Goal: Transaction & Acquisition: Book appointment/travel/reservation

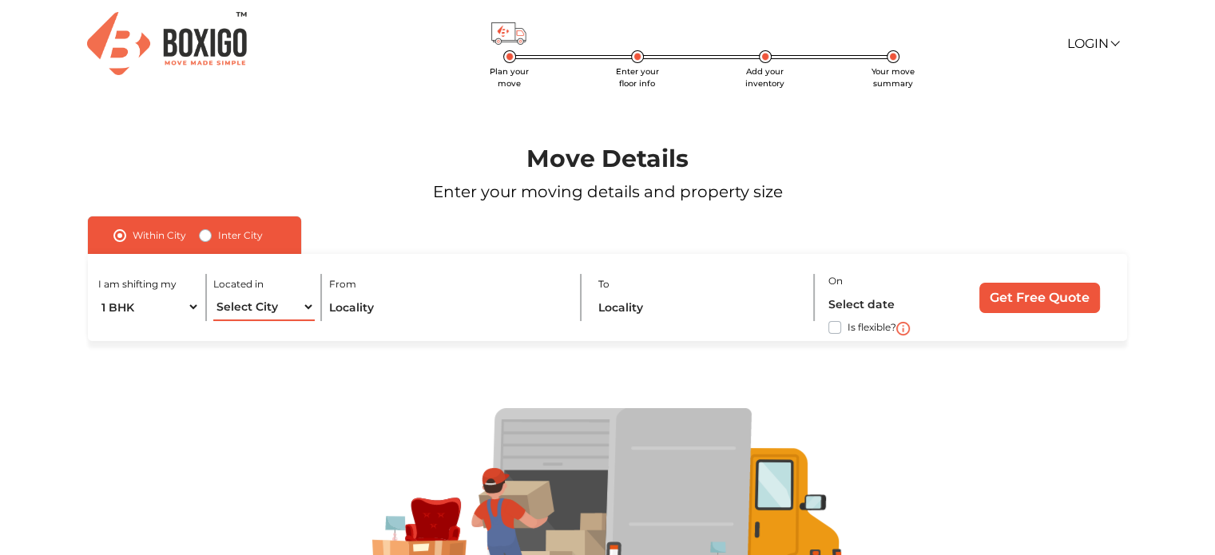
click at [269, 305] on select "Select City [GEOGRAPHIC_DATA] [GEOGRAPHIC_DATA] [GEOGRAPHIC_DATA] [GEOGRAPHIC_D…" at bounding box center [263, 307] width 101 height 28
select select "[GEOGRAPHIC_DATA]"
click at [213, 294] on select "Select City [GEOGRAPHIC_DATA] [GEOGRAPHIC_DATA] [GEOGRAPHIC_DATA] [GEOGRAPHIC_D…" at bounding box center [263, 307] width 101 height 28
click at [409, 311] on input "text" at bounding box center [448, 307] width 238 height 28
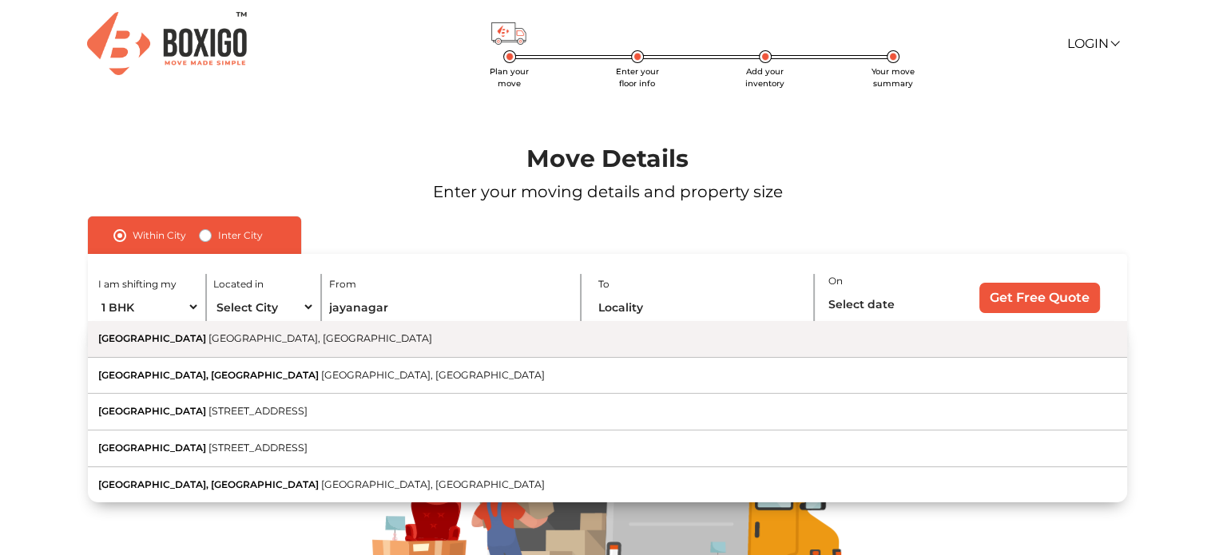
click at [176, 346] on button "Jayanagar [GEOGRAPHIC_DATA], [GEOGRAPHIC_DATA]" at bounding box center [607, 339] width 1039 height 37
type input "[GEOGRAPHIC_DATA], [GEOGRAPHIC_DATA], [GEOGRAPHIC_DATA]"
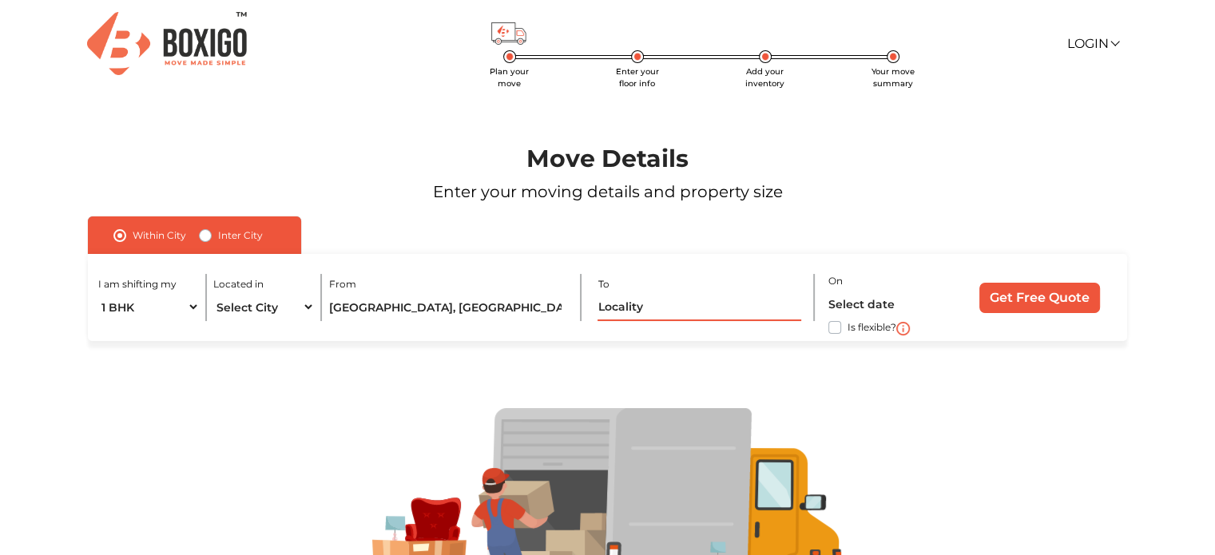
click at [613, 307] on input "text" at bounding box center [699, 307] width 204 height 28
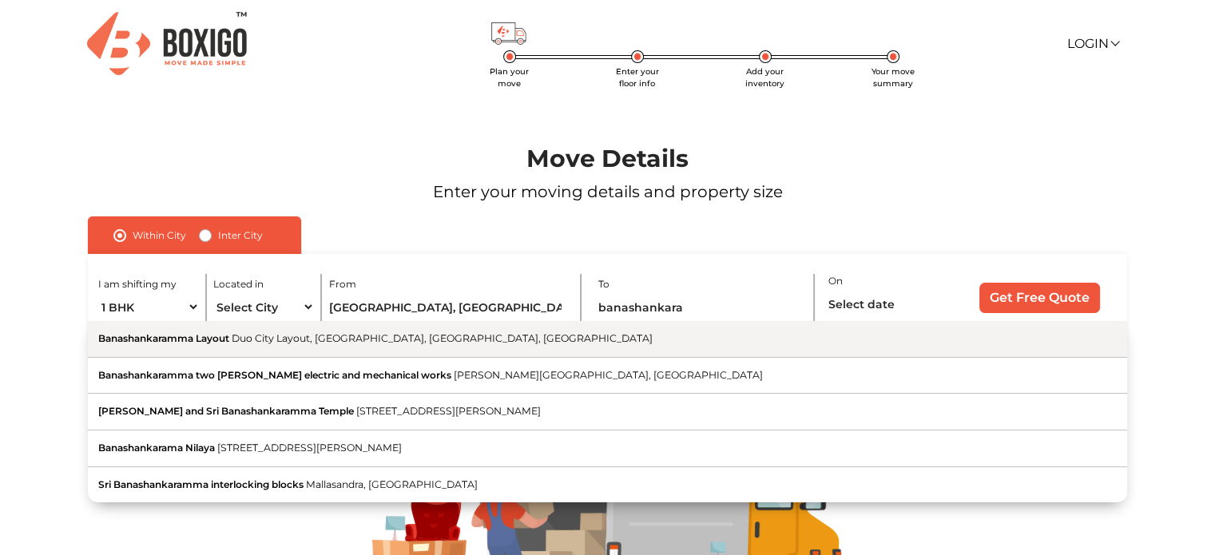
click at [183, 343] on span "Banashankaramma Layout" at bounding box center [163, 338] width 131 height 12
type input "Banashankaramma Layout, Duo City Layout, [GEOGRAPHIC_DATA], [GEOGRAPHIC_DATA], …"
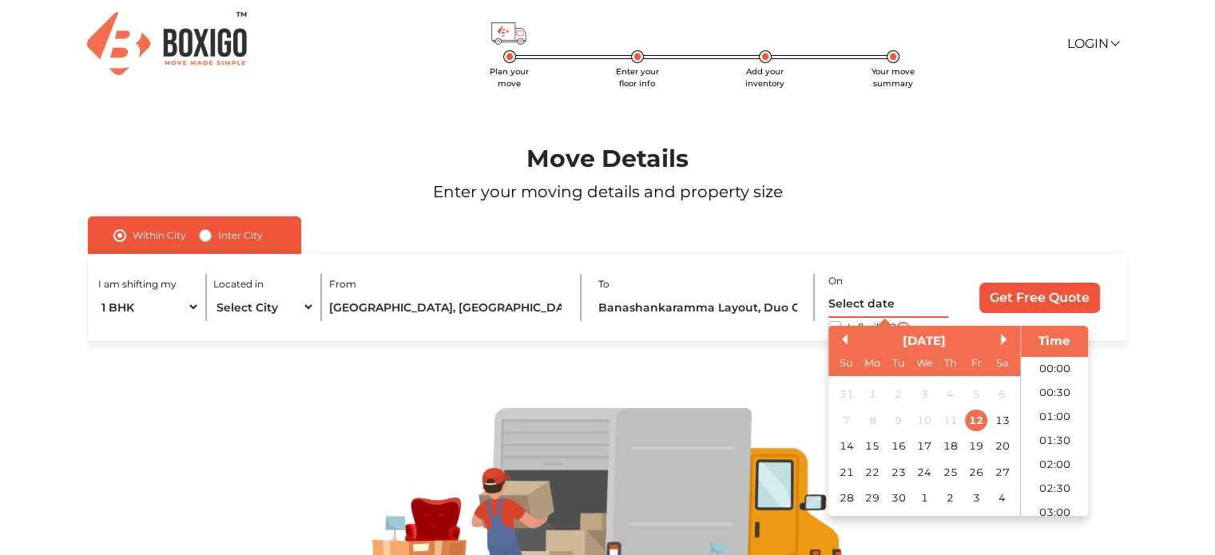
click at [855, 304] on input "text" at bounding box center [888, 304] width 120 height 28
click at [953, 472] on div "25" at bounding box center [950, 473] width 22 height 22
click at [1048, 473] on li "12:30" at bounding box center [1055, 485] width 68 height 24
type input "[DATE] 12:30 PM"
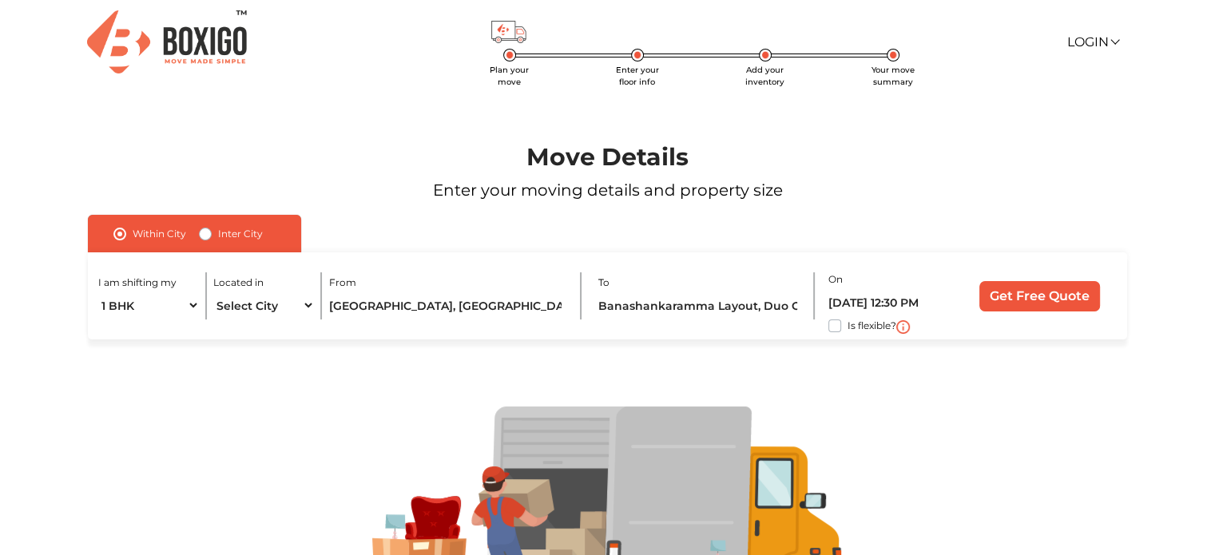
scroll to position [0, 0]
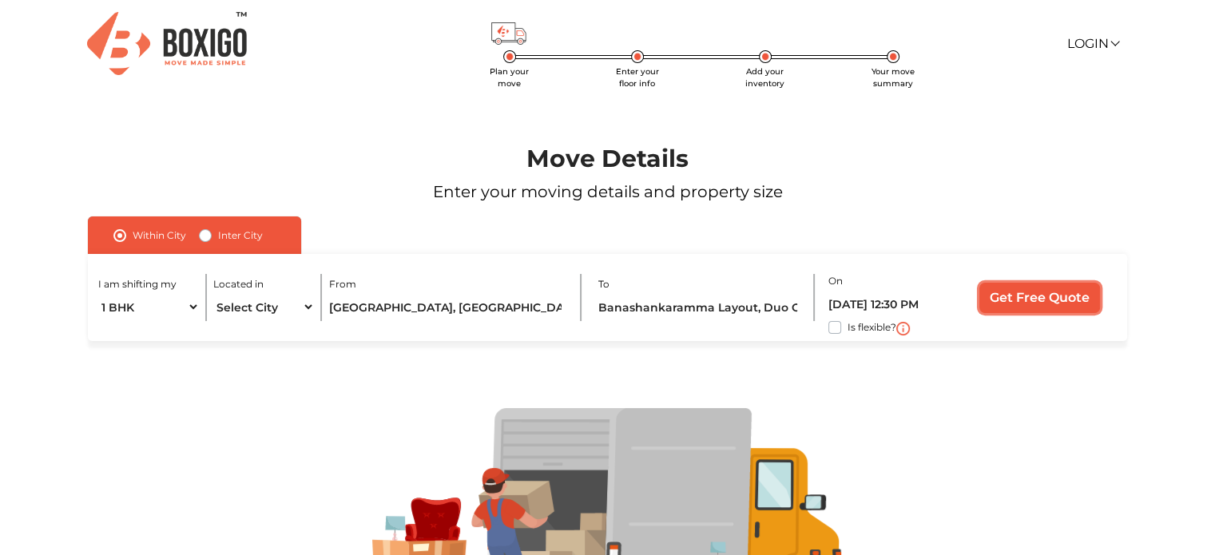
click at [1039, 300] on input "Get Free Quote" at bounding box center [1039, 298] width 121 height 30
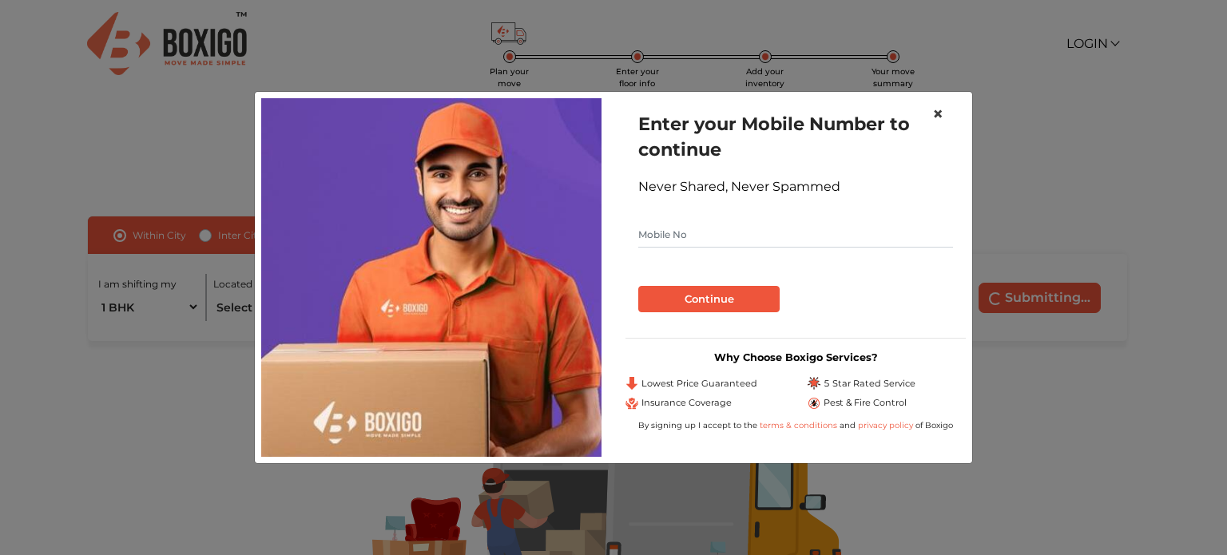
click at [942, 111] on span "×" at bounding box center [937, 113] width 11 height 23
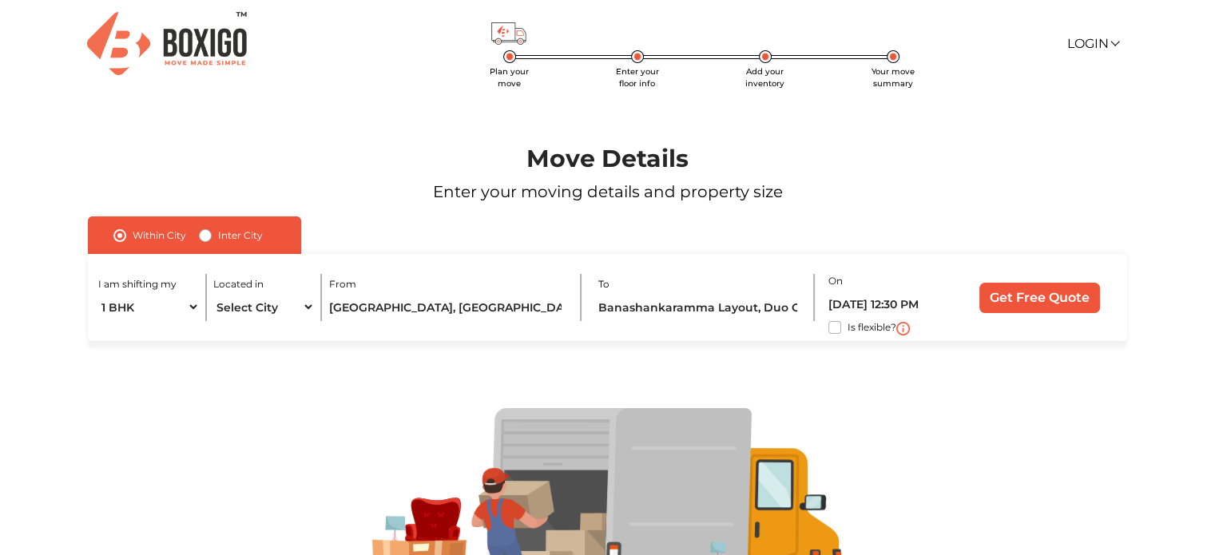
click at [847, 327] on label "Is flexible?" at bounding box center [871, 326] width 49 height 17
click at [101, 327] on input "Is flexible?" at bounding box center [94, 326] width 13 height 16
checkbox input "true"
click at [1026, 299] on input "Get Free Quote" at bounding box center [1039, 298] width 121 height 30
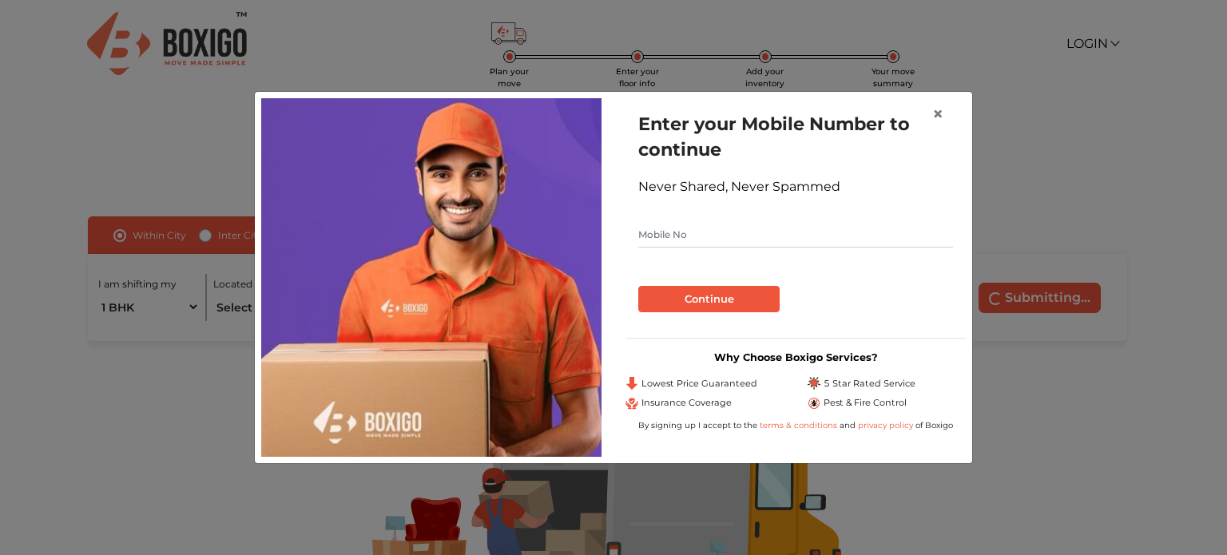
click at [700, 232] on input "text" at bounding box center [795, 235] width 315 height 26
type input "2"
type input "9987654563"
click at [709, 303] on button "Continue" at bounding box center [708, 299] width 141 height 27
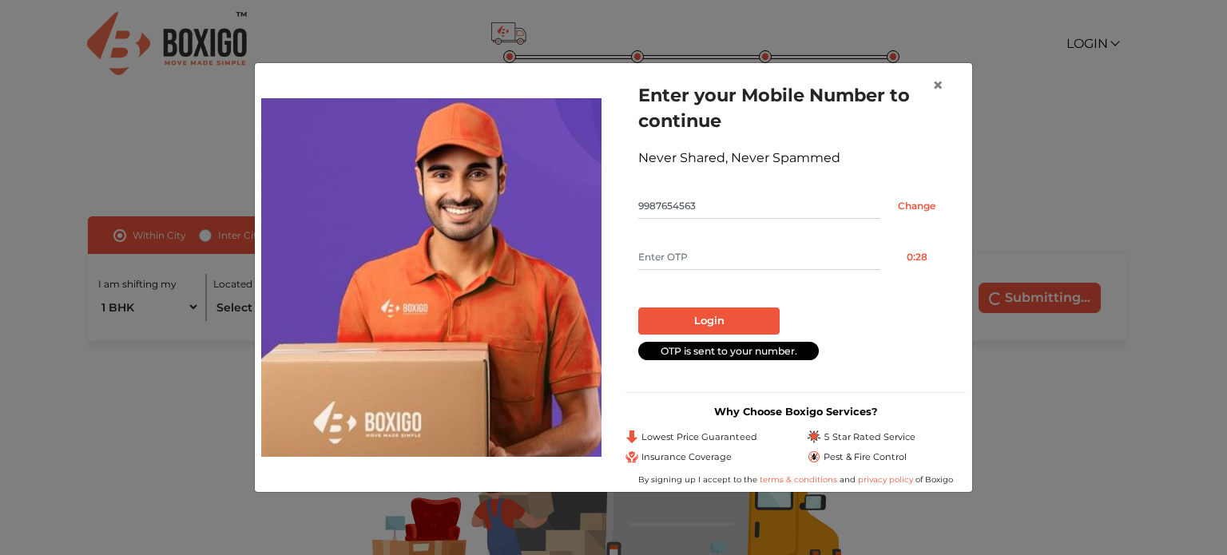
click at [683, 252] on input "text" at bounding box center [759, 257] width 242 height 26
type input "1111"
click at [697, 322] on button "Login" at bounding box center [708, 320] width 141 height 27
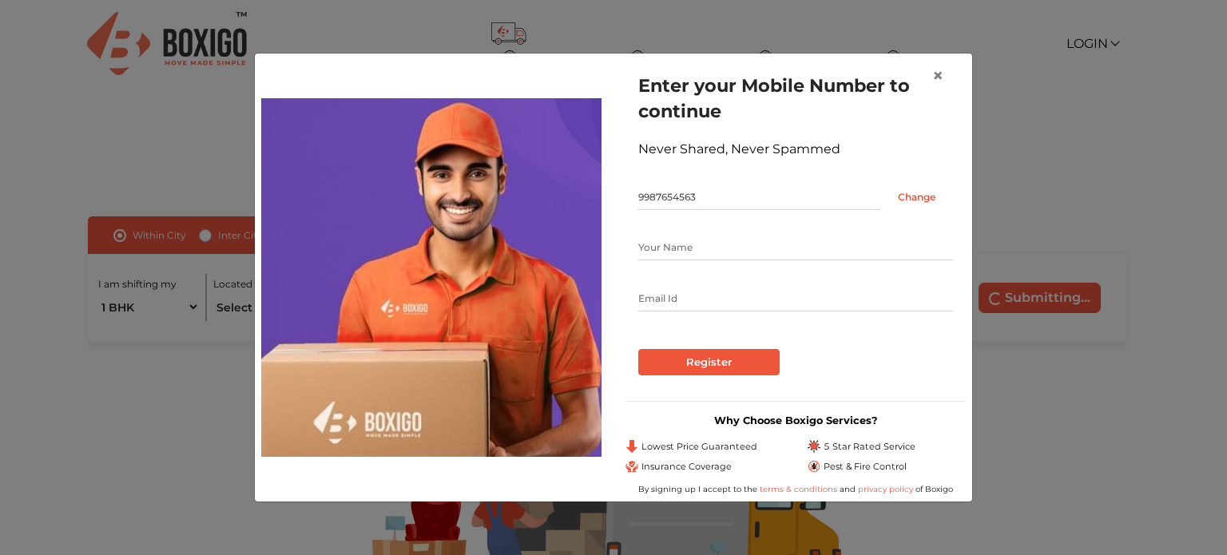
click at [670, 248] on input "text" at bounding box center [795, 248] width 315 height 26
type input "rajesh"
click at [674, 300] on input "text" at bounding box center [795, 299] width 315 height 26
type input "[EMAIL_ADDRESS][DOMAIN_NAME]"
drag, startPoint x: 693, startPoint y: 296, endPoint x: 701, endPoint y: 300, distance: 8.6
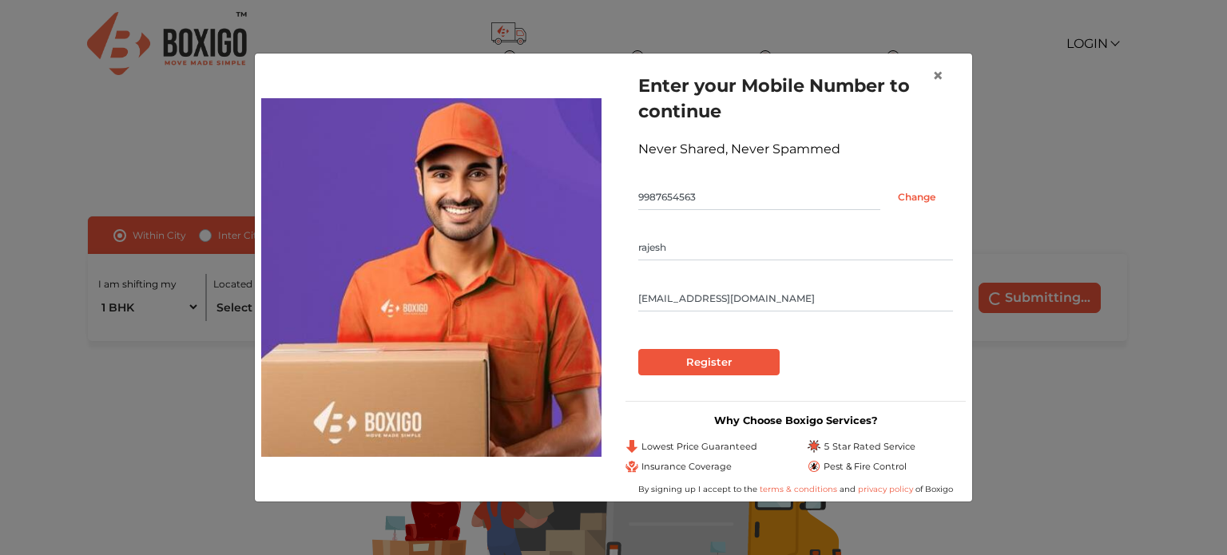
click at [693, 296] on input "[EMAIL_ADDRESS][DOMAIN_NAME]" at bounding box center [795, 299] width 315 height 26
click at [700, 370] on input "Register" at bounding box center [708, 362] width 141 height 27
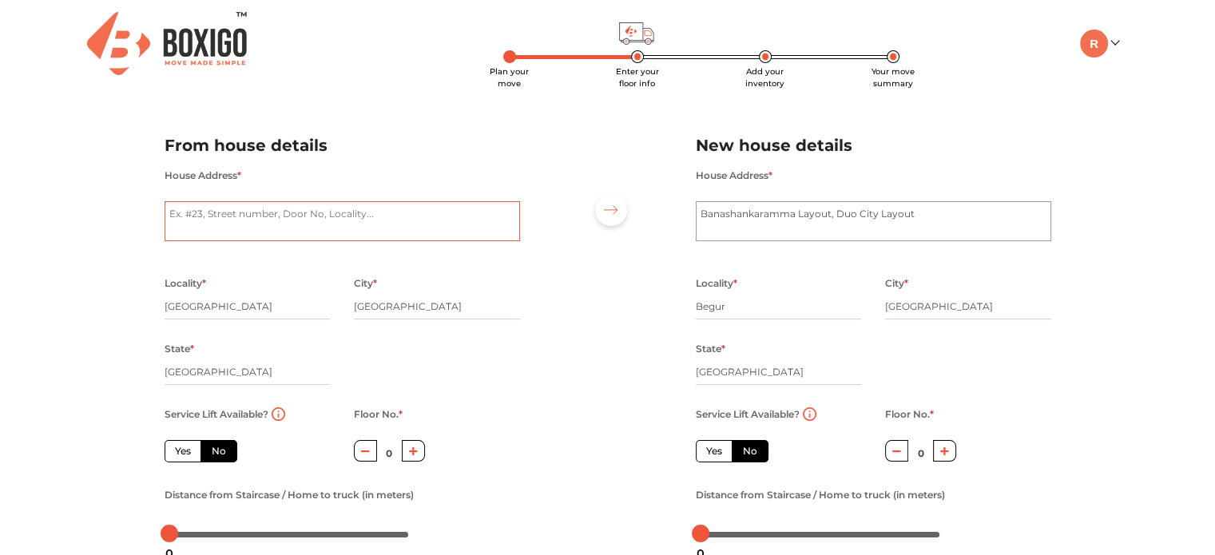
click at [276, 227] on textarea "House Address *" at bounding box center [342, 221] width 355 height 40
type textarea "[STREET_ADDRESS] serenity aprt [GEOGRAPHIC_DATA], devarachikkanahalli"
click at [738, 220] on textarea "Banashankaramma Layout, Duo City Layout" at bounding box center [873, 221] width 355 height 40
click at [722, 220] on textarea "Banashankaramma Layout, Duo City Layout" at bounding box center [873, 221] width 355 height 40
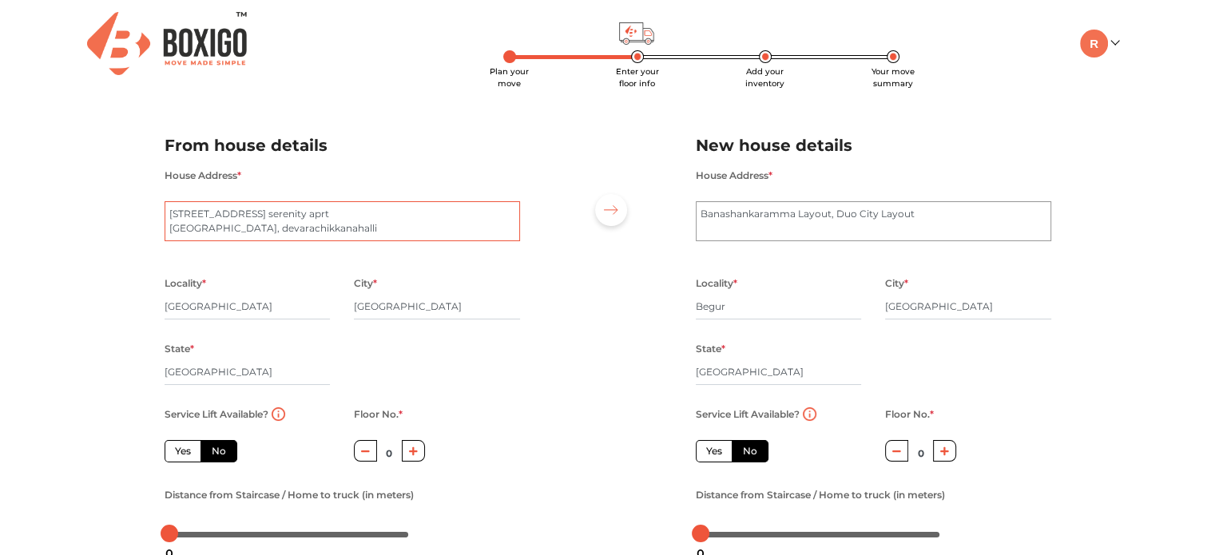
click at [426, 228] on textarea "[STREET_ADDRESS] serenity aprt [GEOGRAPHIC_DATA], devarachikkanahalli" at bounding box center [342, 221] width 355 height 40
click at [696, 220] on textarea "Banashankaramma Layout, Duo City Layout" at bounding box center [873, 221] width 355 height 40
paste textarea "[STREET_ADDRESS] serenity aprt [GEOGRAPHIC_DATA], devarachikkanahalli"
type textarea "[STREET_ADDRESS] aprt [GEOGRAPHIC_DATA], devarachikkanahalliBanashankaramma Lay…"
click at [604, 296] on div at bounding box center [608, 333] width 152 height 440
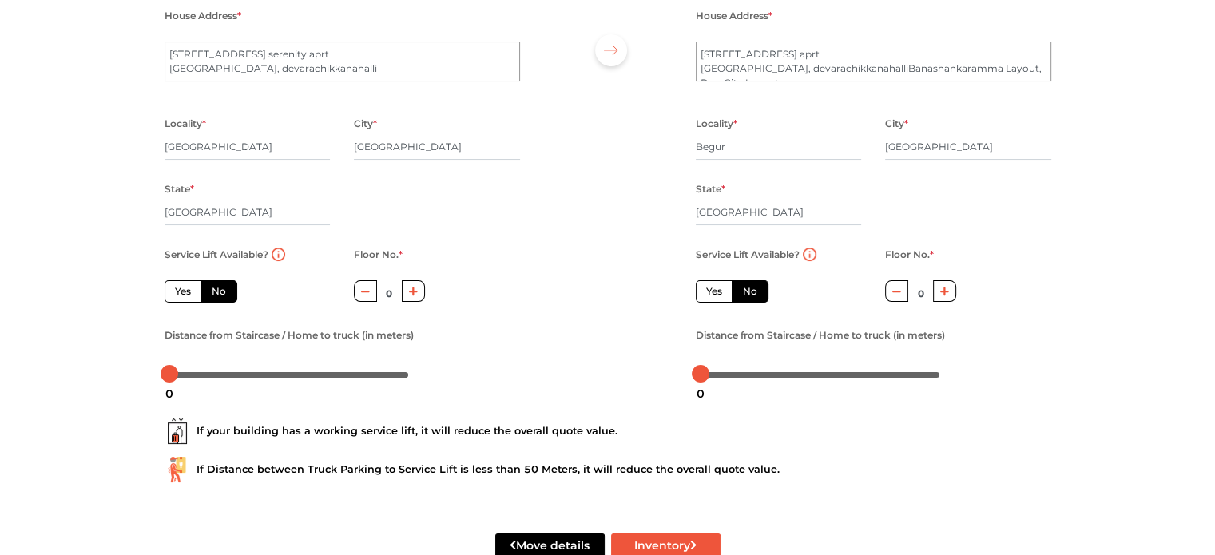
scroll to position [204, 0]
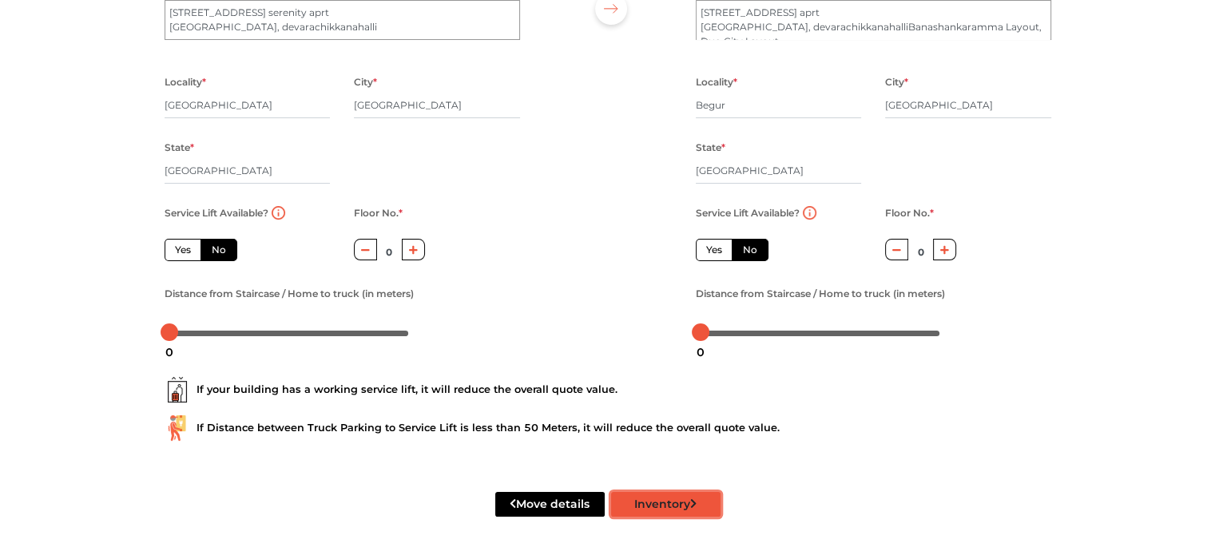
click at [667, 504] on button "Inventory" at bounding box center [665, 504] width 109 height 25
radio input "true"
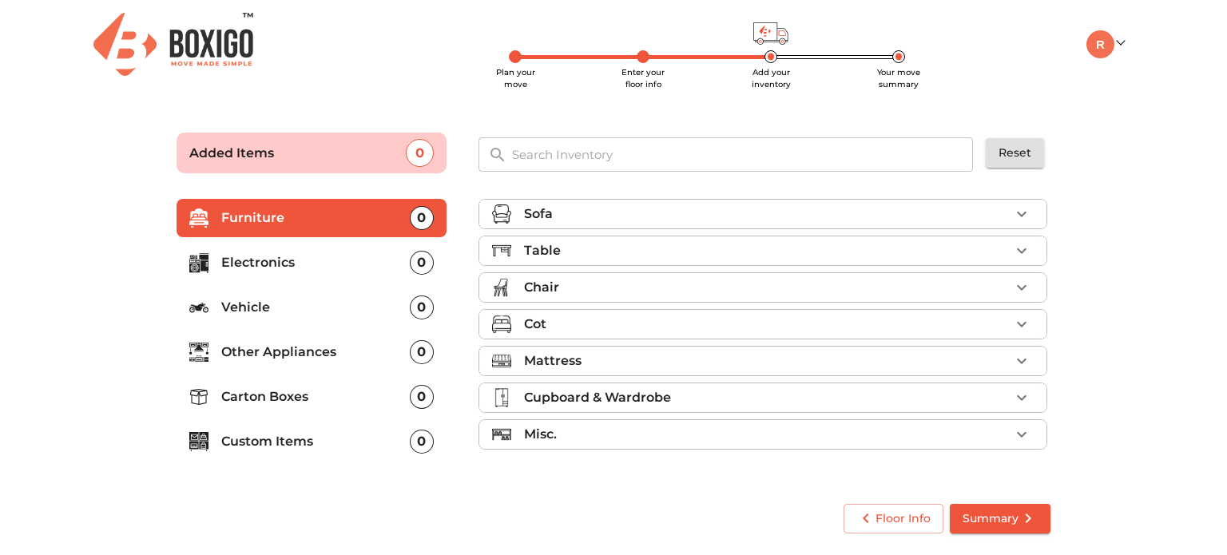
click at [593, 215] on div "Sofa" at bounding box center [767, 213] width 486 height 19
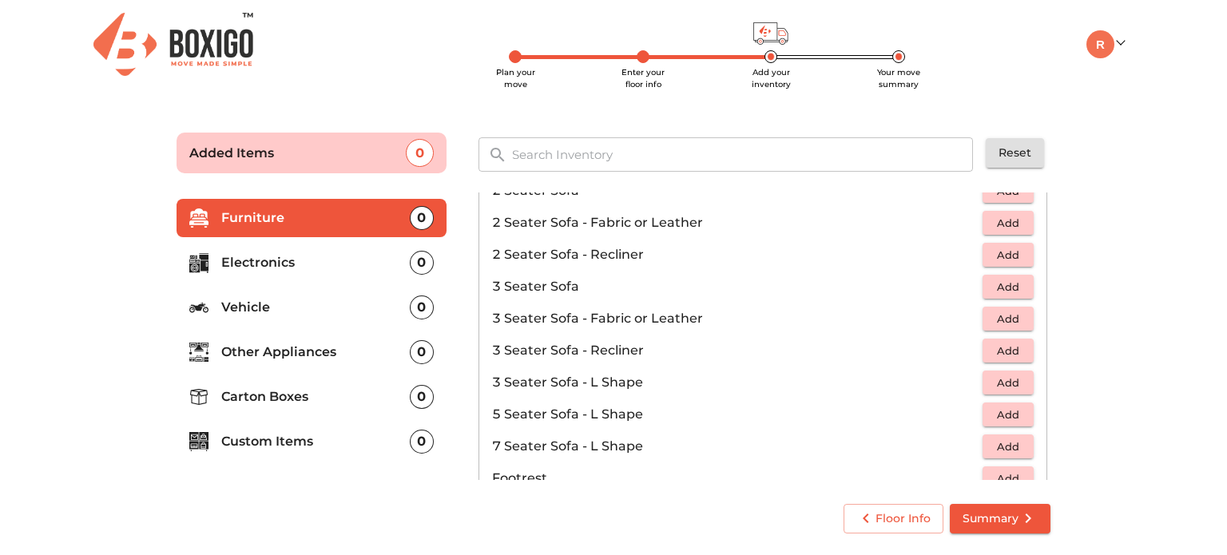
scroll to position [160, 0]
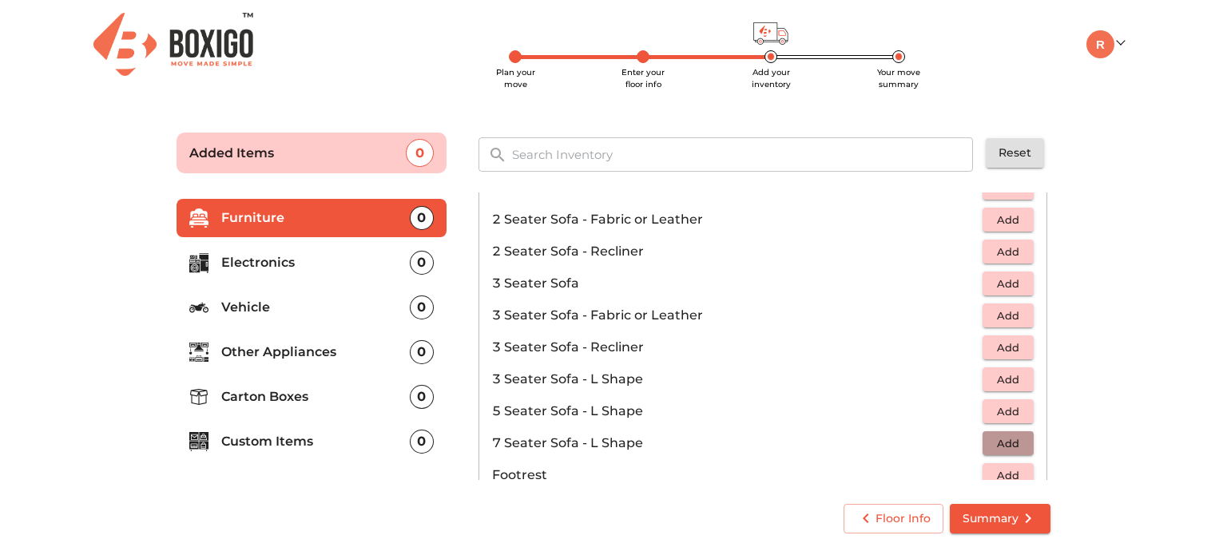
click at [994, 446] on span "Add" at bounding box center [1007, 443] width 35 height 18
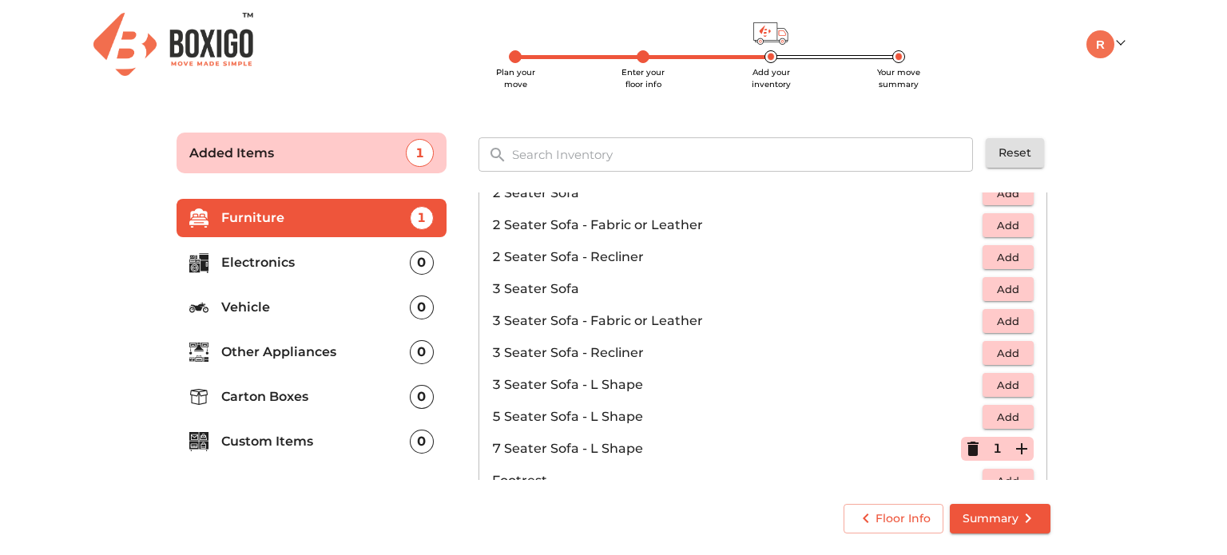
scroll to position [0, 0]
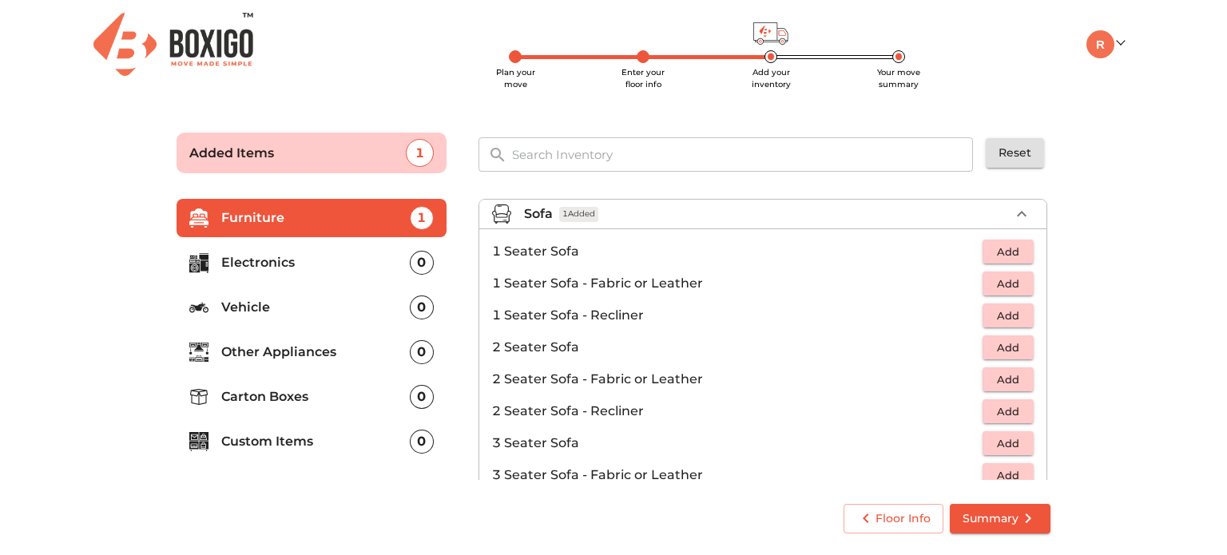
click at [601, 209] on div "Sofa 1 Added" at bounding box center [767, 213] width 486 height 19
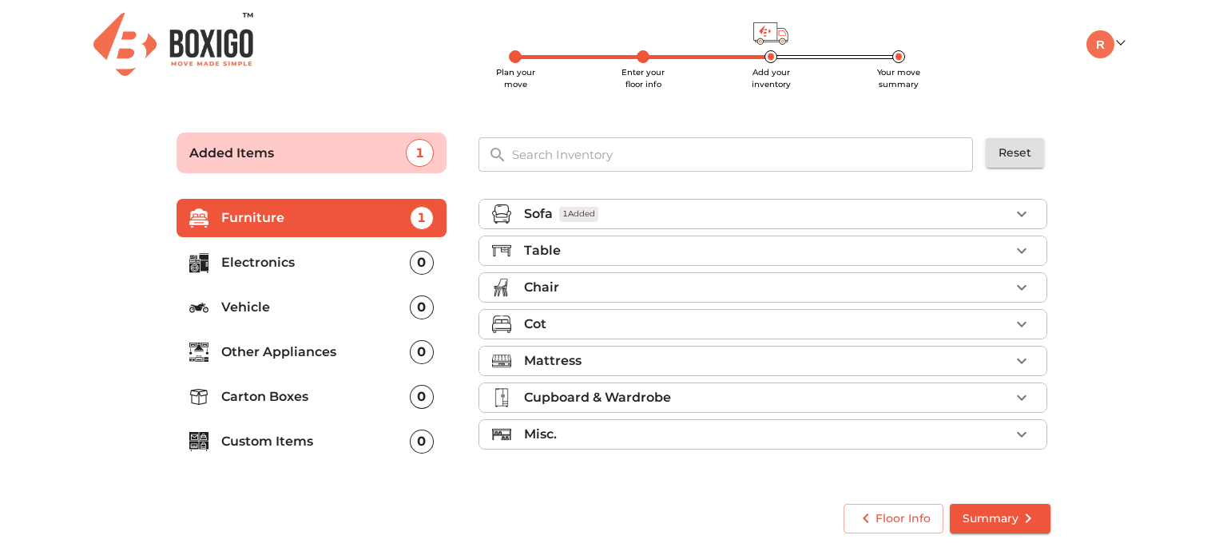
click at [642, 154] on input "text" at bounding box center [743, 154] width 482 height 34
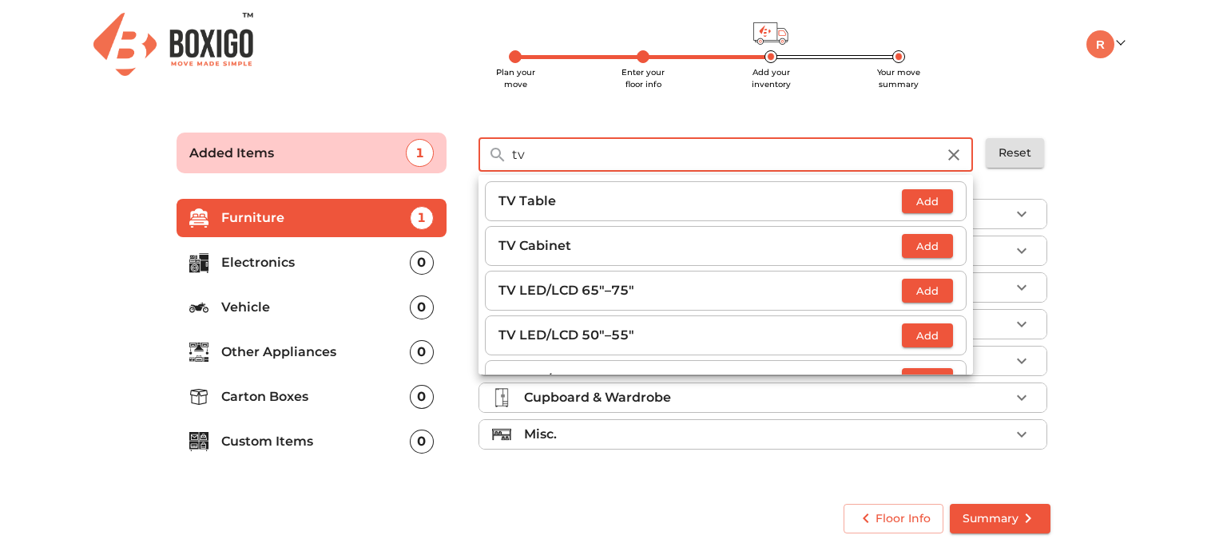
type input "tv"
click at [926, 338] on span "Add" at bounding box center [927, 336] width 35 height 18
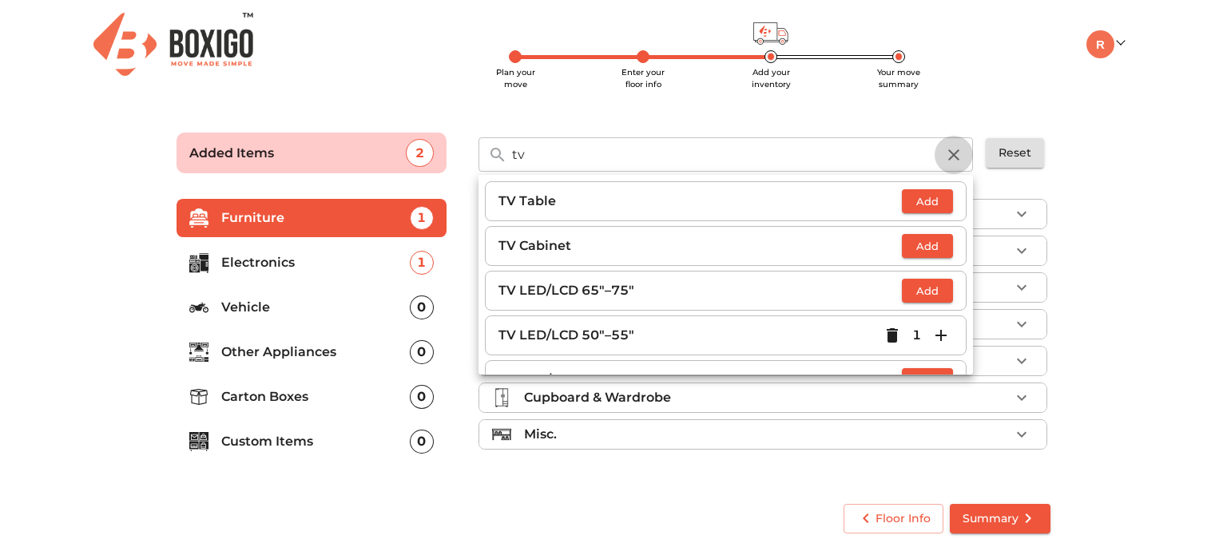
click at [952, 151] on icon "button" at bounding box center [953, 154] width 19 height 19
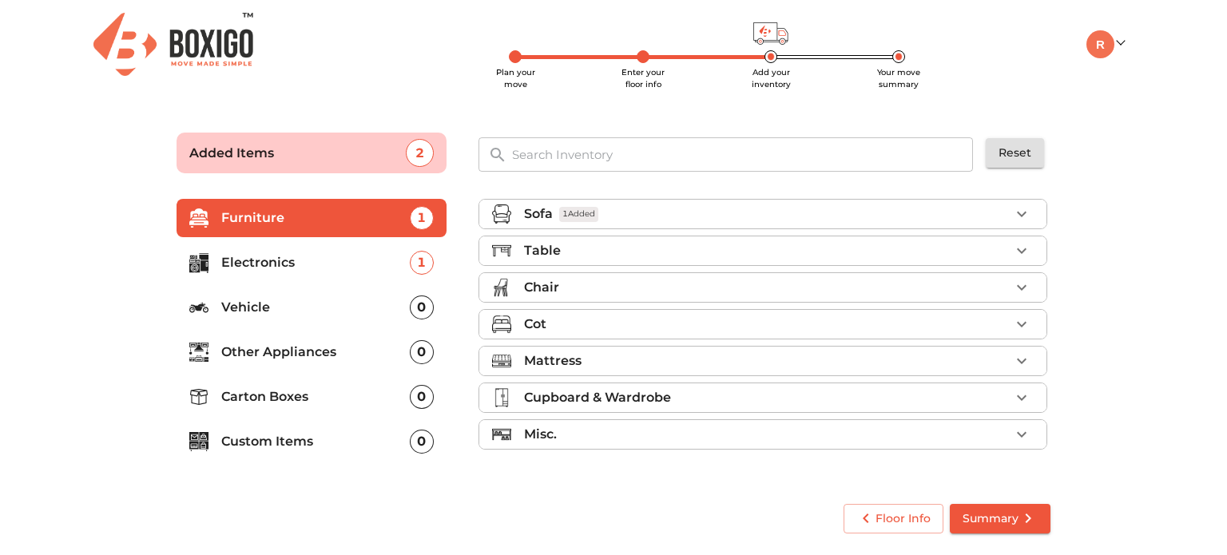
click at [594, 153] on input "text" at bounding box center [743, 154] width 482 height 34
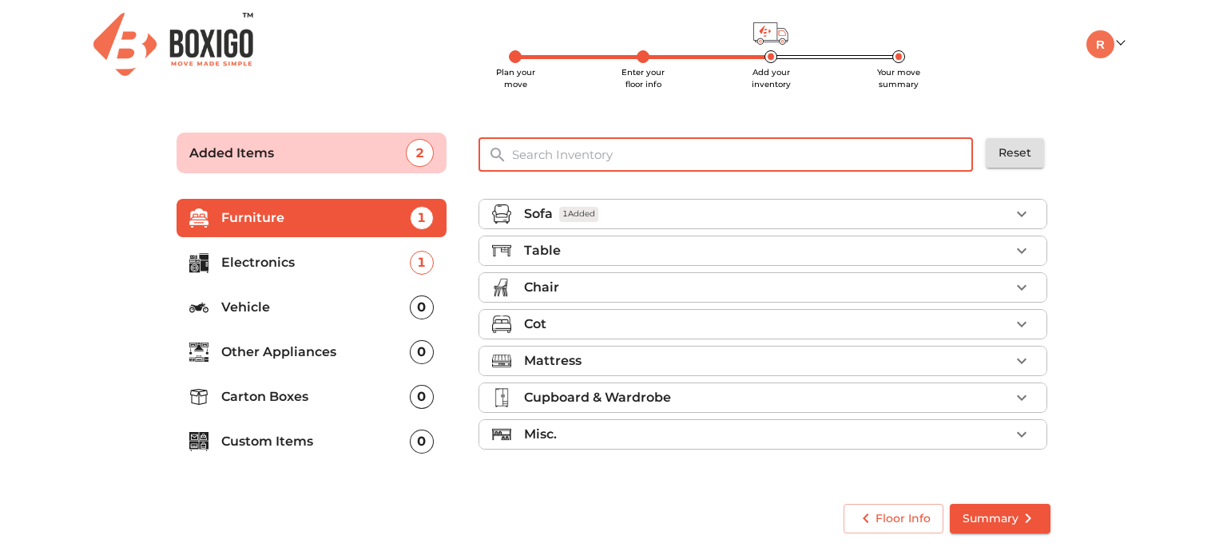
click at [268, 261] on p "Electronics" at bounding box center [315, 262] width 188 height 19
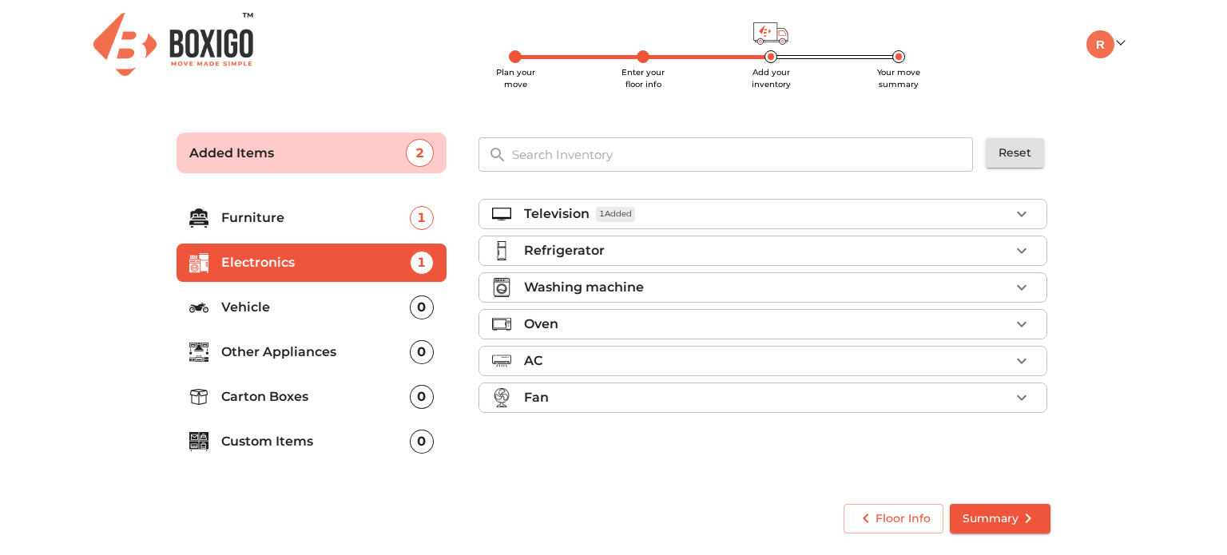
click at [578, 219] on p "Television" at bounding box center [556, 213] width 65 height 19
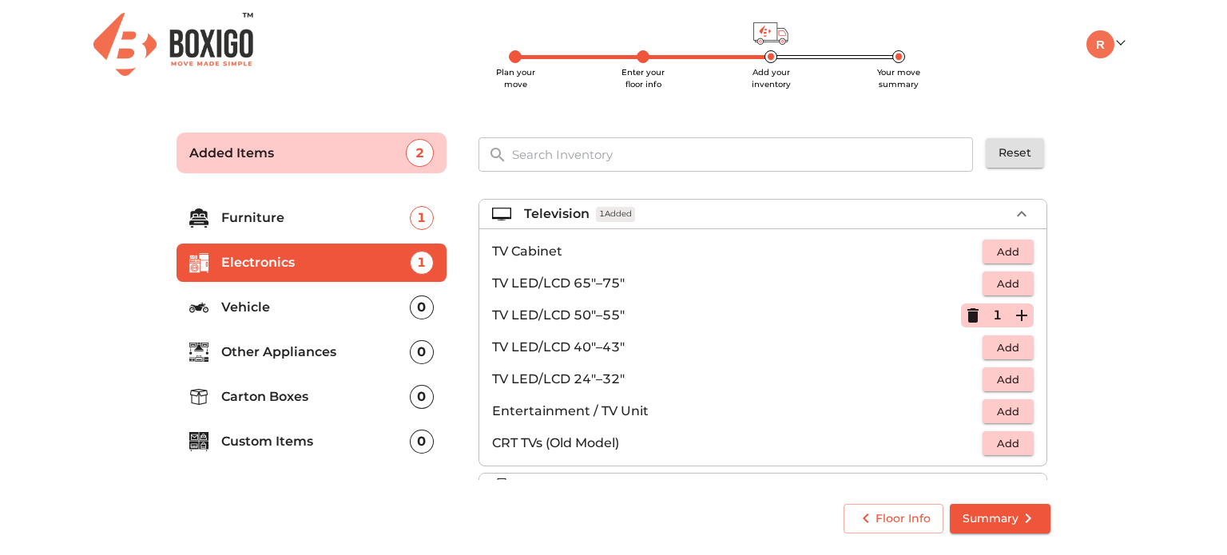
click at [578, 219] on p "Television" at bounding box center [556, 213] width 65 height 19
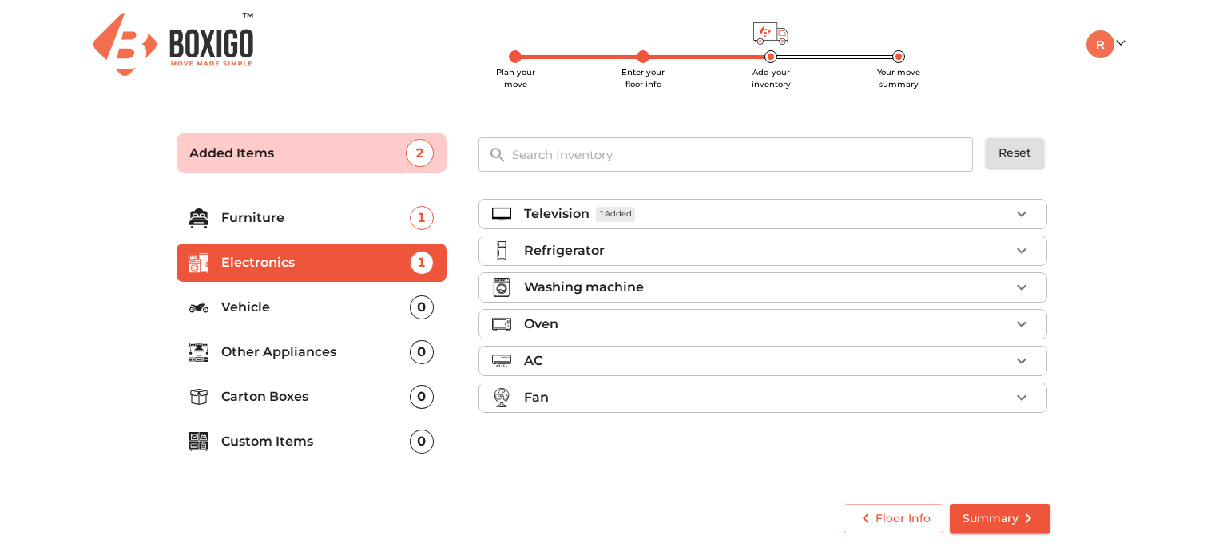
click at [568, 252] on p "Refrigerator" at bounding box center [564, 250] width 81 height 19
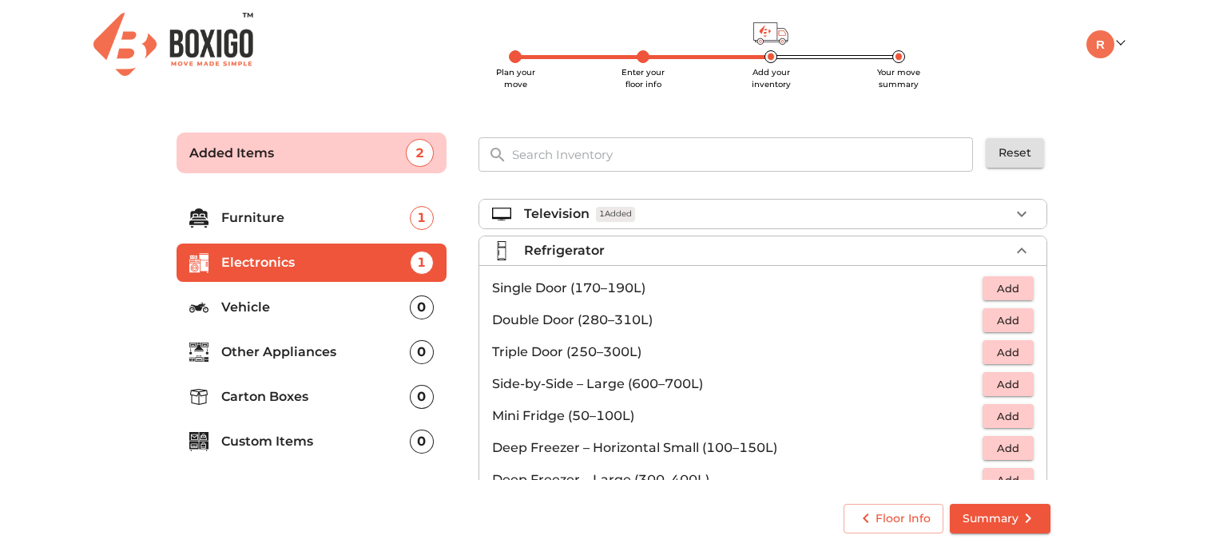
click at [1011, 355] on span "Add" at bounding box center [1007, 352] width 35 height 18
click at [644, 250] on span "1 Added" at bounding box center [630, 251] width 39 height 15
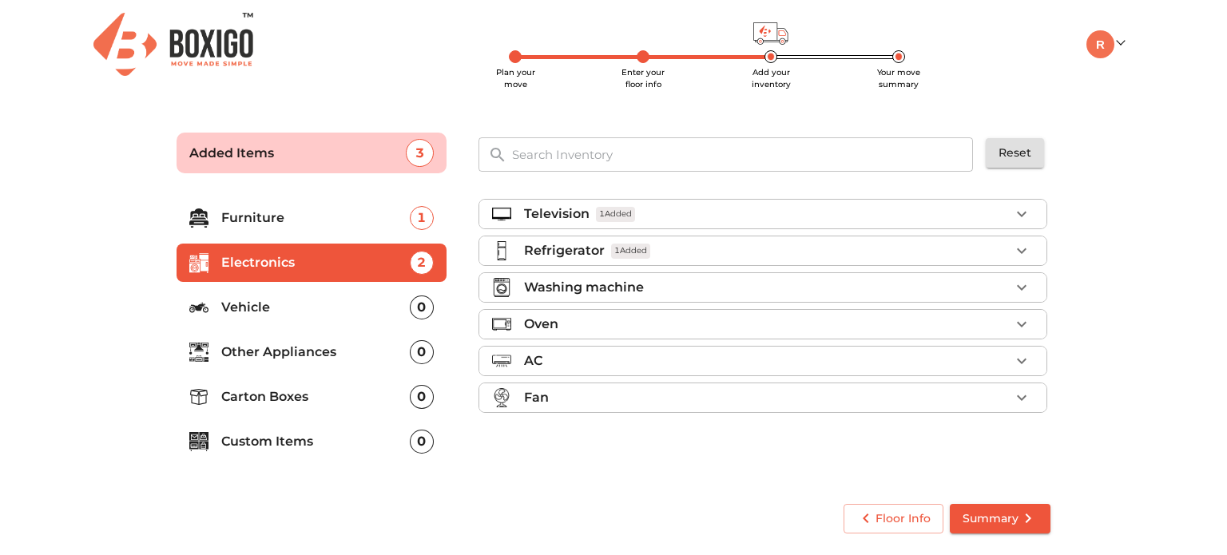
click at [600, 285] on p "Washing machine" at bounding box center [584, 287] width 120 height 19
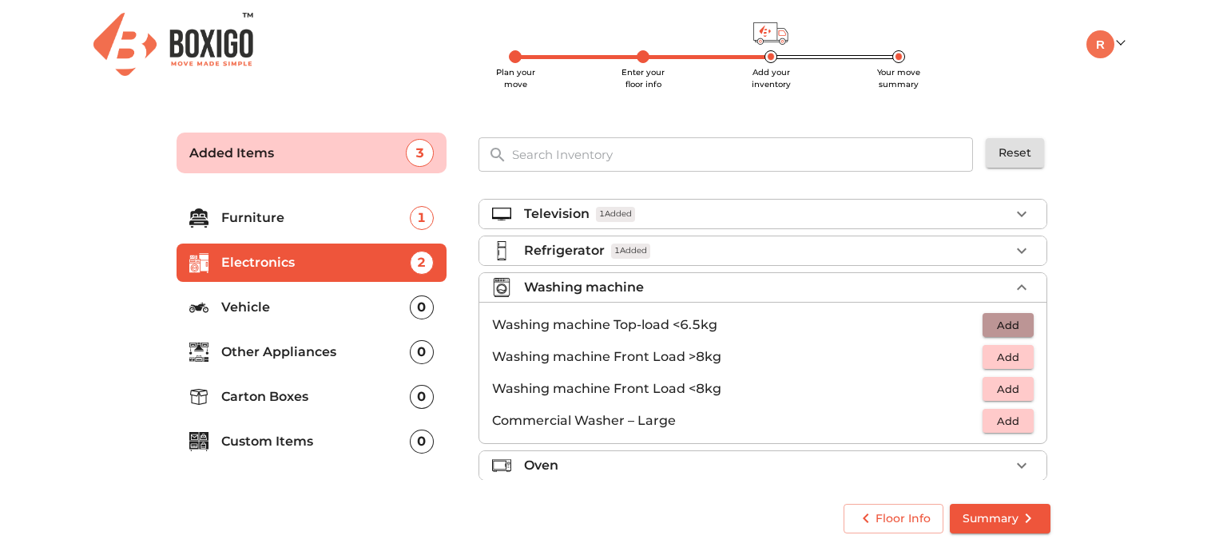
click at [999, 328] on span "Add" at bounding box center [1007, 325] width 35 height 18
click at [617, 284] on p "Washing machine" at bounding box center [584, 287] width 120 height 19
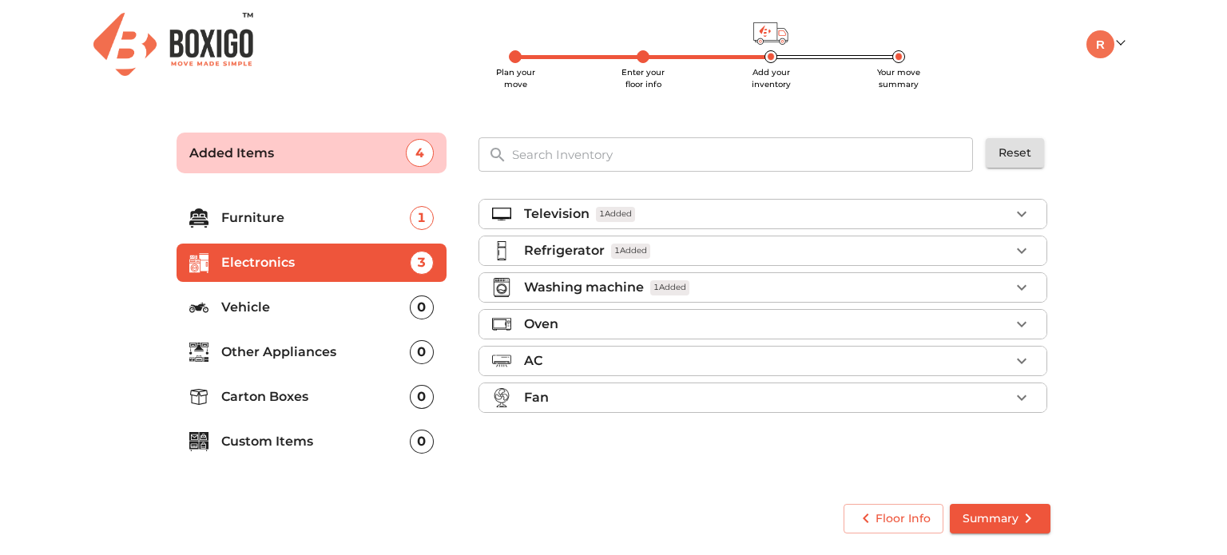
click at [565, 316] on div "Oven" at bounding box center [767, 324] width 486 height 19
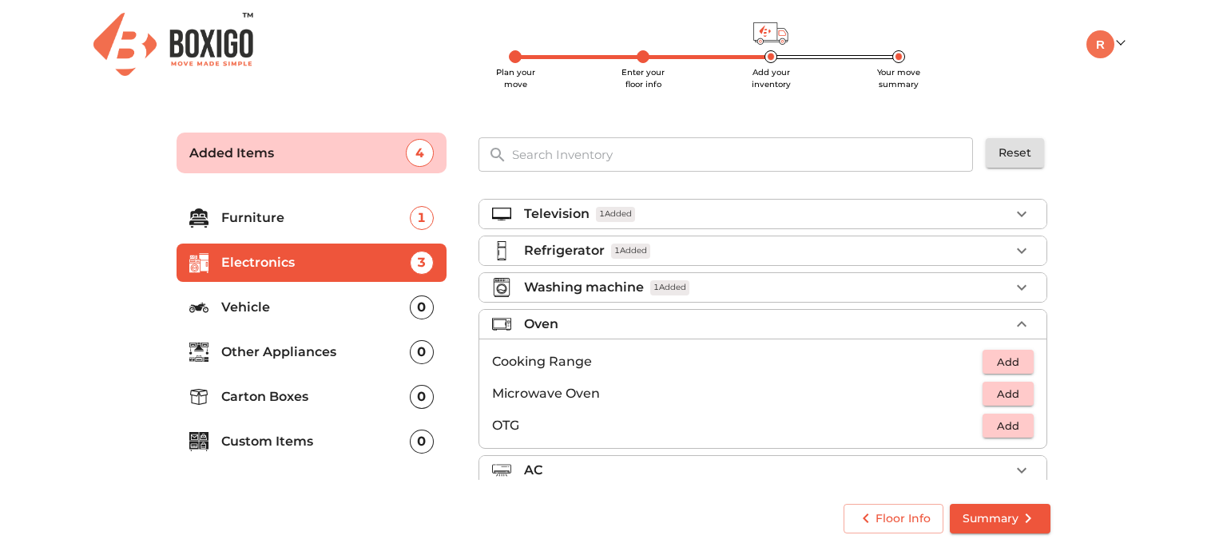
click at [1005, 398] on span "Add" at bounding box center [1007, 394] width 35 height 18
click at [627, 317] on div "Oven 1 Added" at bounding box center [767, 324] width 486 height 19
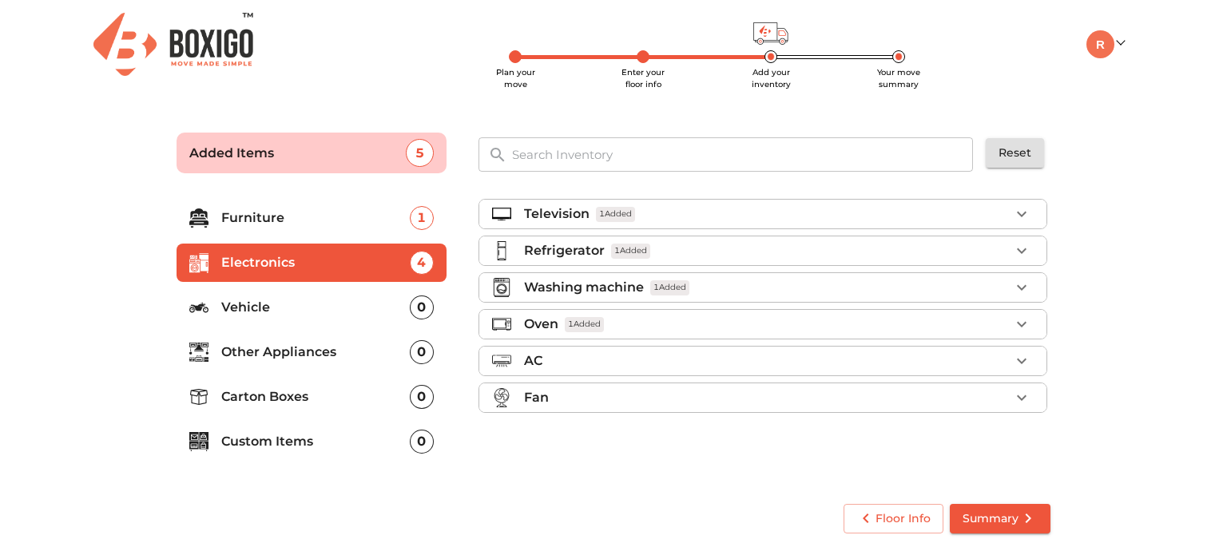
click at [572, 360] on div "AC" at bounding box center [767, 360] width 486 height 19
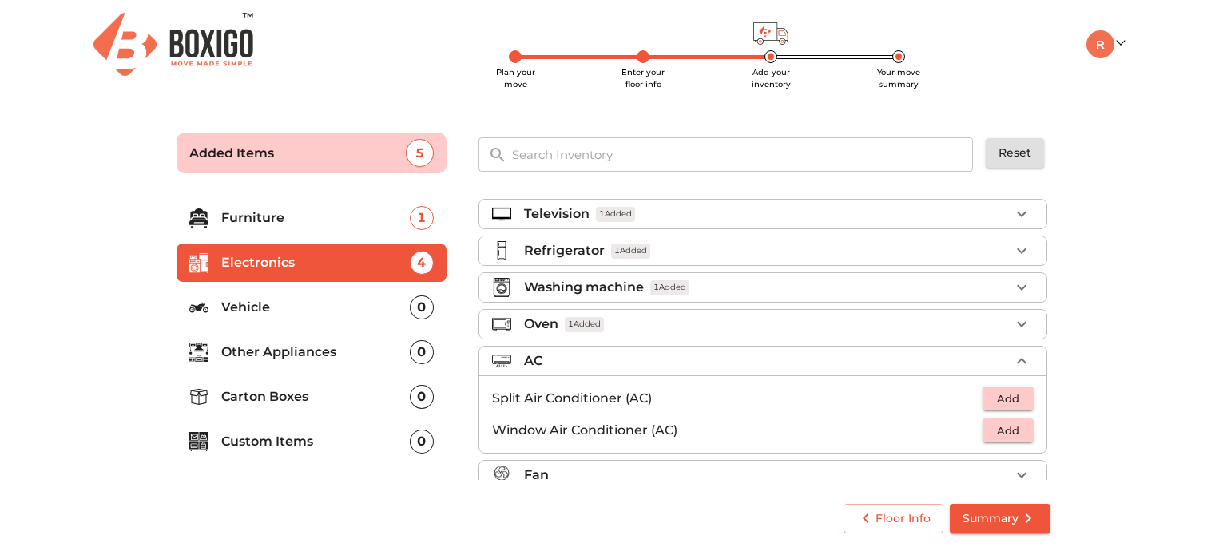
click at [573, 360] on div "AC" at bounding box center [767, 360] width 486 height 19
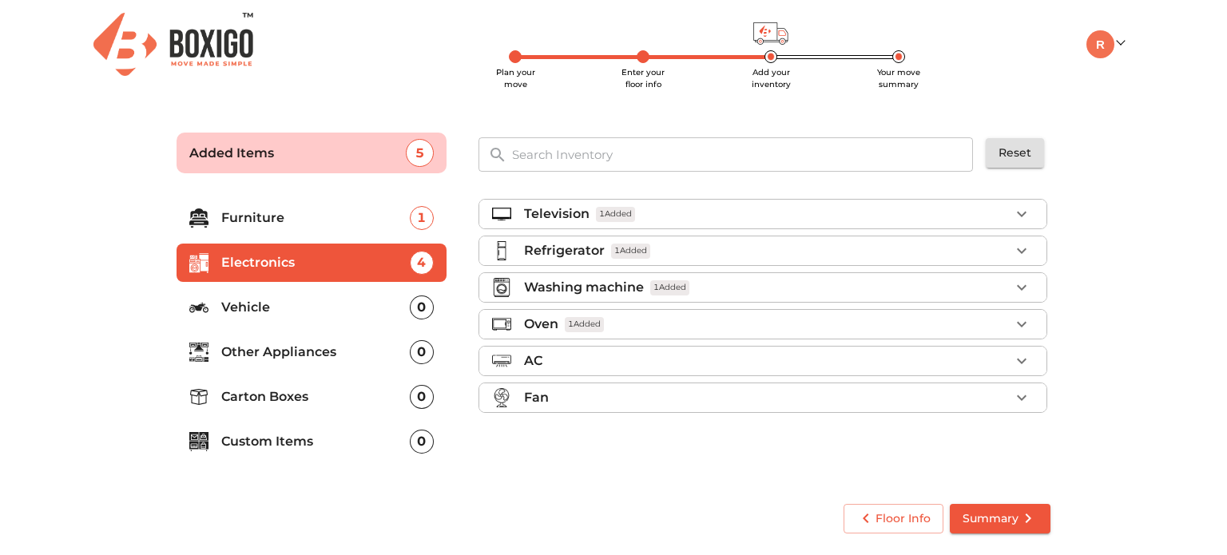
click at [570, 401] on div "Fan" at bounding box center [767, 397] width 486 height 19
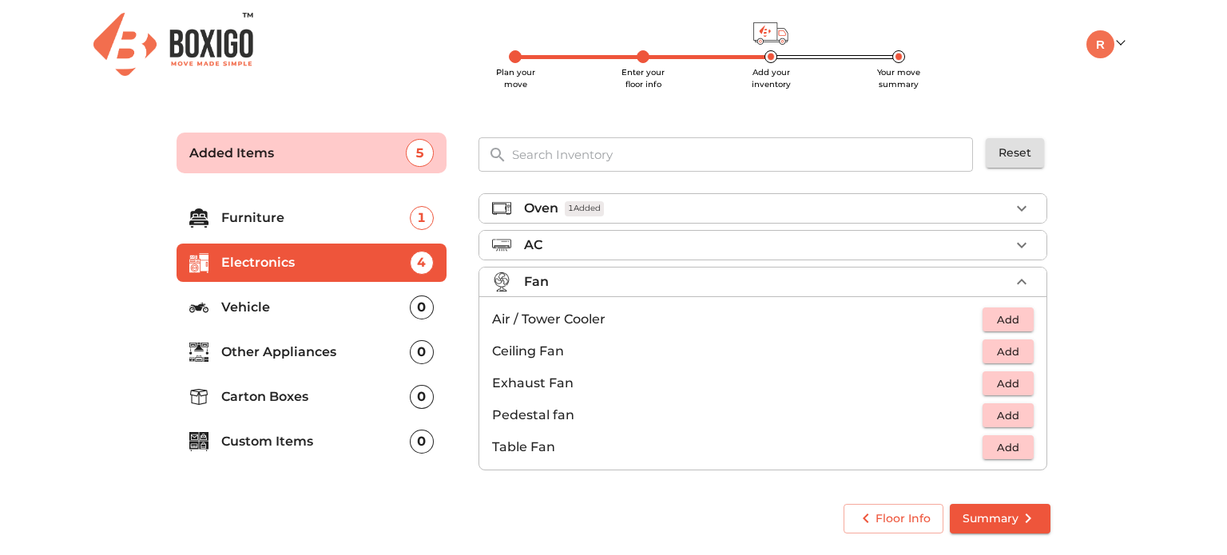
scroll to position [117, 0]
click at [1003, 355] on span "Add" at bounding box center [1007, 351] width 35 height 18
click at [1017, 351] on icon "button" at bounding box center [1021, 350] width 19 height 19
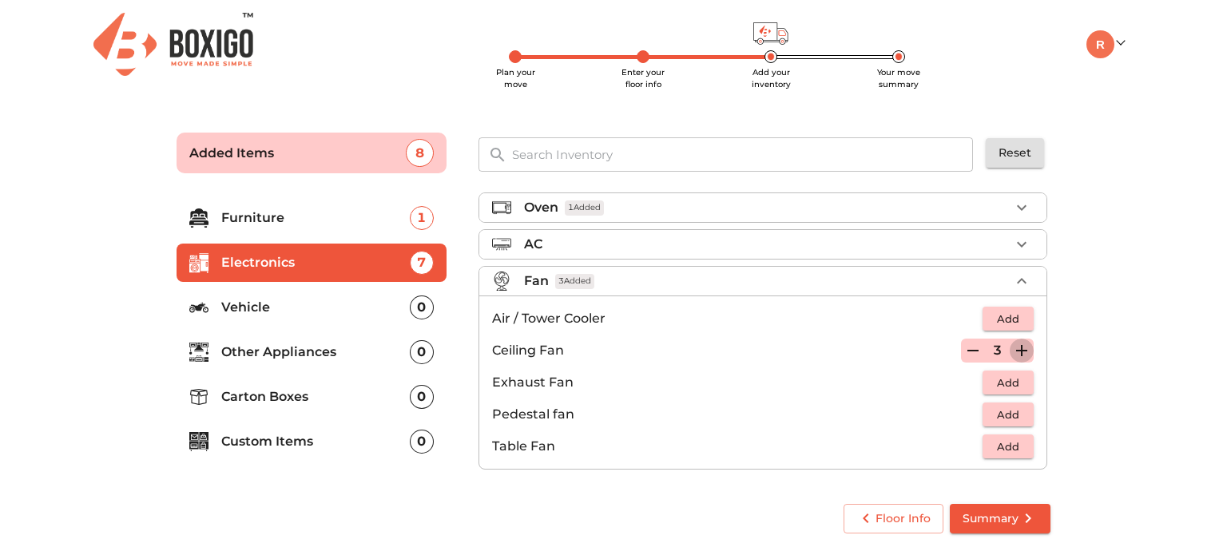
click at [1017, 351] on icon "button" at bounding box center [1021, 350] width 19 height 19
click at [710, 316] on p "Air / Tower Cooler" at bounding box center [737, 318] width 490 height 19
click at [604, 310] on p "Air / Tower Cooler" at bounding box center [737, 318] width 490 height 19
click at [572, 311] on p "Air / Tower Cooler" at bounding box center [737, 318] width 490 height 19
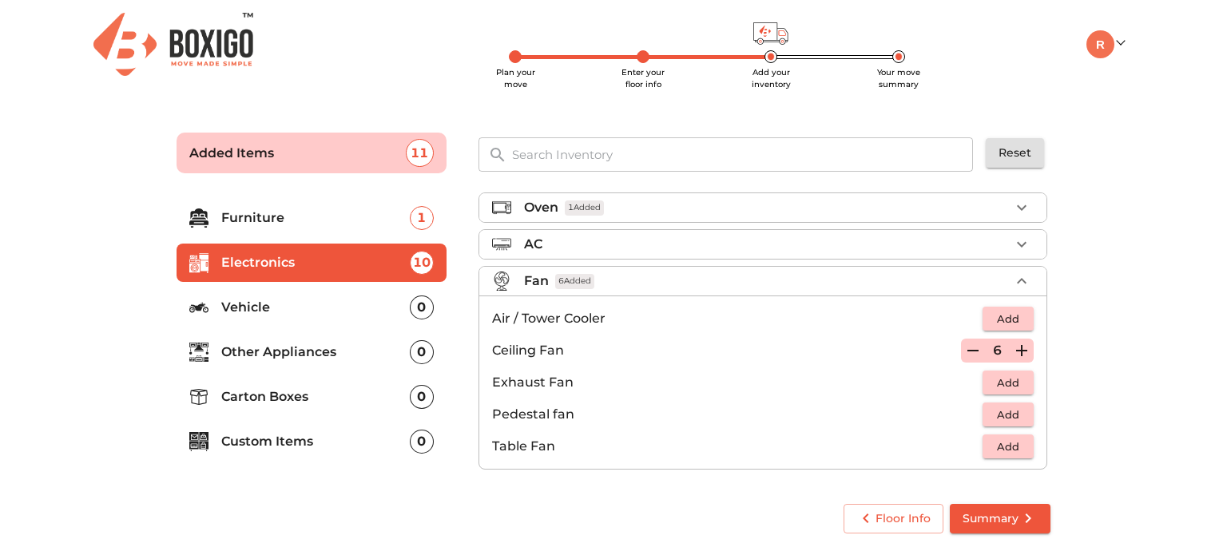
click at [546, 287] on p "Fan" at bounding box center [536, 281] width 25 height 19
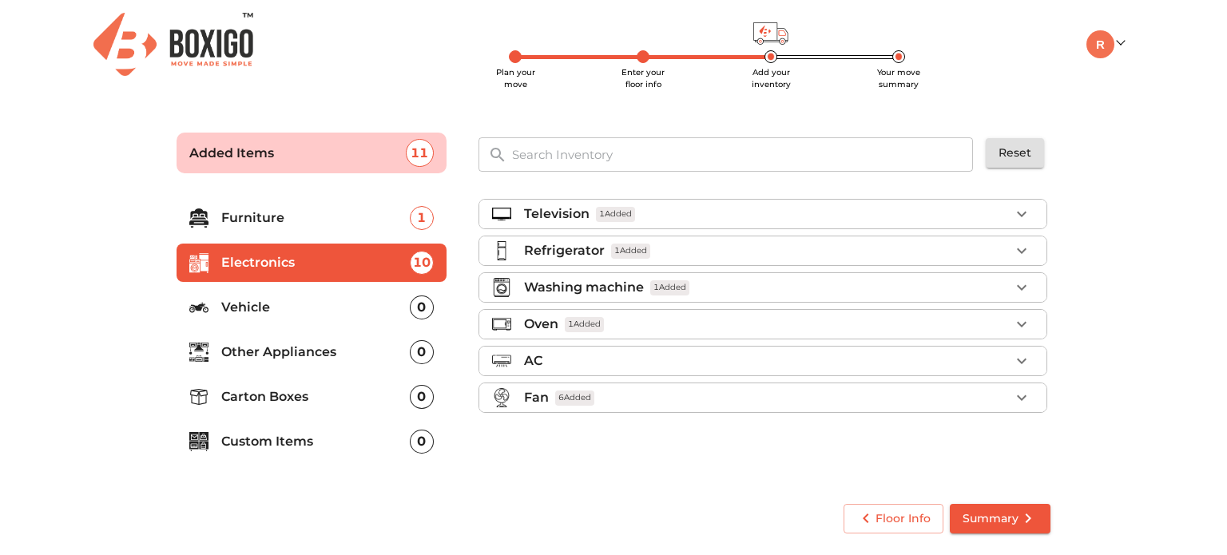
scroll to position [0, 0]
click at [268, 212] on p "Furniture" at bounding box center [315, 217] width 188 height 19
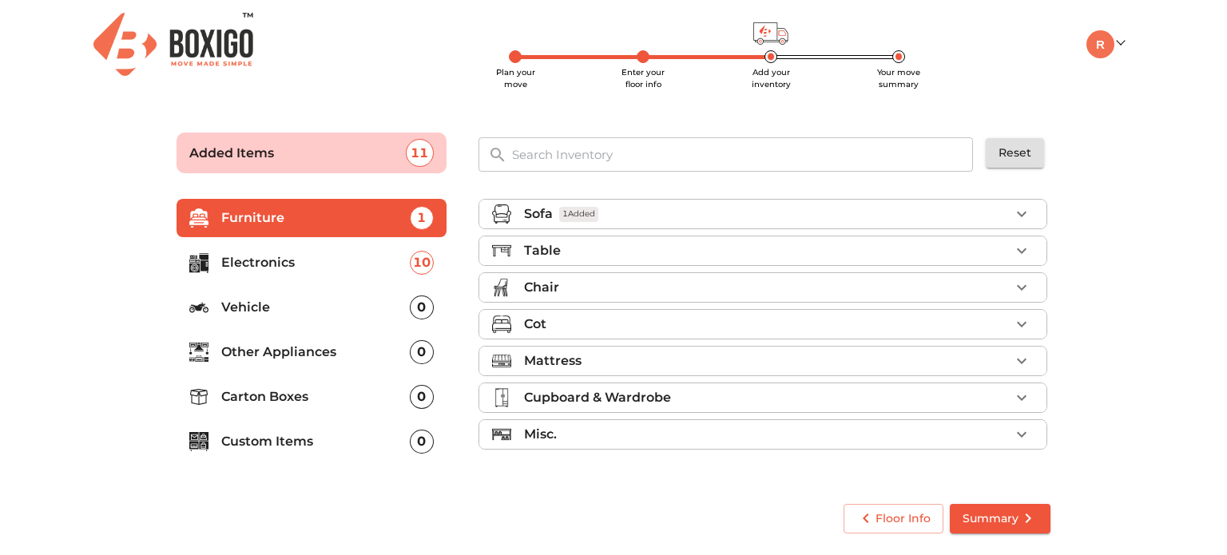
click at [590, 252] on div "Table" at bounding box center [767, 250] width 486 height 19
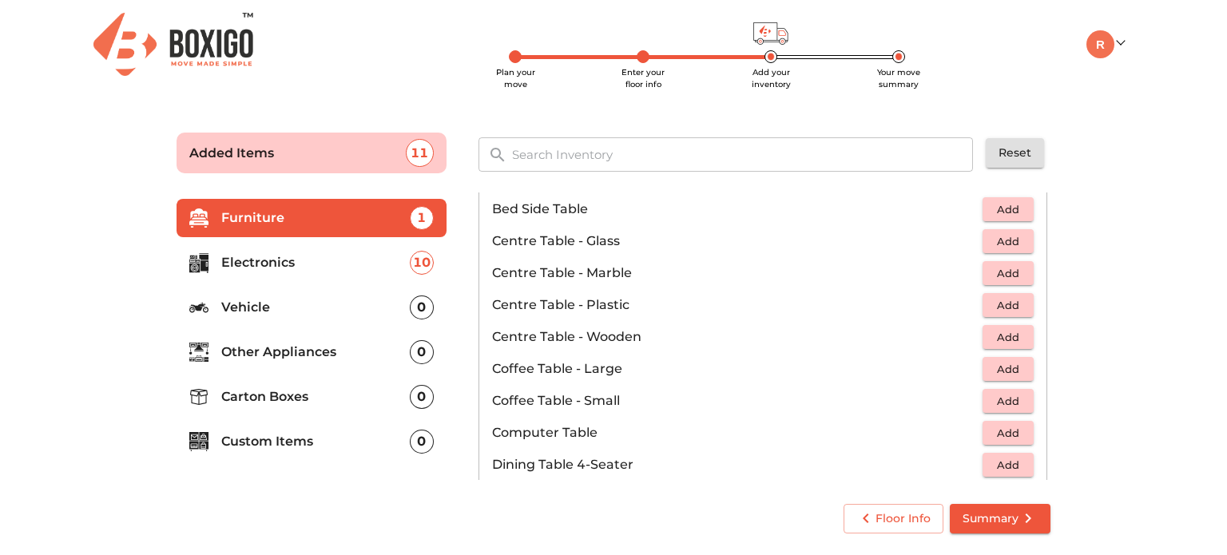
scroll to position [80, 0]
click at [1003, 241] on span "Add" at bounding box center [1007, 241] width 35 height 18
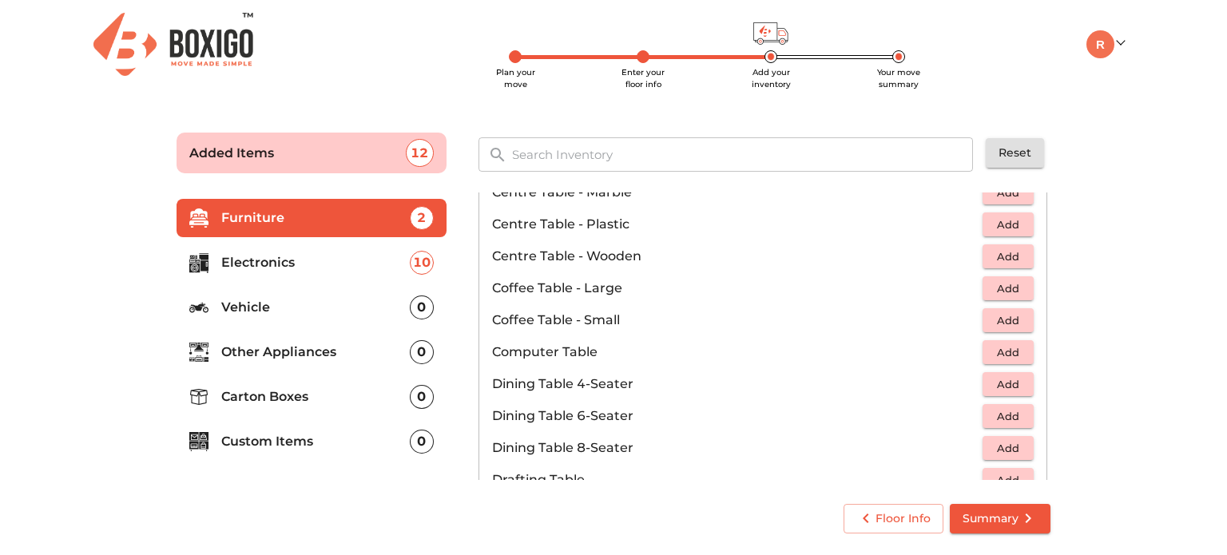
click at [994, 354] on span "Add" at bounding box center [1007, 352] width 35 height 18
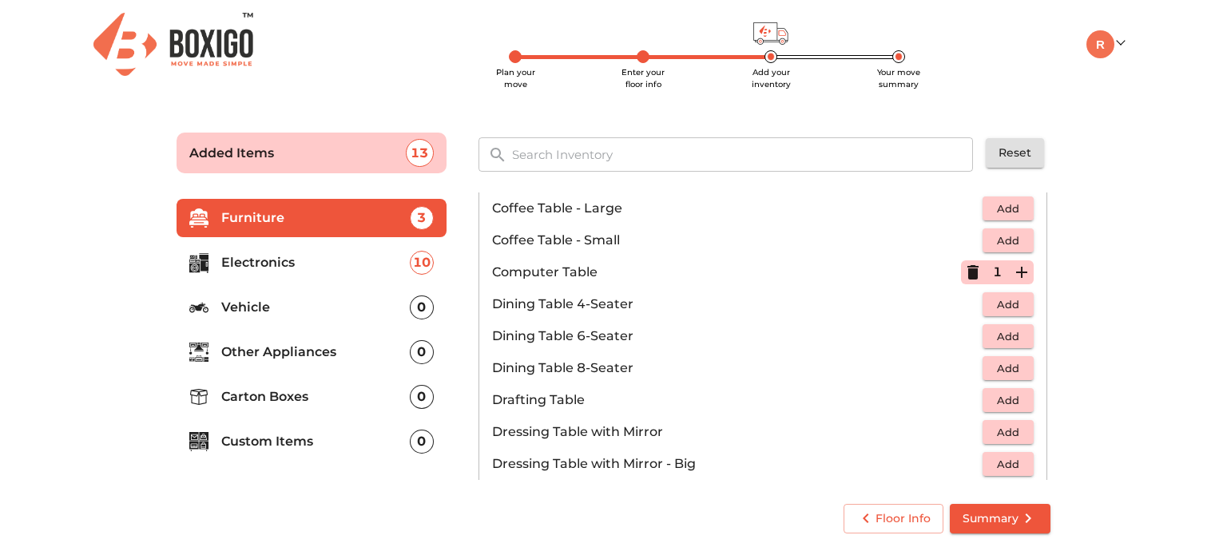
click at [1000, 336] on span "Add" at bounding box center [1007, 336] width 35 height 18
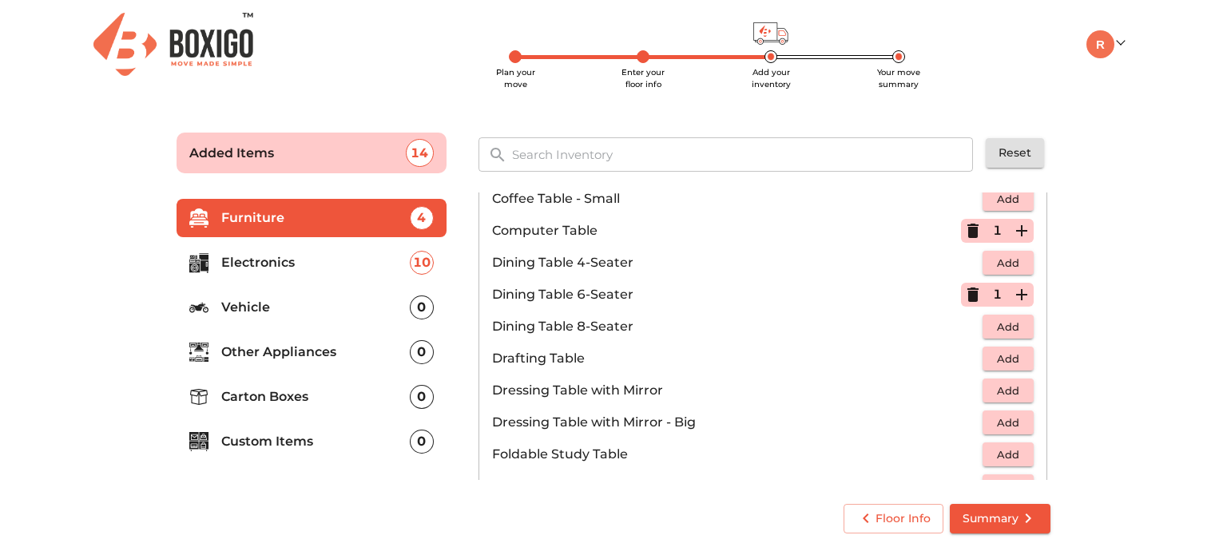
scroll to position [319, 0]
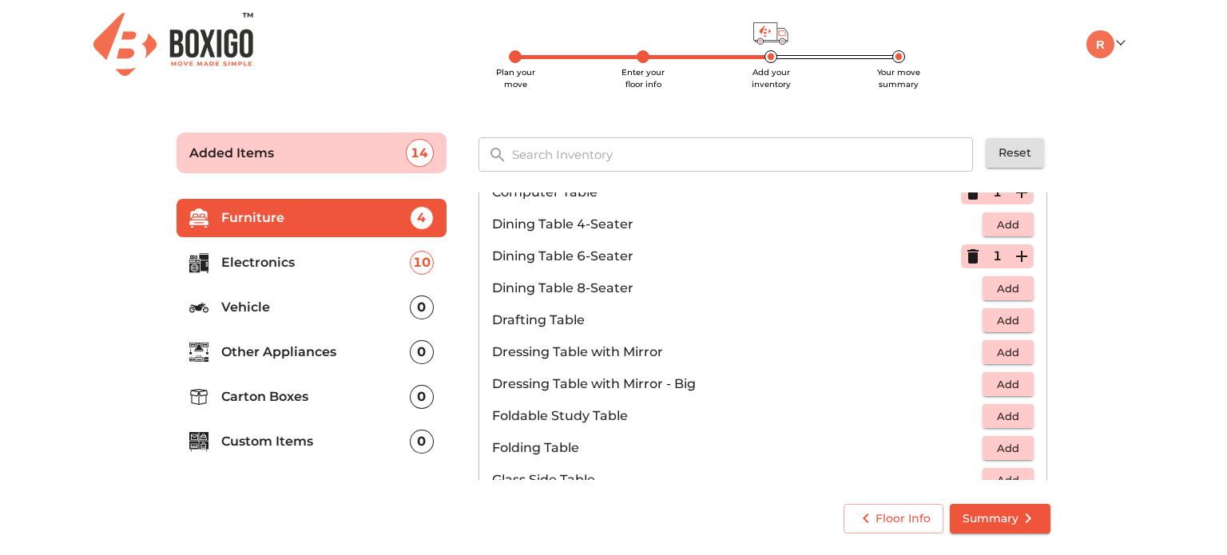
click at [1001, 358] on span "Add" at bounding box center [1007, 352] width 35 height 18
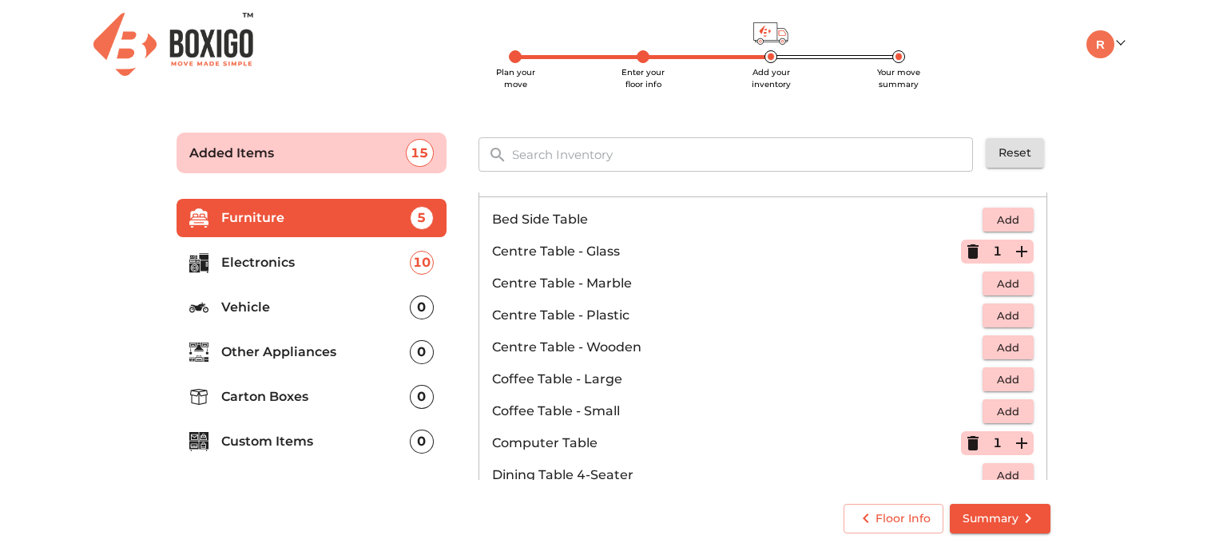
scroll to position [0, 0]
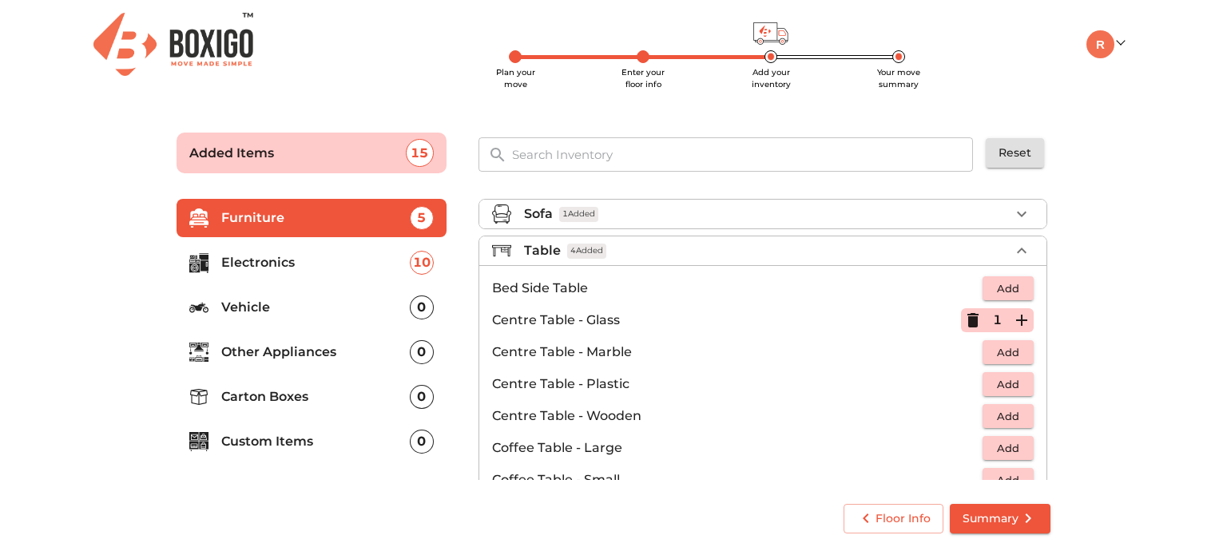
click at [567, 252] on span "4 Added" at bounding box center [586, 251] width 39 height 15
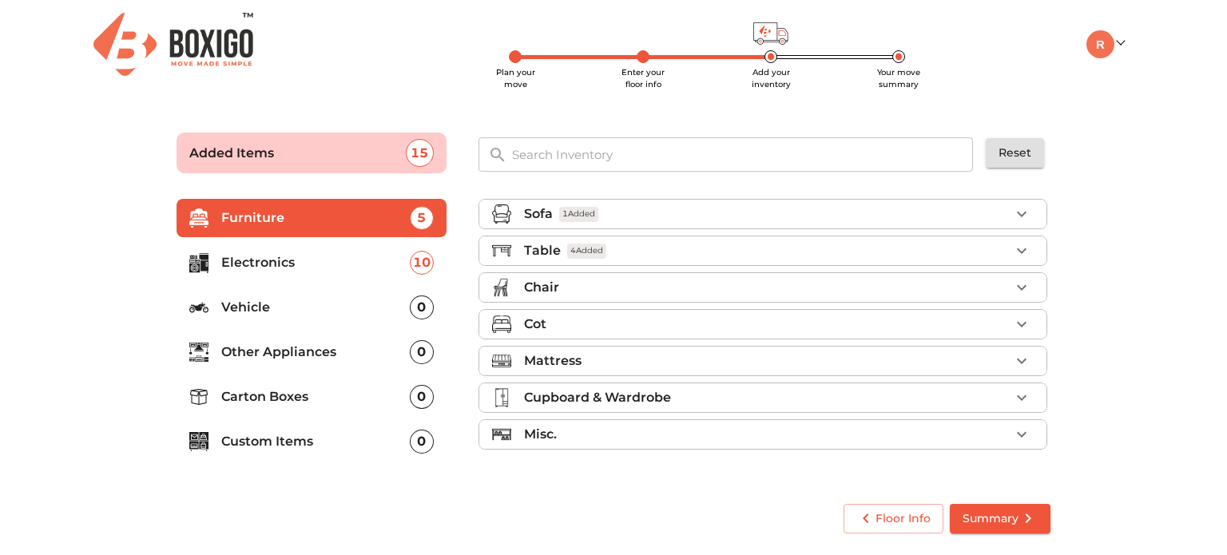
click at [581, 288] on div "Chair" at bounding box center [767, 287] width 486 height 19
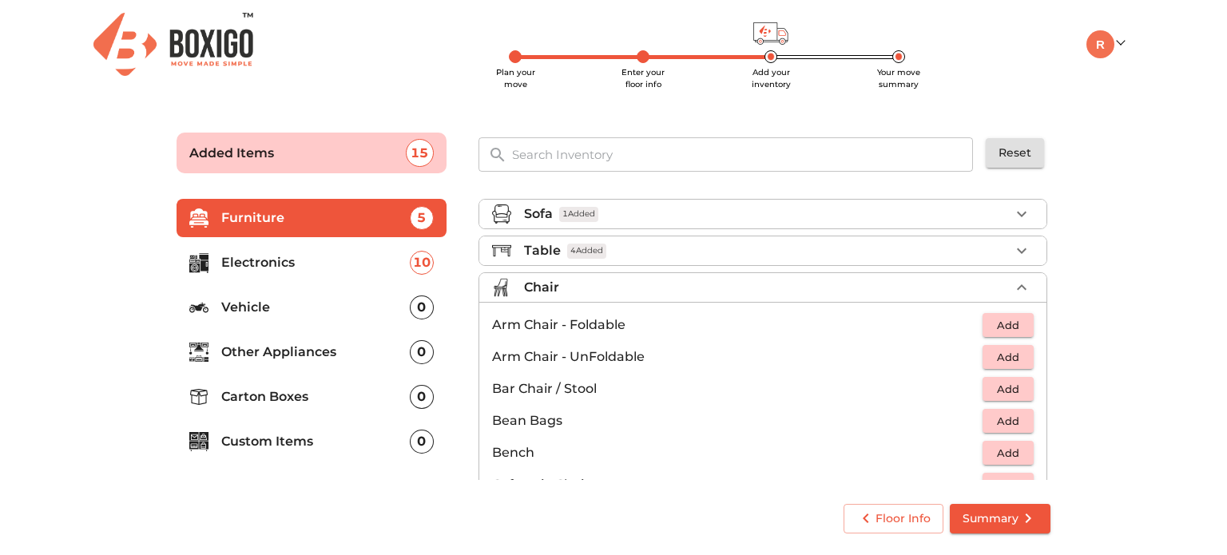
scroll to position [80, 0]
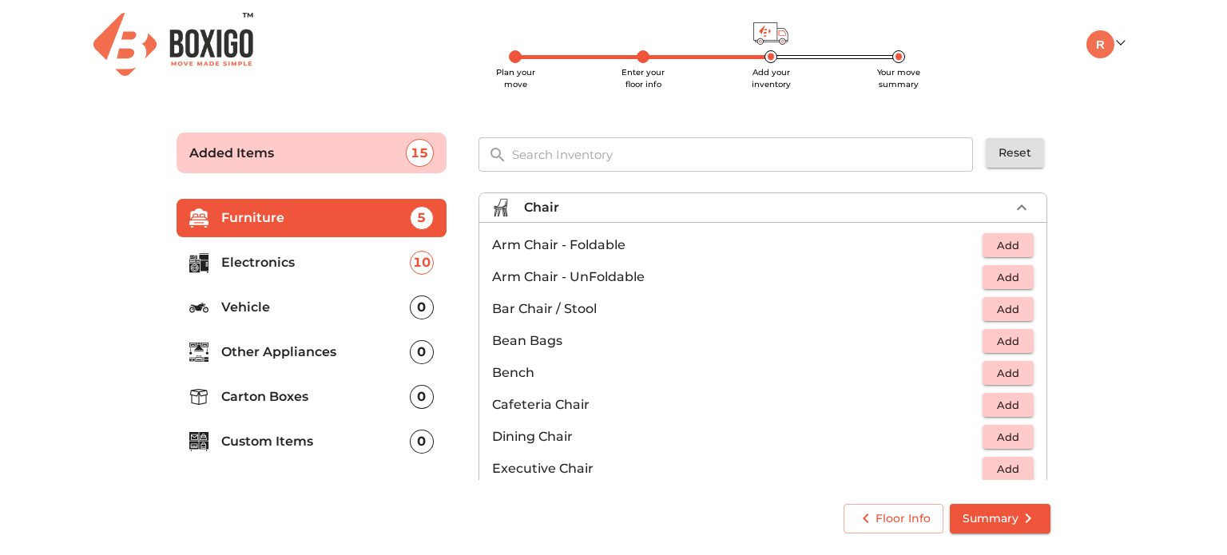
click at [1011, 343] on span "Add" at bounding box center [1007, 341] width 35 height 18
click at [994, 437] on span "Add" at bounding box center [1007, 437] width 35 height 18
click at [1018, 439] on icon "button" at bounding box center [1021, 436] width 19 height 19
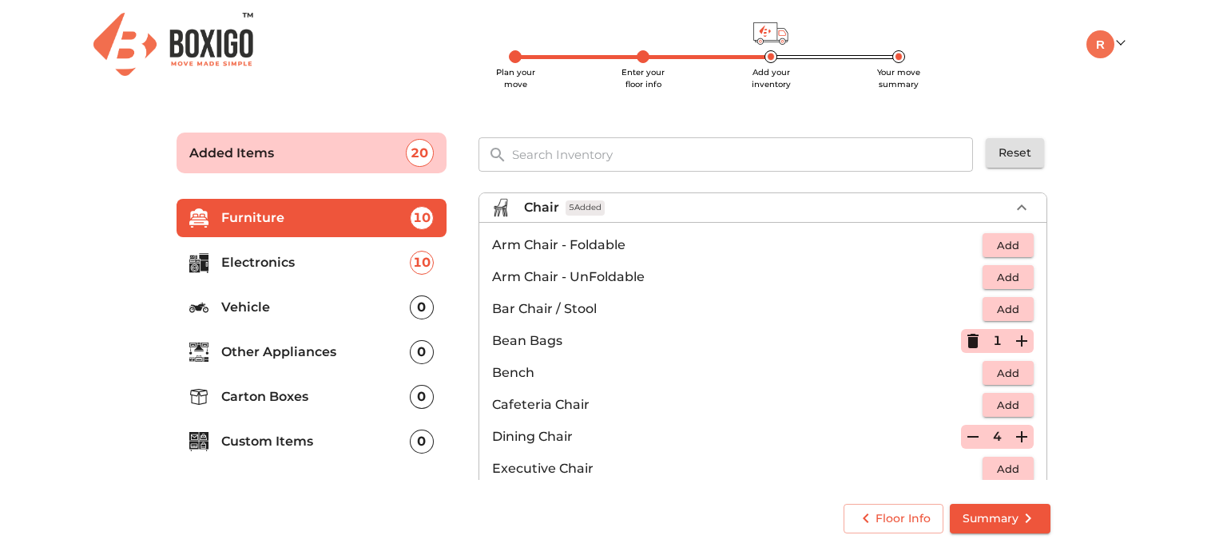
click at [1018, 439] on icon "button" at bounding box center [1021, 436] width 19 height 19
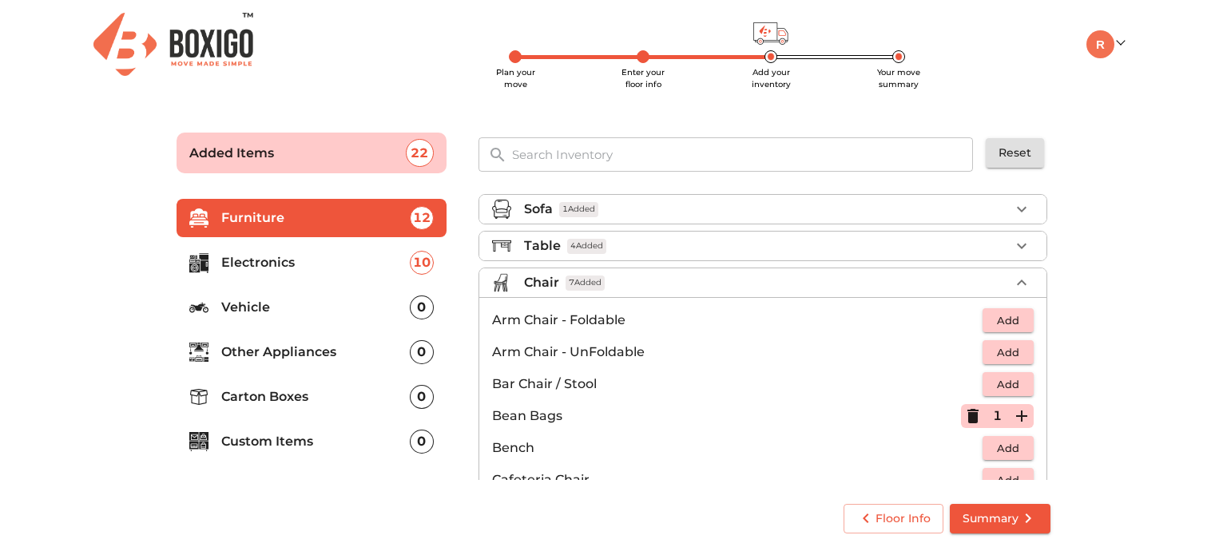
scroll to position [0, 0]
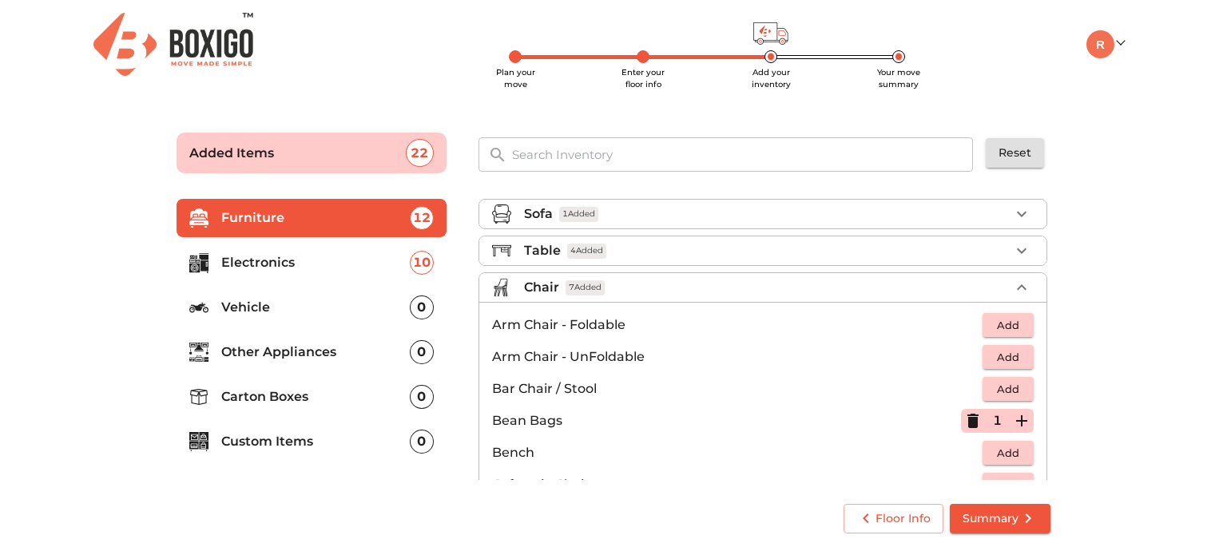
click at [638, 292] on div "Chair 7 Added" at bounding box center [767, 287] width 486 height 19
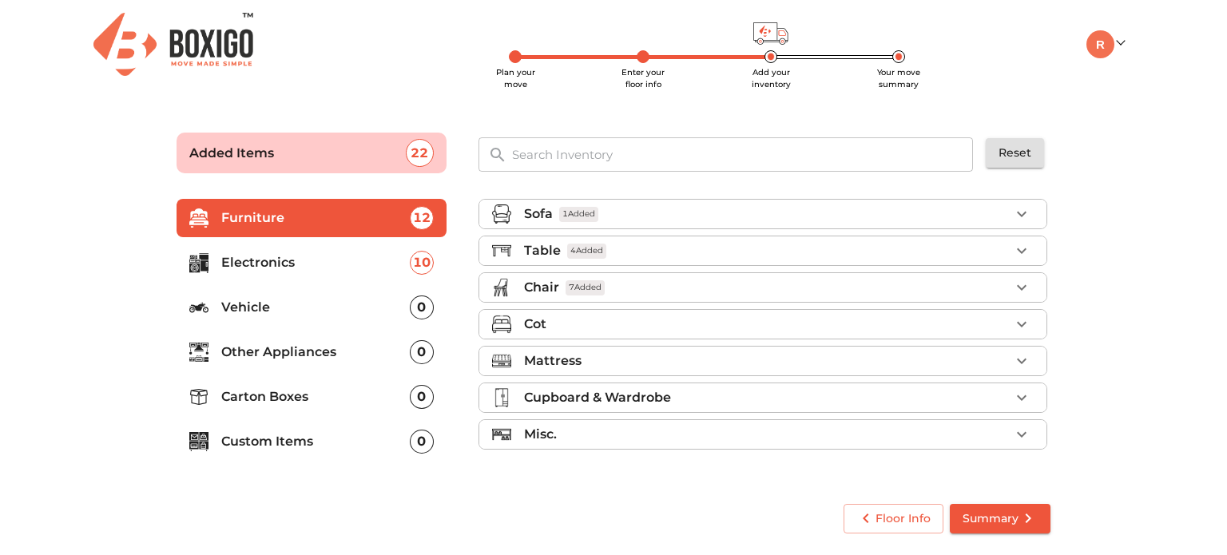
click at [621, 326] on div "Cot" at bounding box center [767, 324] width 486 height 19
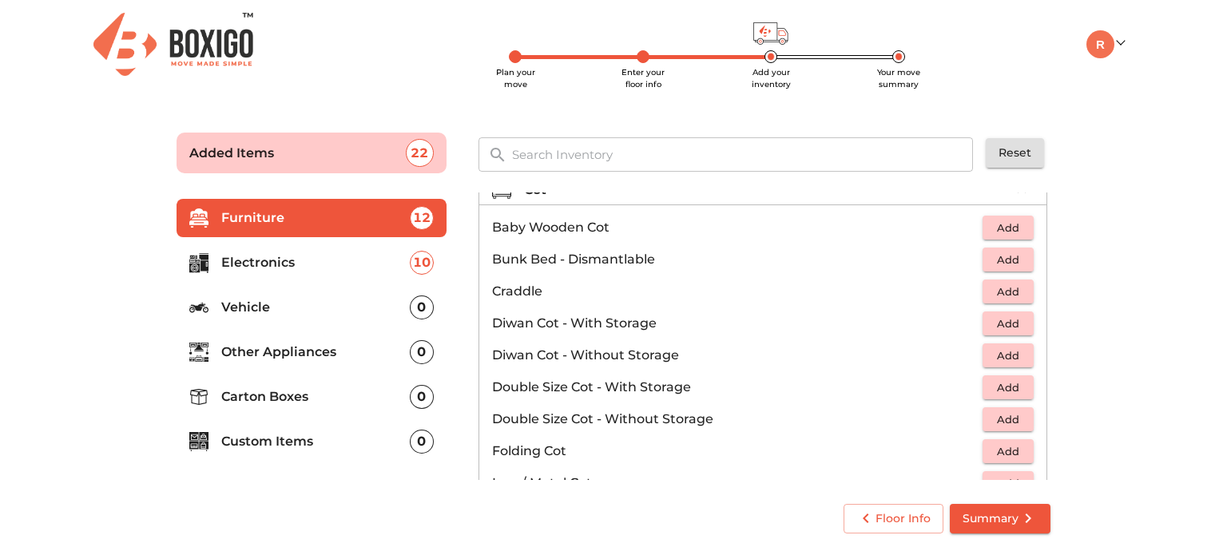
scroll to position [160, 0]
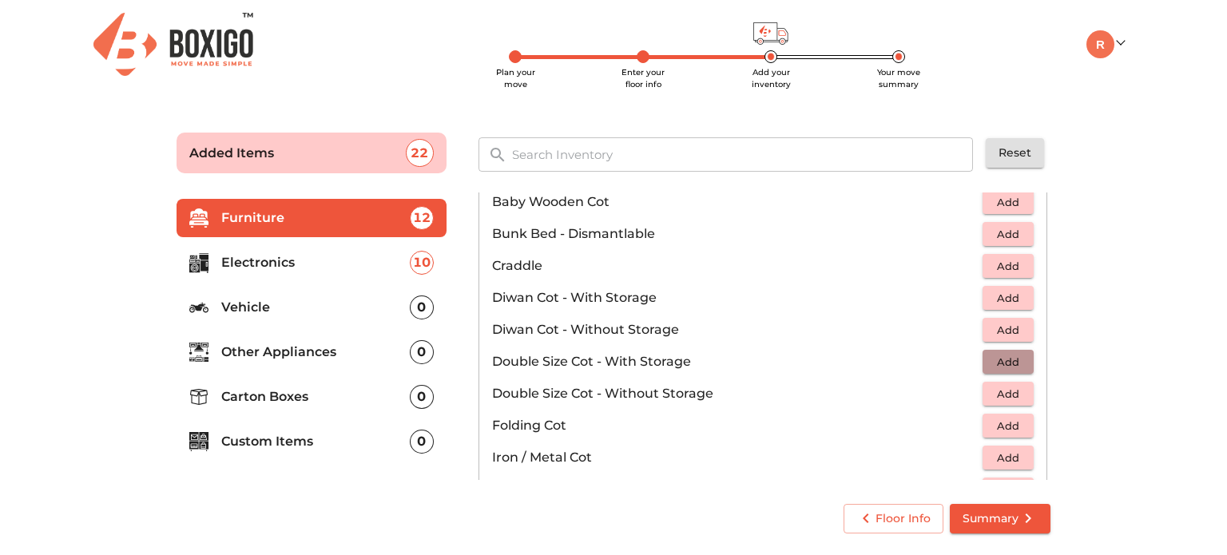
click at [1004, 367] on span "Add" at bounding box center [1007, 362] width 35 height 18
click at [1016, 361] on icon "button" at bounding box center [1021, 361] width 11 height 11
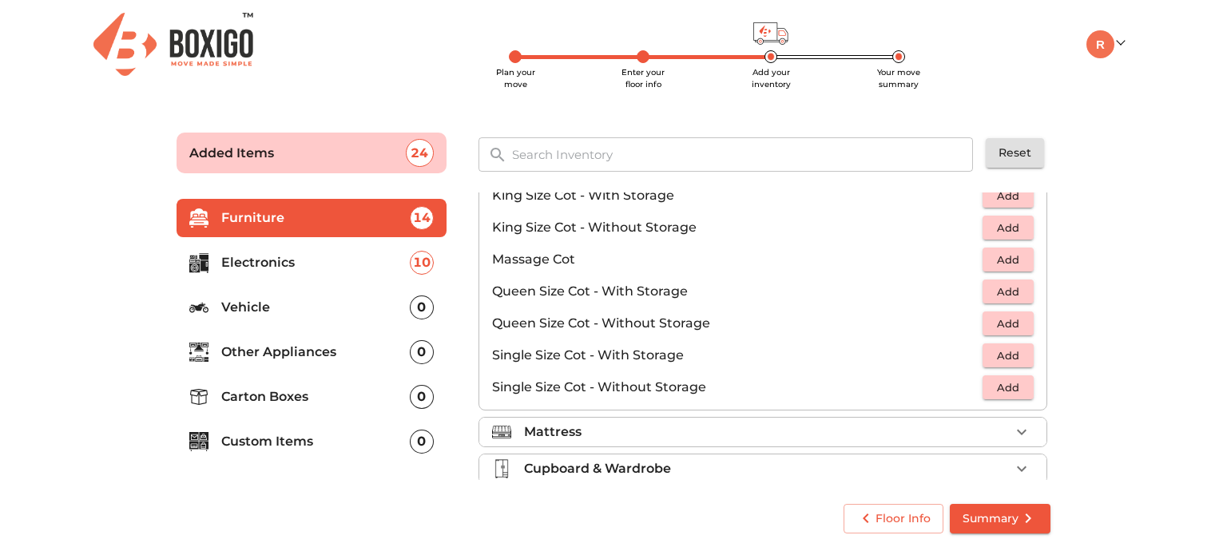
scroll to position [479, 0]
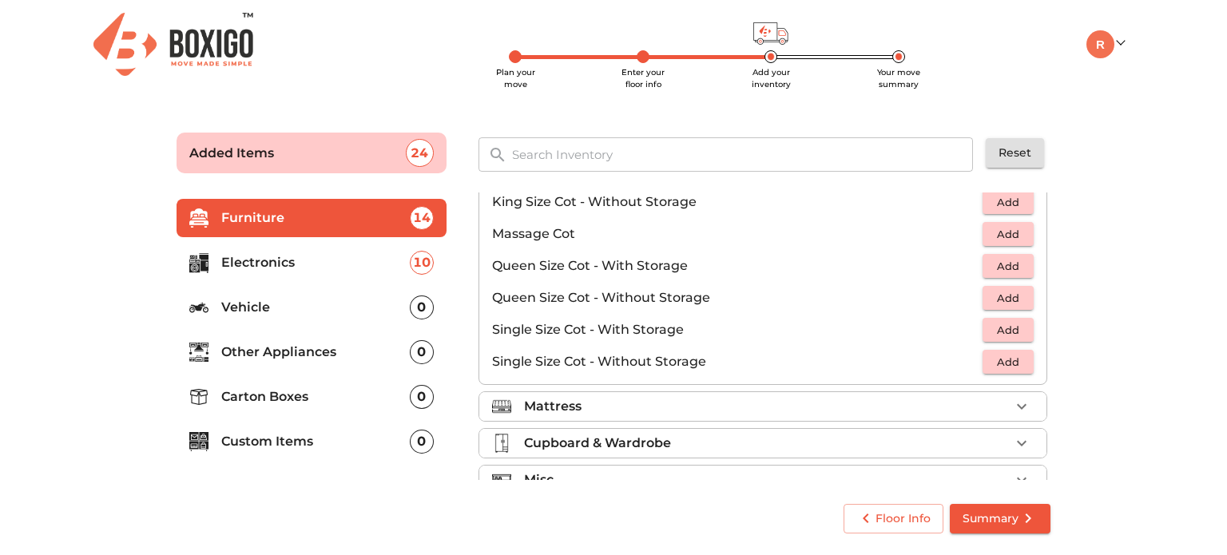
click at [996, 325] on span "Add" at bounding box center [1007, 330] width 35 height 18
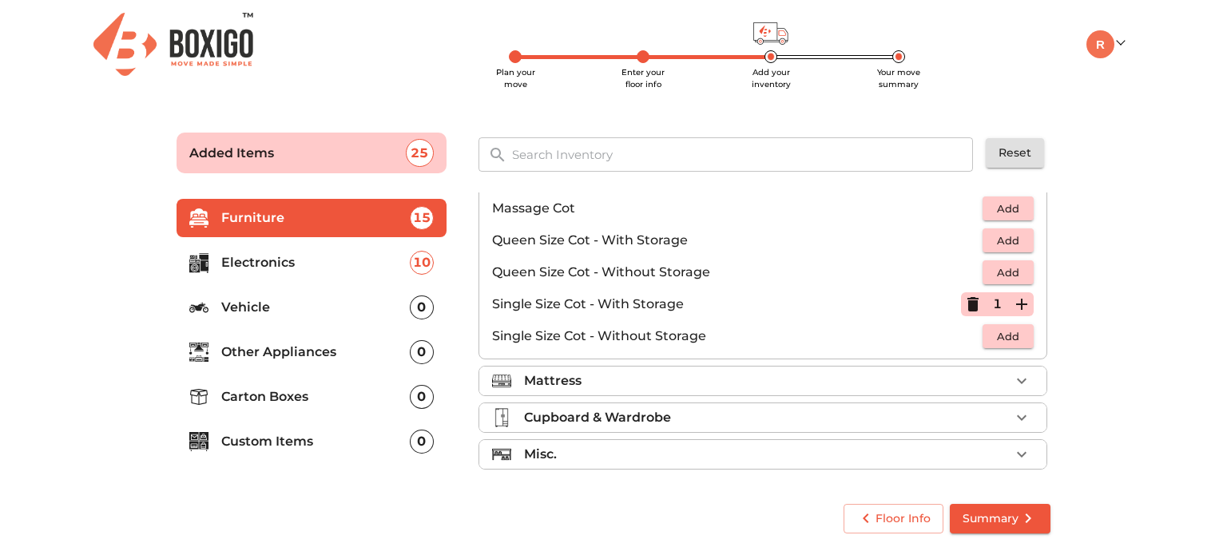
click at [681, 379] on div "Mattress" at bounding box center [767, 380] width 486 height 19
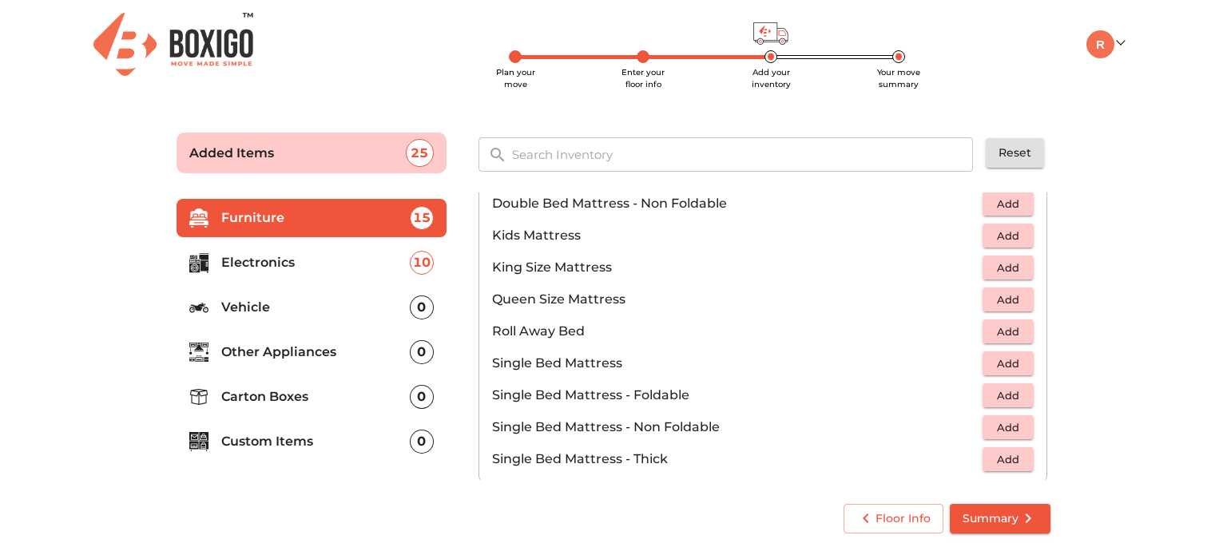
scroll to position [179, 0]
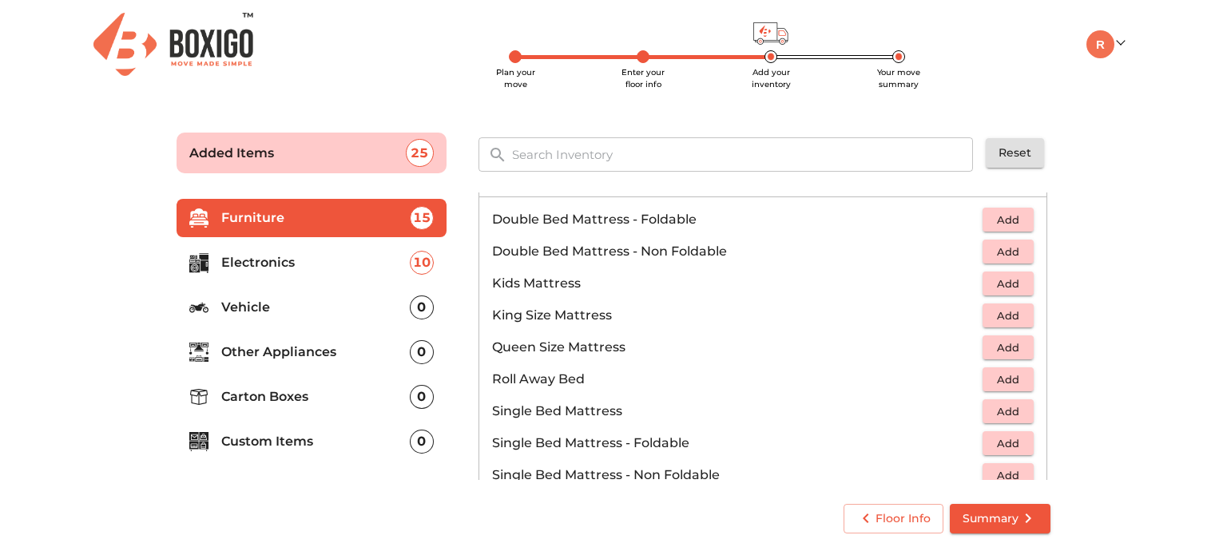
click at [1016, 352] on span "Add" at bounding box center [1007, 348] width 35 height 18
click at [1021, 351] on icon "button" at bounding box center [1021, 347] width 19 height 19
click at [1014, 411] on span "Add" at bounding box center [1007, 412] width 35 height 18
click at [1016, 411] on icon "button" at bounding box center [1021, 411] width 11 height 11
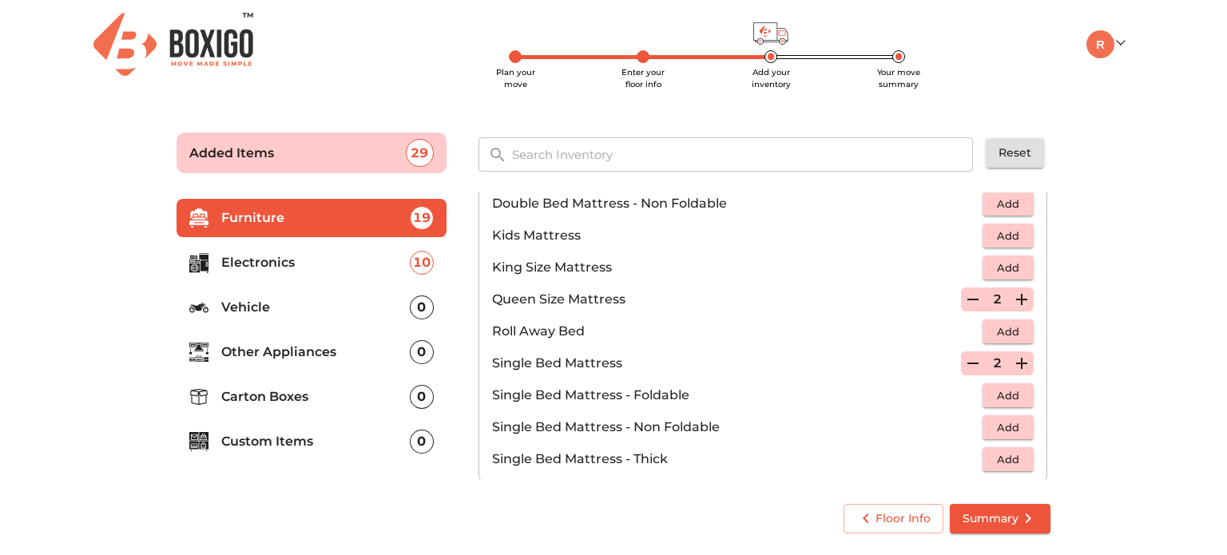
scroll to position [313, 0]
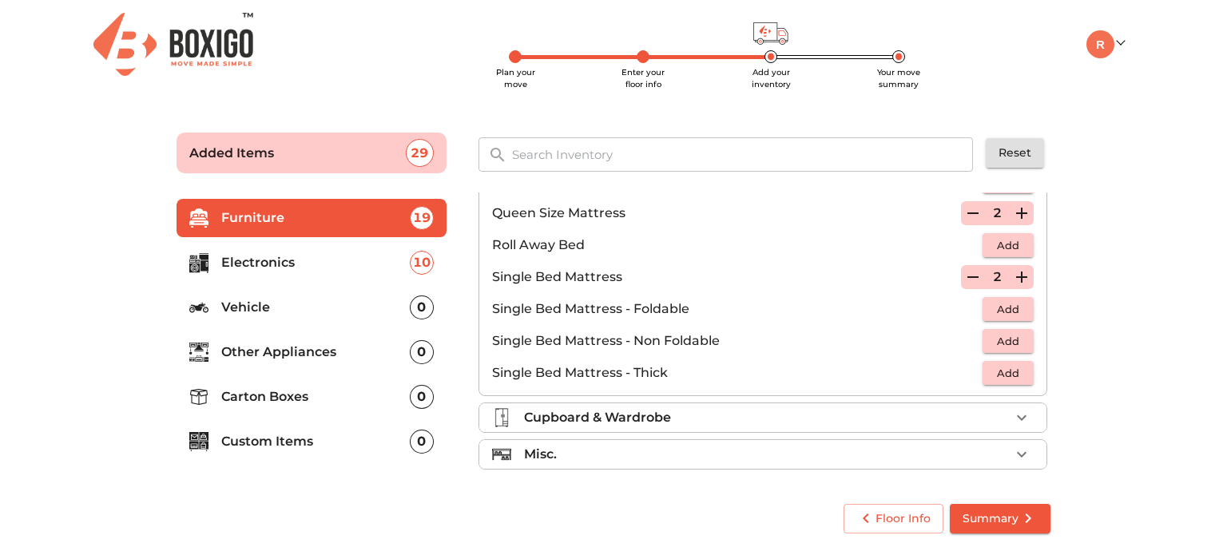
click at [716, 419] on div "Cupboard & Wardrobe" at bounding box center [767, 417] width 486 height 19
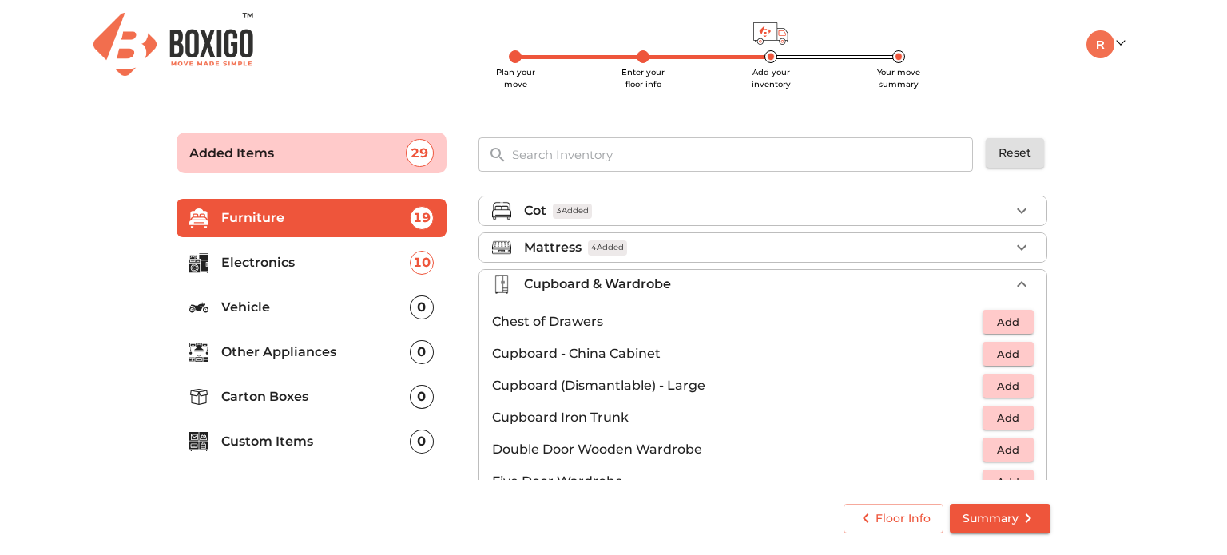
scroll to position [58, 0]
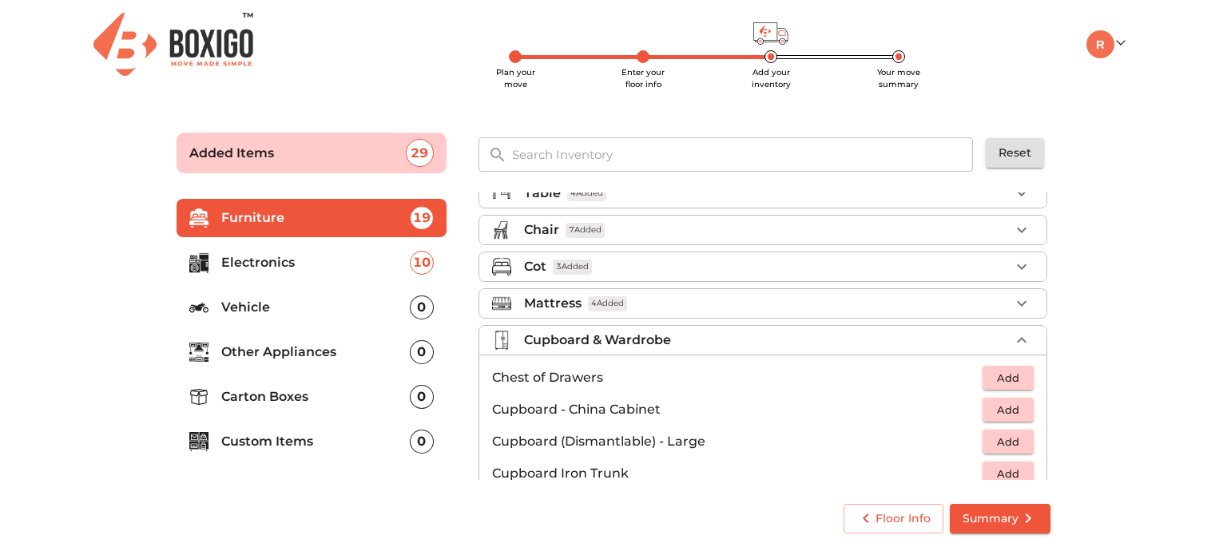
click at [717, 343] on div "Cupboard & Wardrobe" at bounding box center [767, 340] width 486 height 19
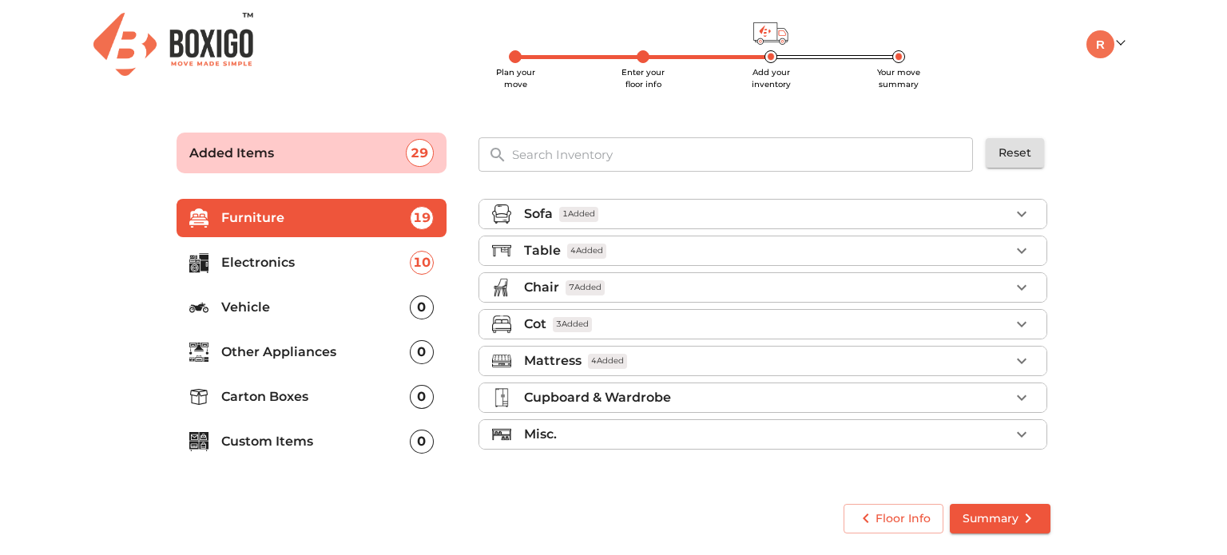
scroll to position [0, 0]
click at [588, 434] on div "Misc." at bounding box center [767, 434] width 486 height 19
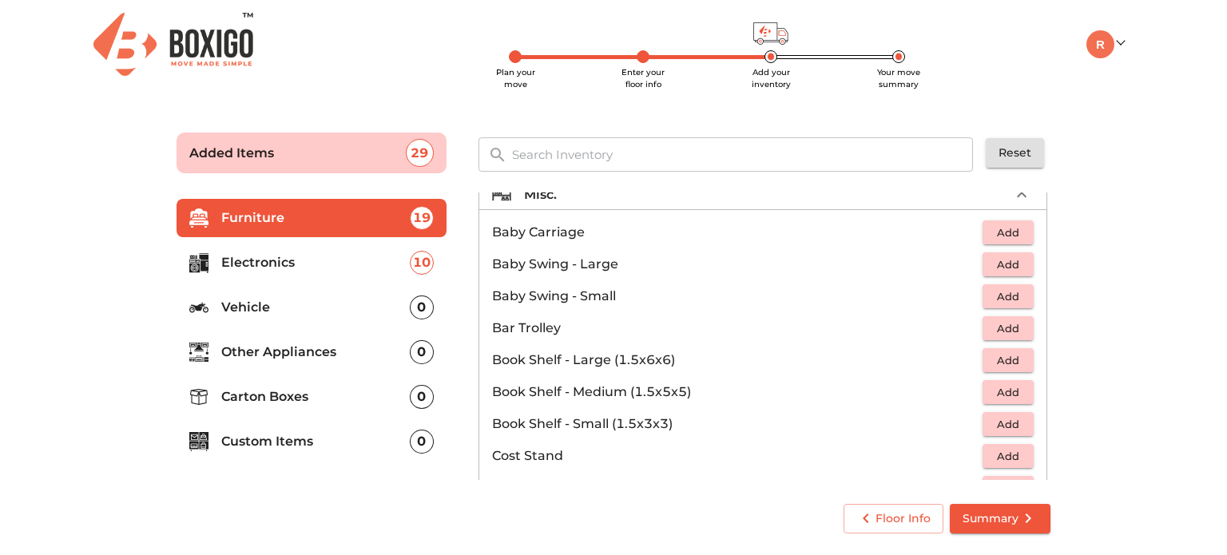
scroll to position [319, 0]
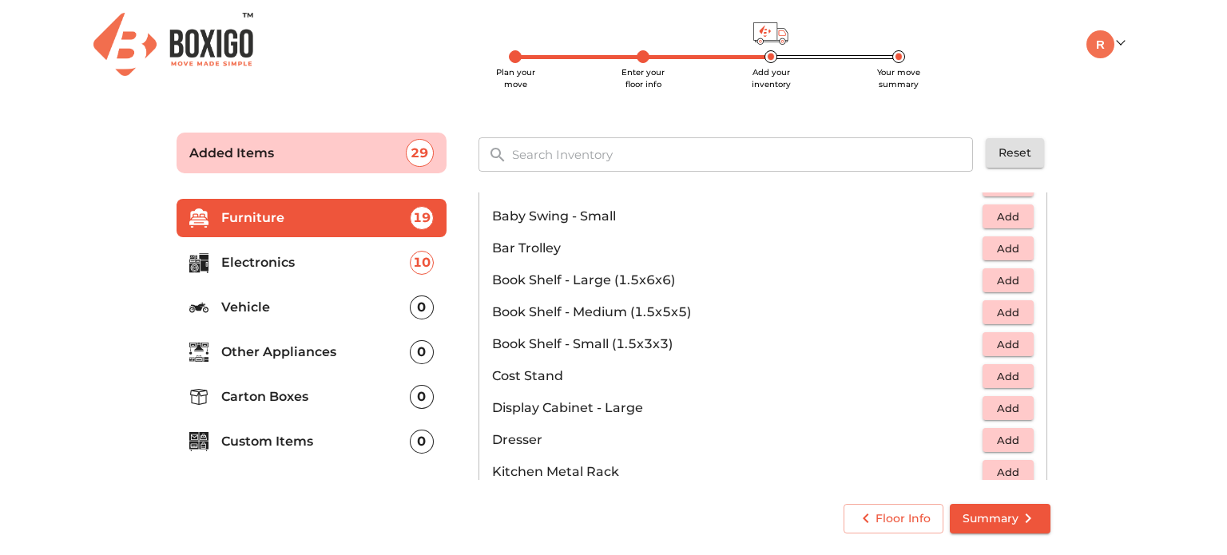
click at [1009, 284] on span "Add" at bounding box center [1007, 281] width 35 height 18
click at [1018, 309] on button "Add" at bounding box center [1007, 312] width 51 height 25
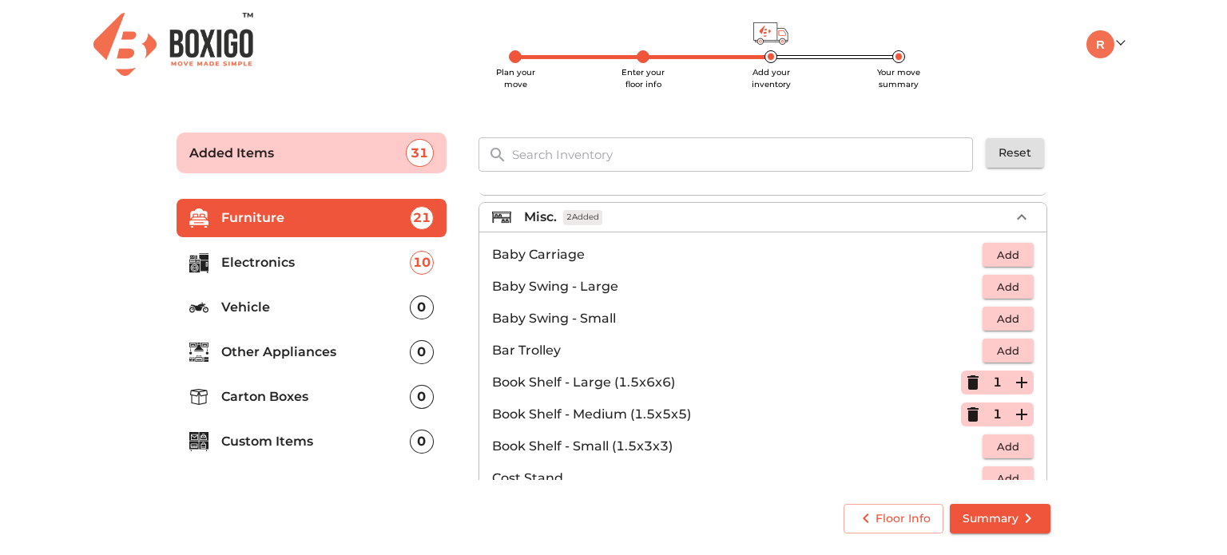
scroll to position [0, 0]
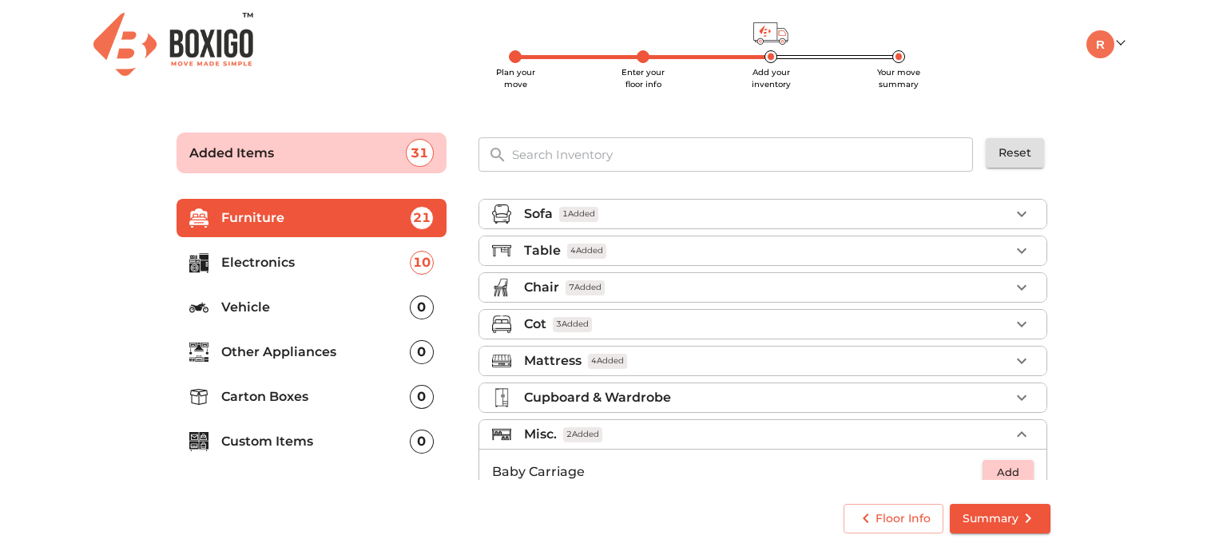
click at [693, 430] on div "Misc. 2 Added" at bounding box center [767, 434] width 486 height 19
click at [280, 399] on p "Carton Boxes" at bounding box center [315, 396] width 188 height 19
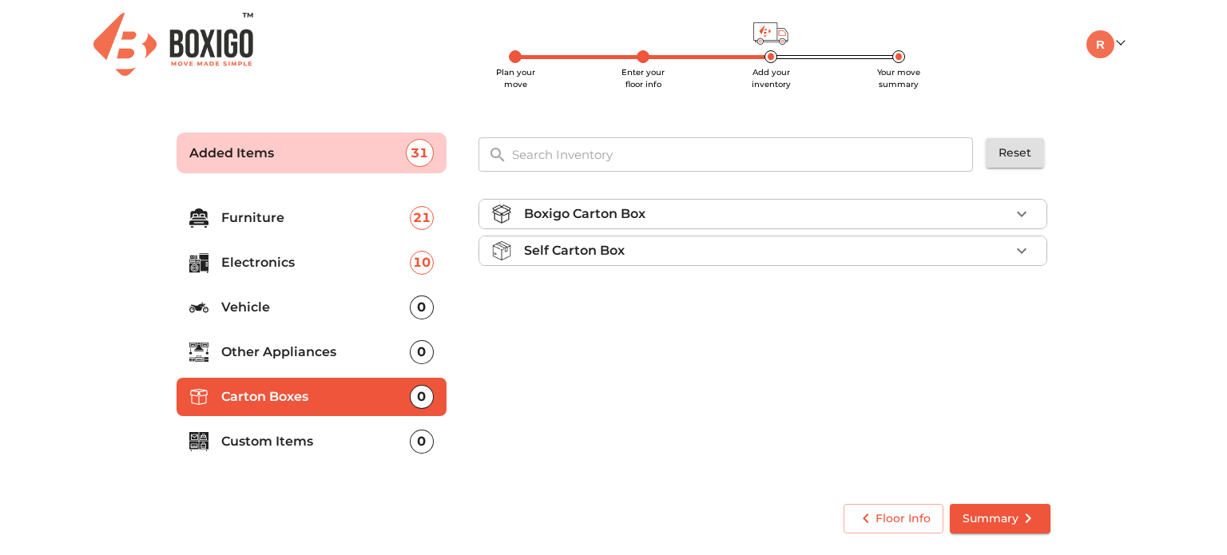
click at [780, 209] on div "Boxigo Carton Box" at bounding box center [767, 213] width 486 height 19
click at [685, 208] on div "Boxigo Carton Box" at bounding box center [767, 213] width 486 height 19
click at [641, 248] on div "Self Carton Box" at bounding box center [767, 250] width 486 height 19
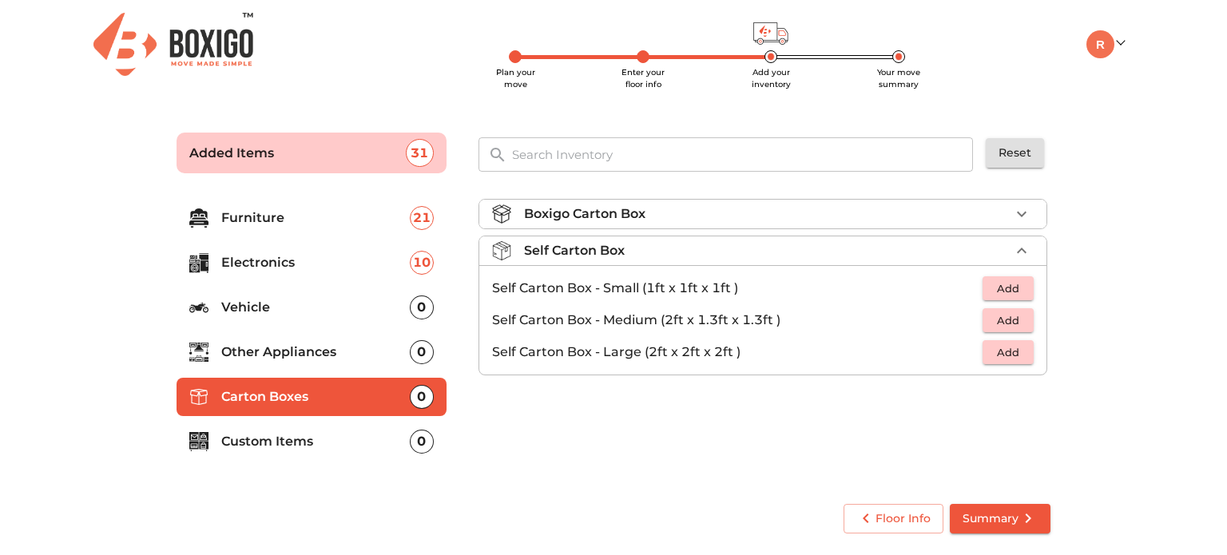
click at [653, 203] on li "Boxigo Carton Box" at bounding box center [762, 214] width 567 height 29
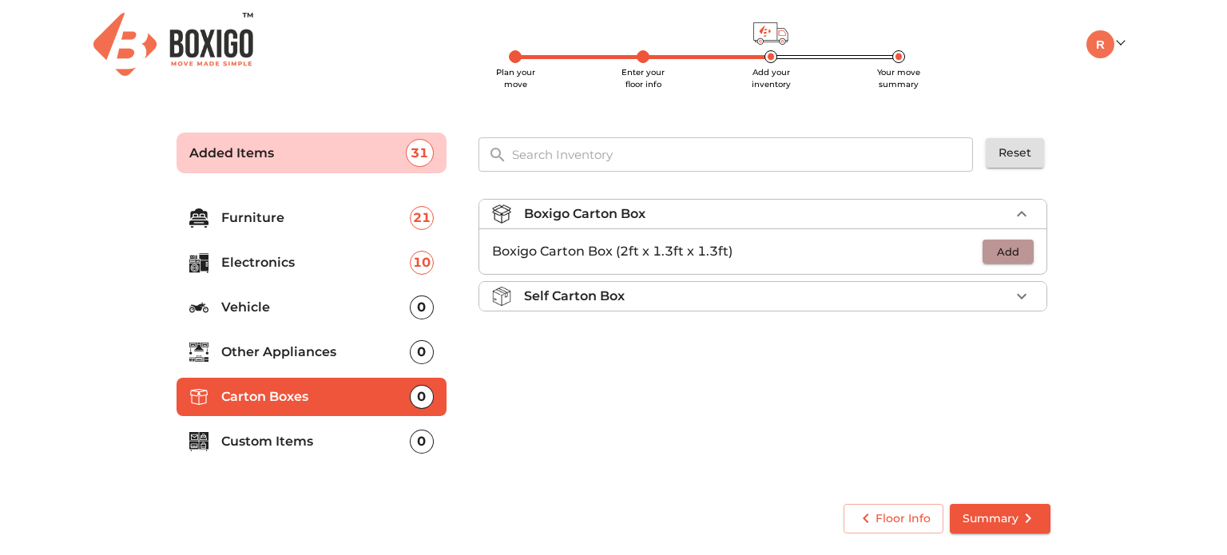
click at [1010, 252] on span "Add" at bounding box center [1007, 252] width 35 height 18
click at [971, 252] on icon "button" at bounding box center [972, 251] width 11 height 14
click at [590, 300] on p "Self Carton Box" at bounding box center [574, 296] width 101 height 19
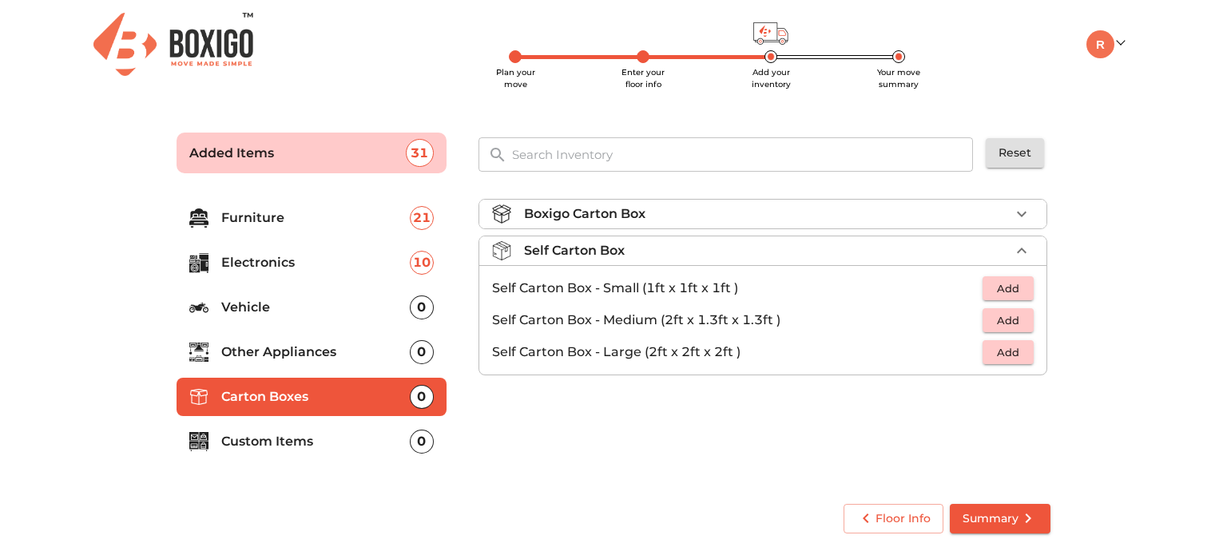
click at [661, 351] on p "Self Carton Box - Large (2ft x 2ft x 2ft )" at bounding box center [737, 352] width 490 height 19
click at [1002, 353] on span "Add" at bounding box center [1007, 352] width 35 height 18
click at [1021, 349] on icon "button" at bounding box center [1021, 352] width 11 height 11
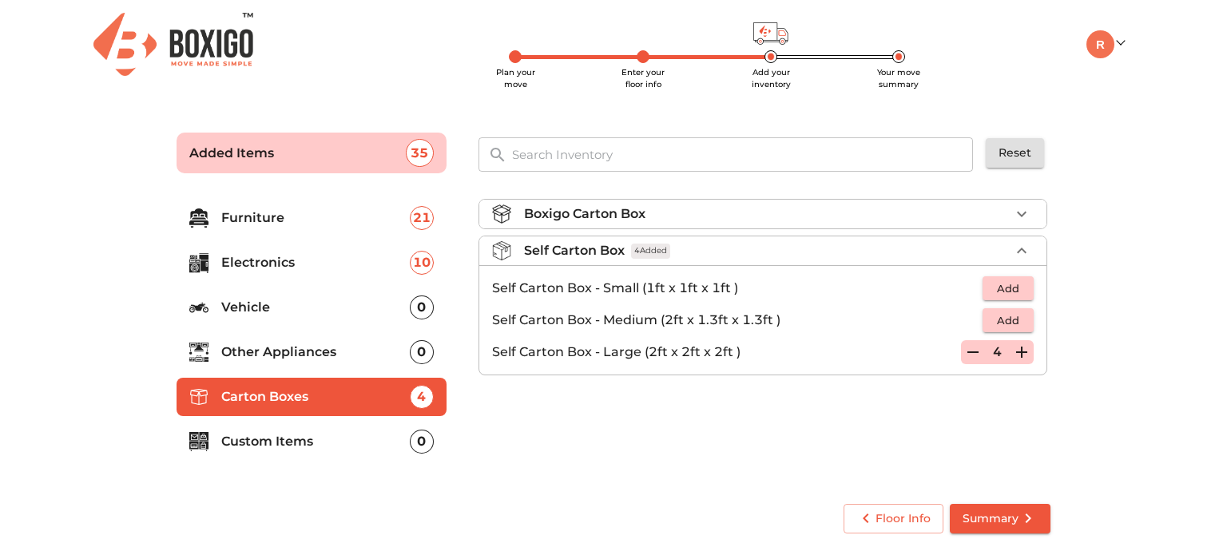
click at [1021, 349] on icon "button" at bounding box center [1021, 352] width 11 height 11
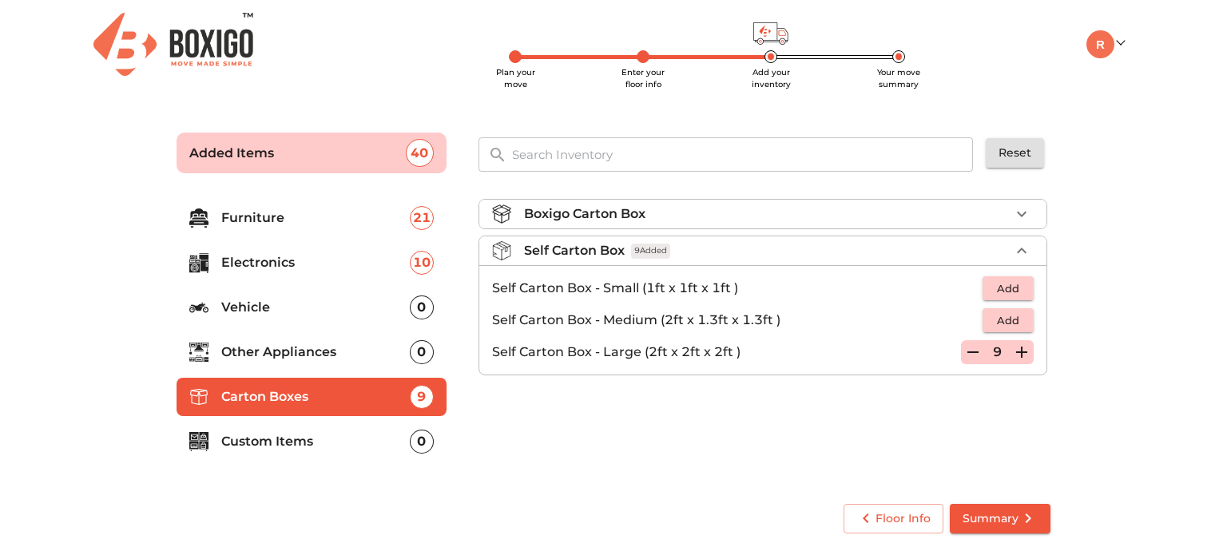
click at [1021, 349] on icon "button" at bounding box center [1021, 352] width 11 height 11
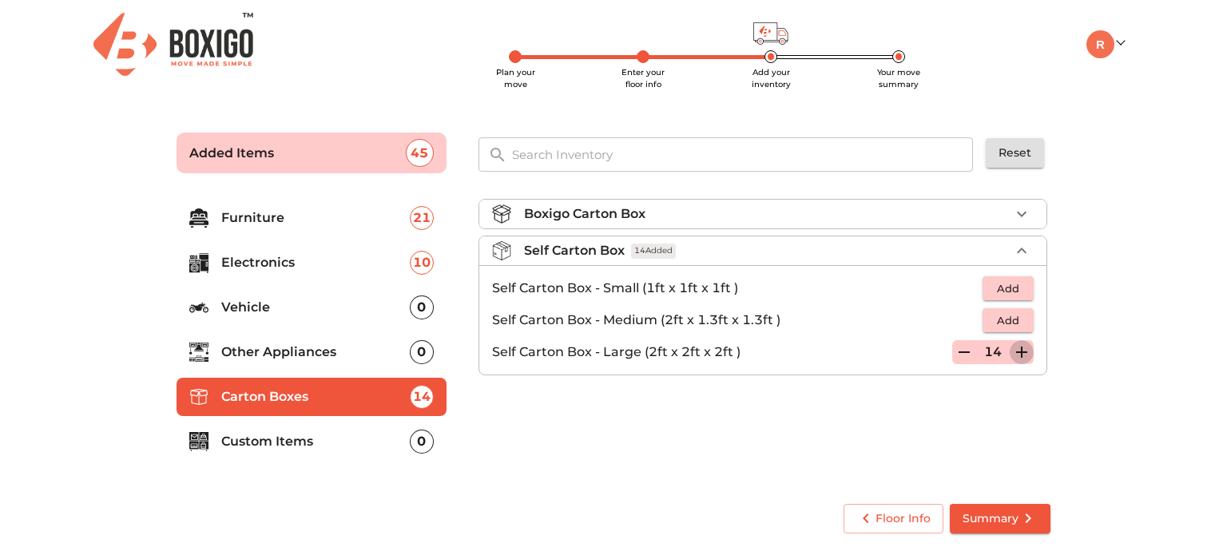
click at [1021, 349] on icon "button" at bounding box center [1021, 352] width 11 height 11
click at [1020, 349] on icon "button" at bounding box center [1021, 352] width 19 height 19
click at [1019, 349] on icon "button" at bounding box center [1021, 352] width 19 height 19
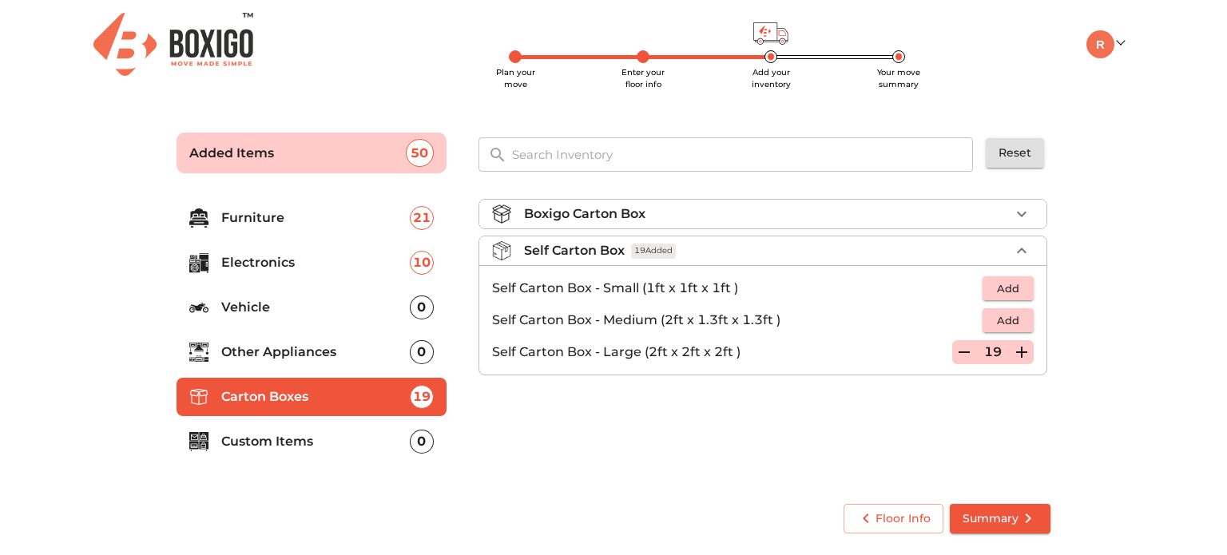
click at [1019, 349] on icon "button" at bounding box center [1021, 352] width 19 height 19
click at [908, 245] on div "Self Carton Box 20 Added" at bounding box center [767, 250] width 486 height 19
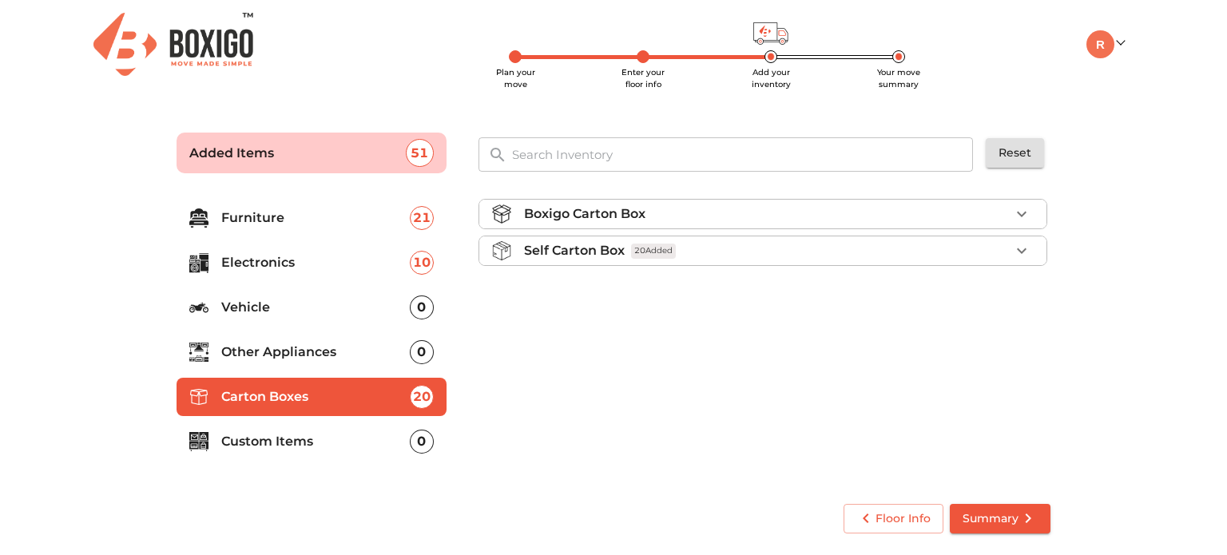
click at [272, 215] on p "Furniture" at bounding box center [315, 217] width 188 height 19
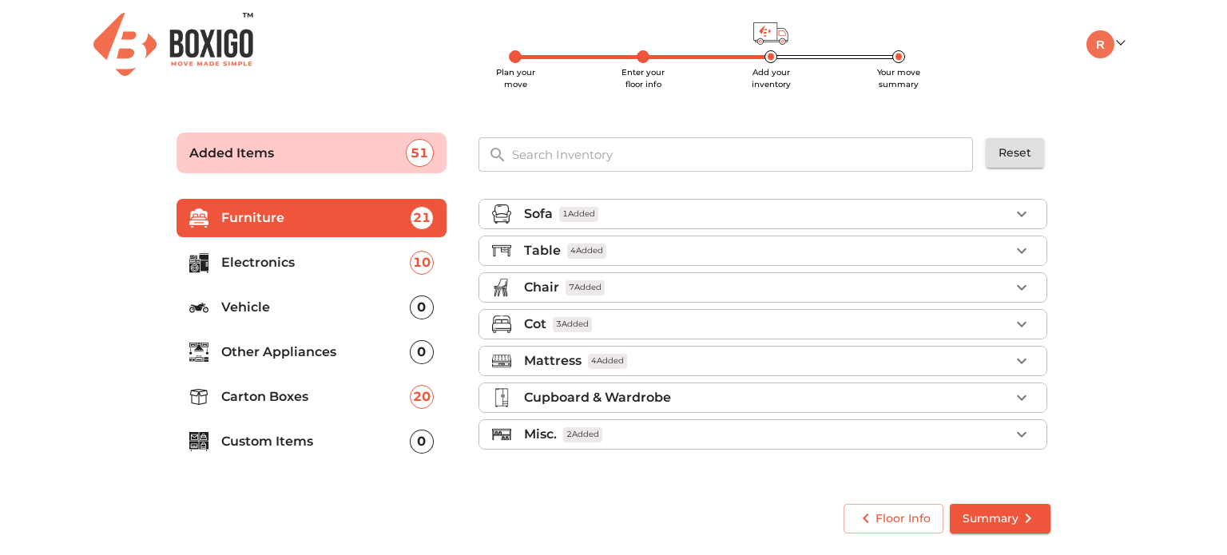
click at [573, 145] on input "text" at bounding box center [743, 154] width 482 height 34
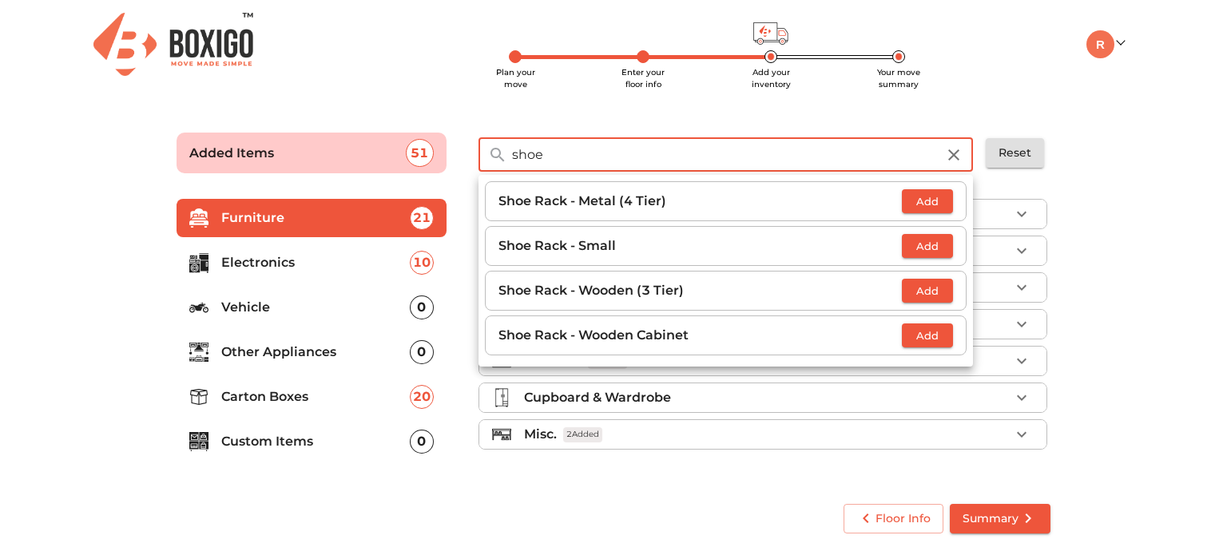
type input "shoe"
click at [926, 339] on span "Add" at bounding box center [927, 336] width 35 height 18
drag, startPoint x: 545, startPoint y: 161, endPoint x: 500, endPoint y: 158, distance: 44.8
click at [500, 158] on div "shoe ​" at bounding box center [725, 154] width 494 height 34
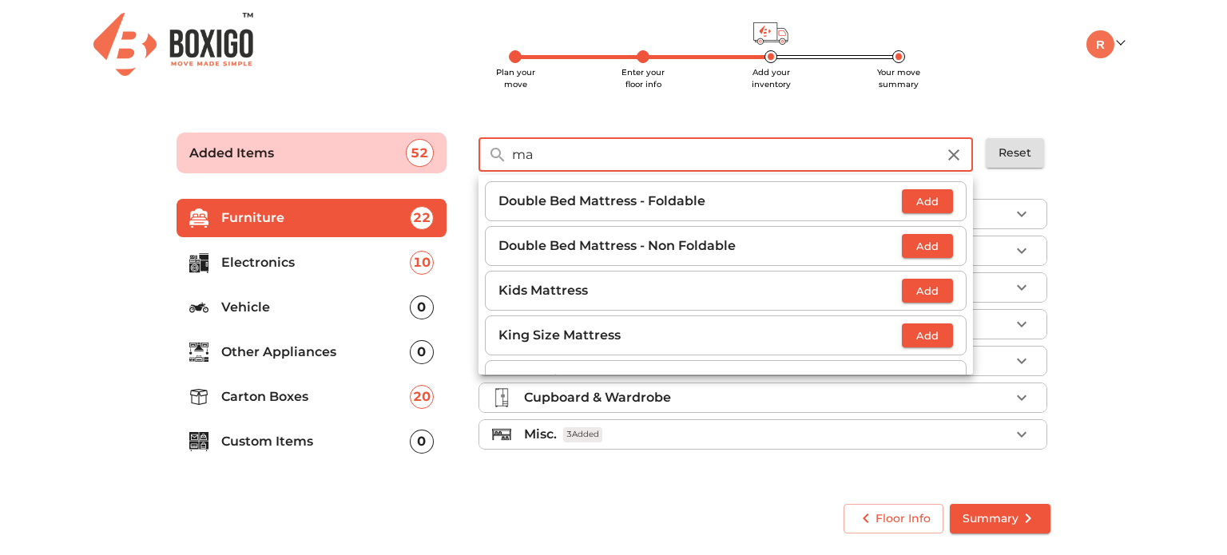
type input "m"
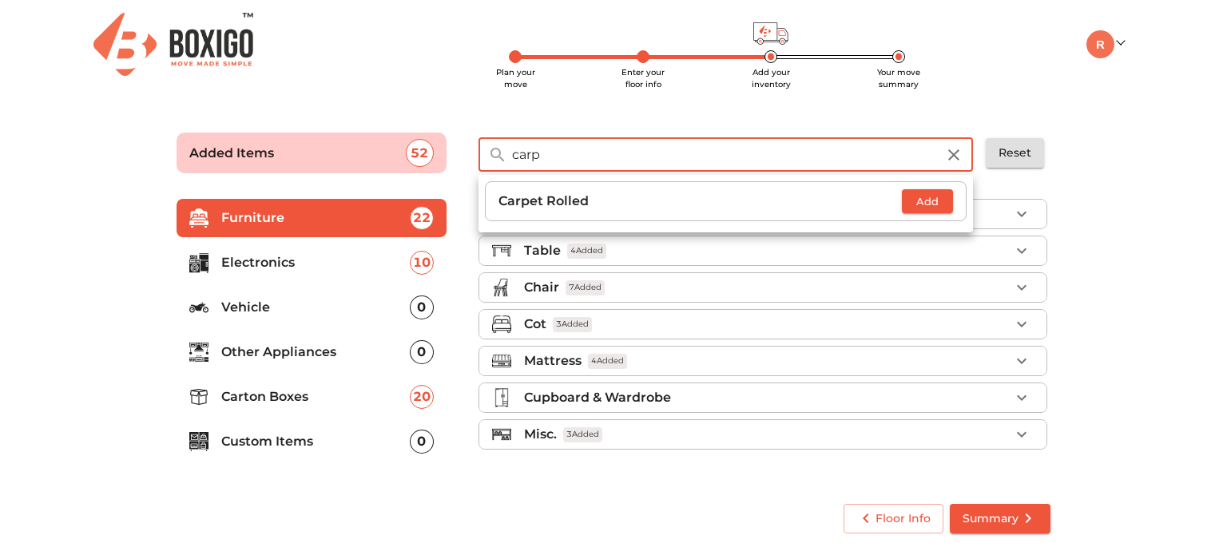
type input "carp"
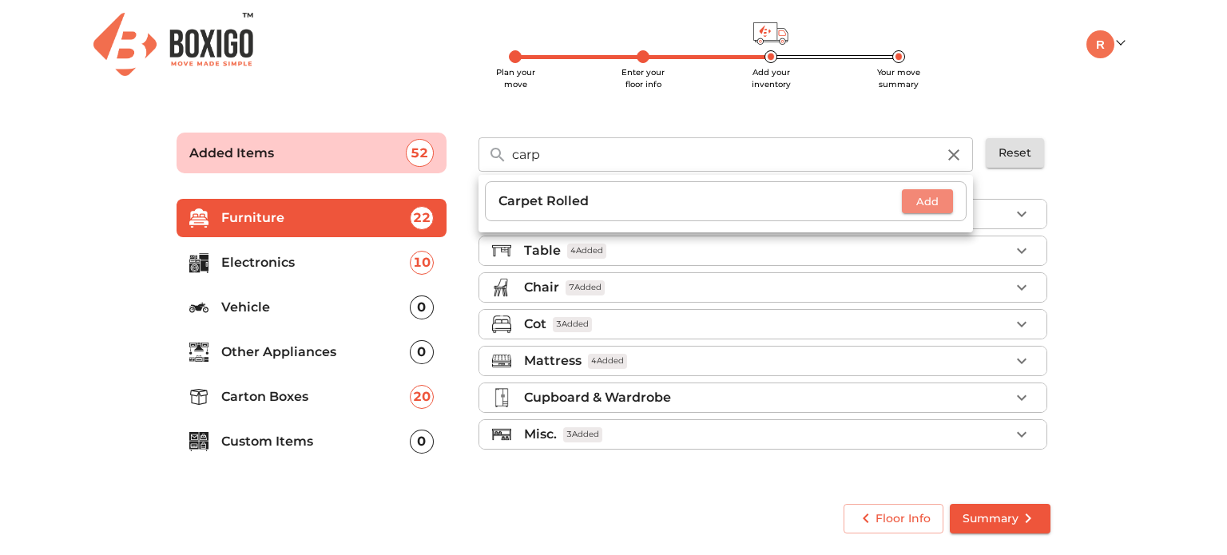
click at [936, 197] on span "Add" at bounding box center [927, 201] width 35 height 18
click at [941, 202] on icon "button" at bounding box center [940, 201] width 11 height 11
click at [1121, 181] on main "Plan your move Enter your floor info Add your inventory Your move summary Added…" at bounding box center [613, 329] width 1227 height 439
click at [284, 351] on p "Other Appliances" at bounding box center [315, 352] width 188 height 19
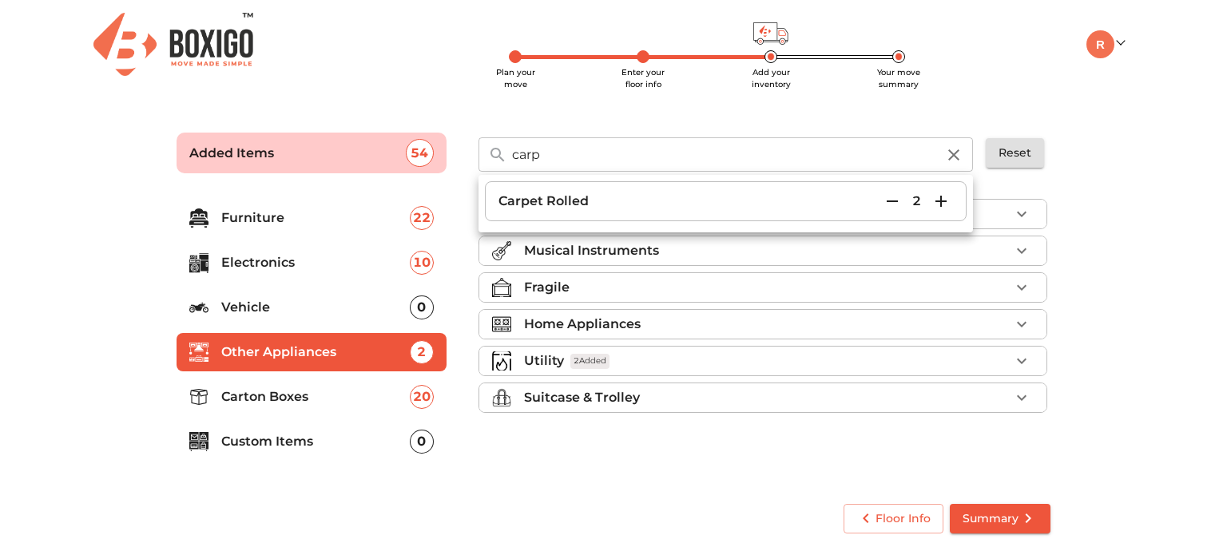
click at [287, 350] on p "Other Appliances" at bounding box center [315, 352] width 188 height 19
click at [957, 153] on icon "button" at bounding box center [953, 154] width 19 height 19
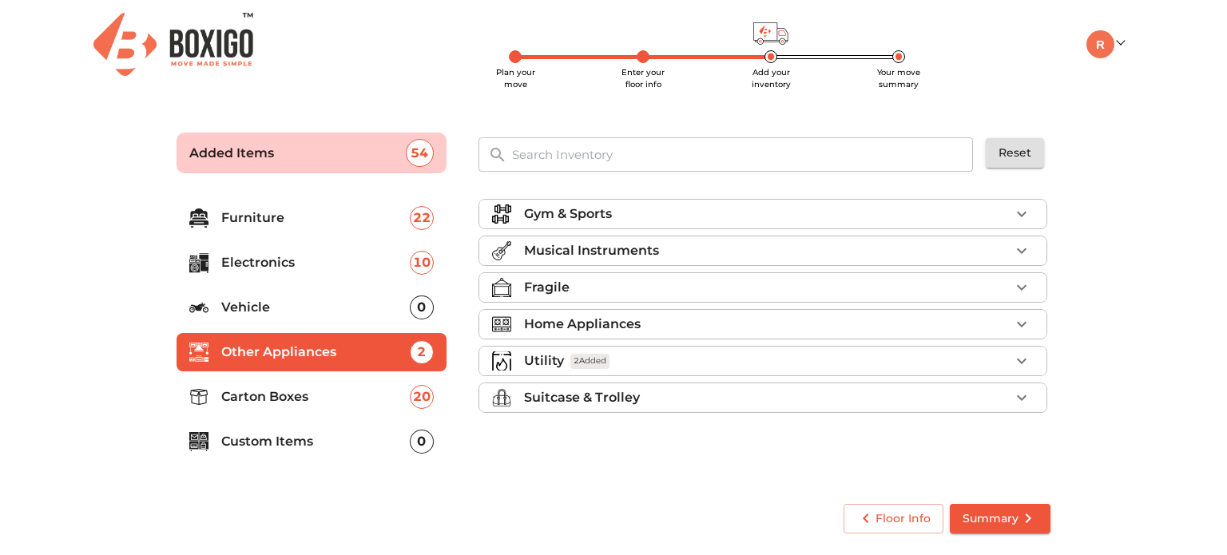
click at [293, 357] on p "Other Appliances" at bounding box center [315, 352] width 188 height 19
click at [427, 353] on div "2" at bounding box center [422, 352] width 24 height 24
click at [423, 353] on div "2" at bounding box center [422, 352] width 24 height 24
click at [263, 354] on p "Other Appliances" at bounding box center [315, 352] width 188 height 19
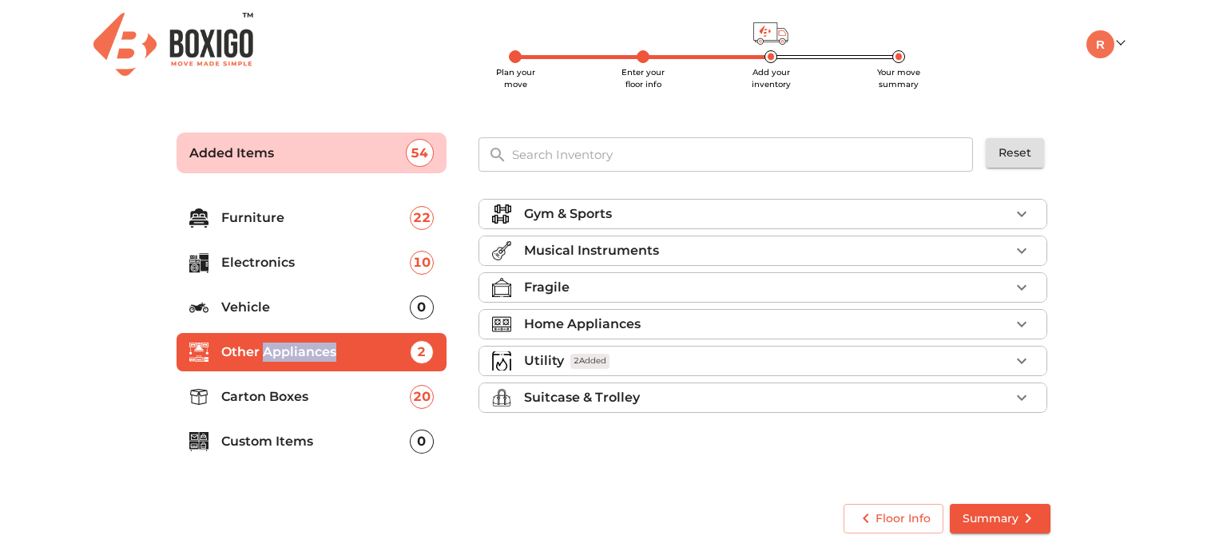
click at [263, 354] on p "Other Appliances" at bounding box center [315, 352] width 188 height 19
click at [282, 354] on p "Other Appliances" at bounding box center [315, 352] width 188 height 19
click at [569, 290] on div "Fragile" at bounding box center [767, 287] width 486 height 19
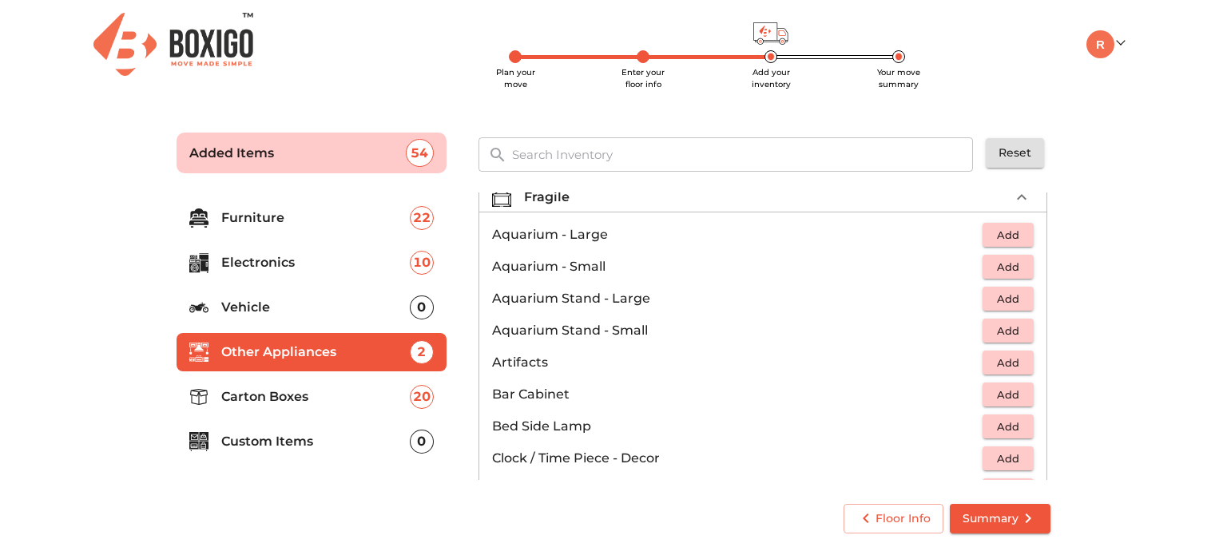
scroll to position [160, 0]
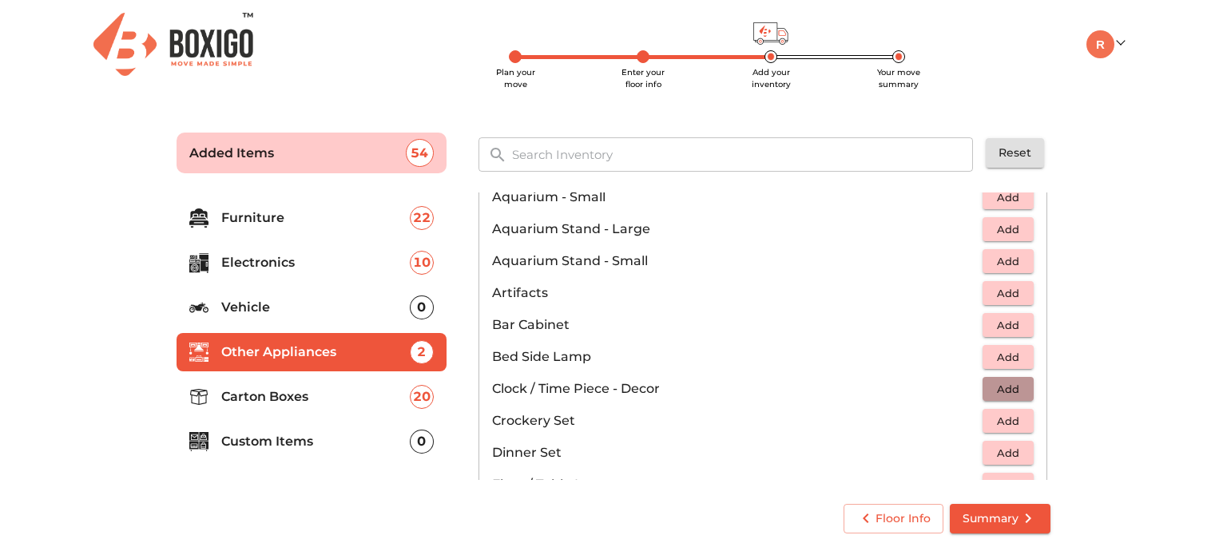
click at [1008, 392] on span "Add" at bounding box center [1007, 389] width 35 height 18
click at [1016, 392] on icon "button" at bounding box center [1021, 388] width 11 height 11
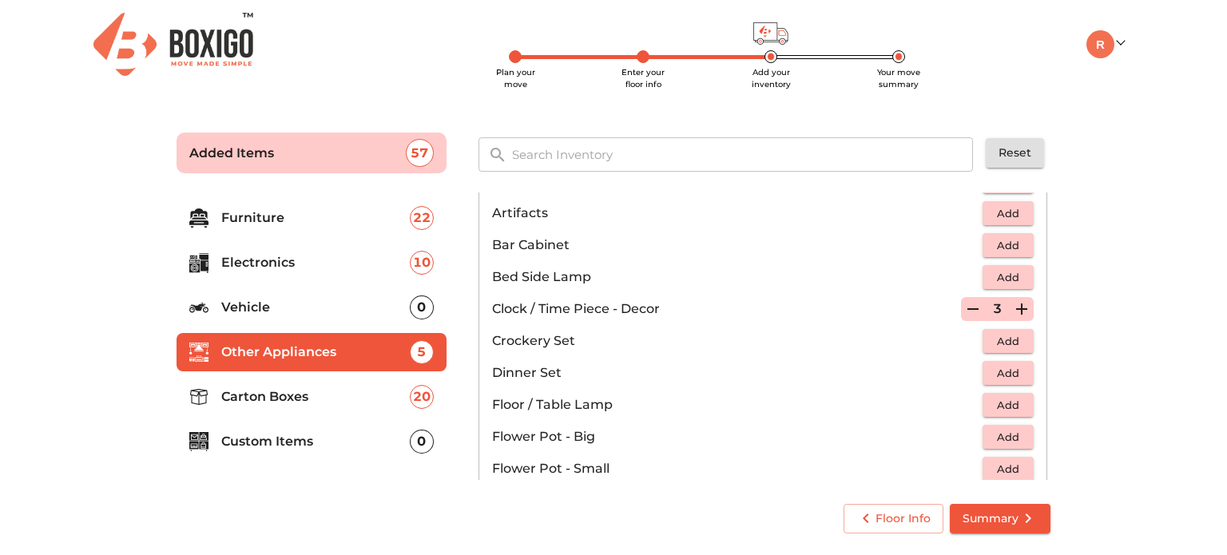
scroll to position [0, 0]
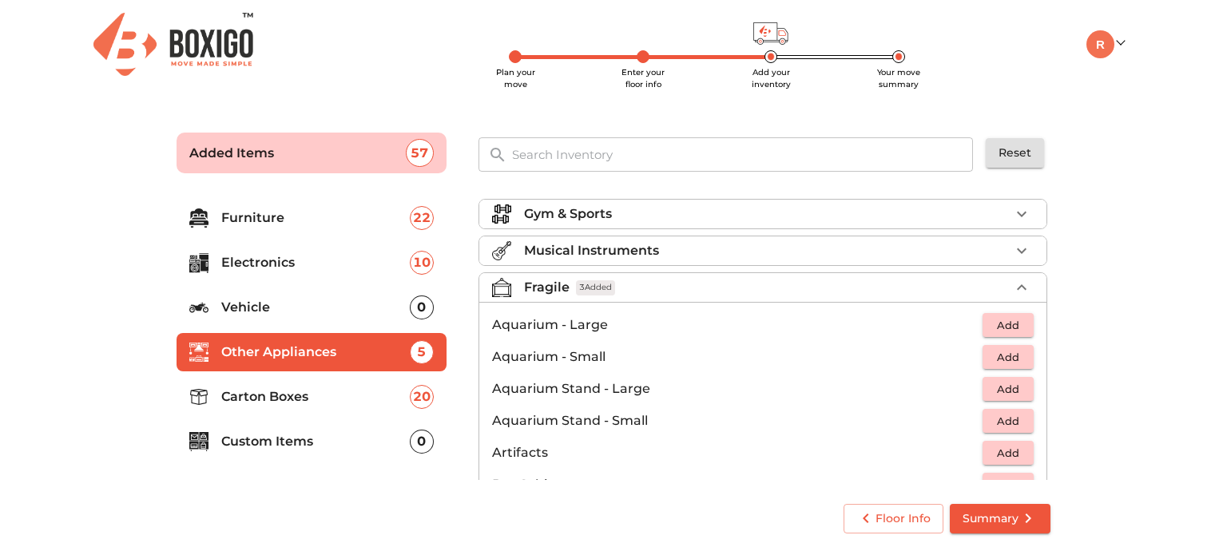
click at [589, 284] on span "3 Added" at bounding box center [595, 287] width 39 height 15
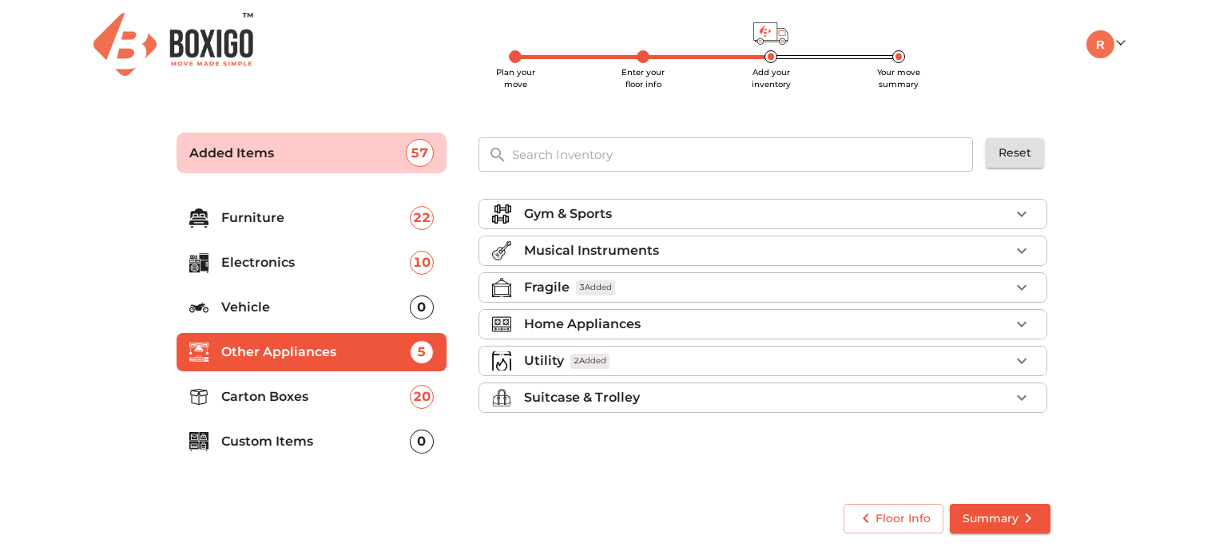
click at [625, 328] on p "Home Appliances" at bounding box center [582, 324] width 117 height 19
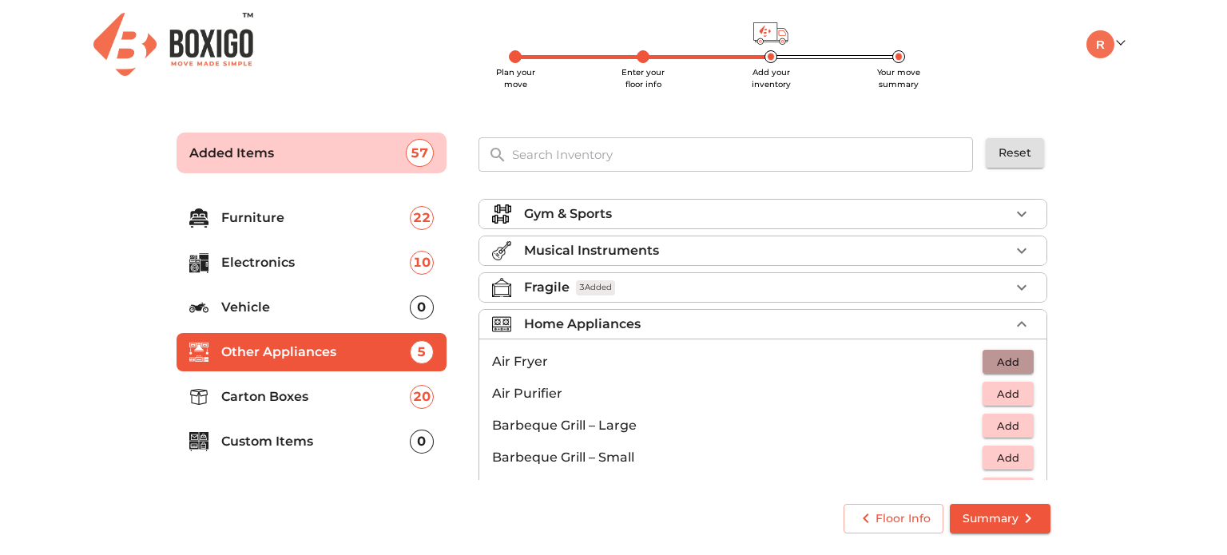
click at [1006, 363] on span "Add" at bounding box center [1007, 362] width 35 height 18
click at [1001, 393] on span "Add" at bounding box center [1007, 394] width 35 height 18
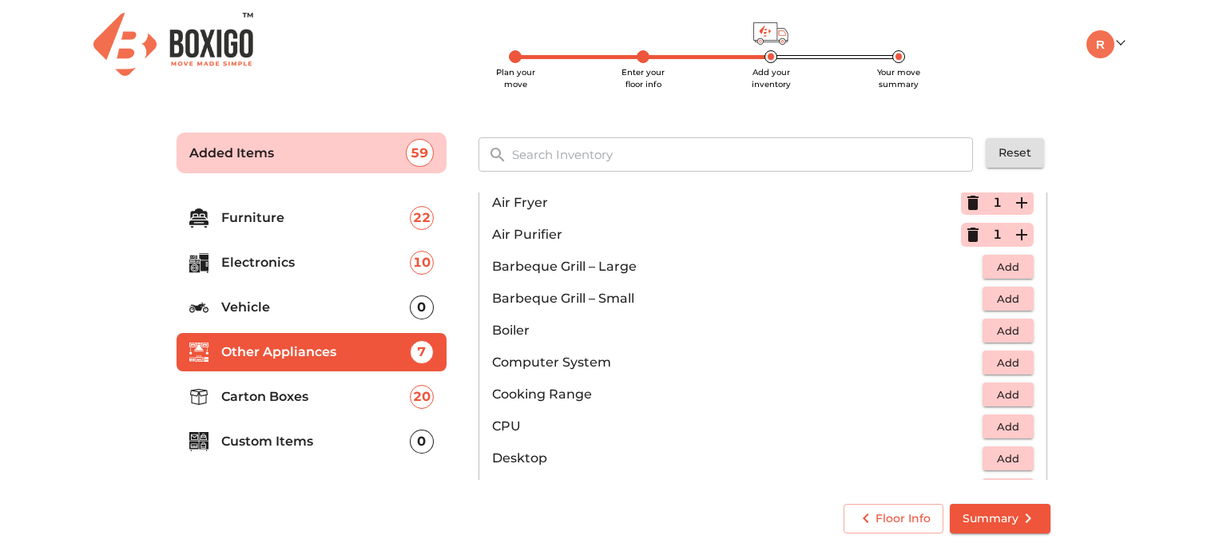
scroll to position [160, 0]
click at [1002, 363] on span "Add" at bounding box center [1007, 362] width 35 height 18
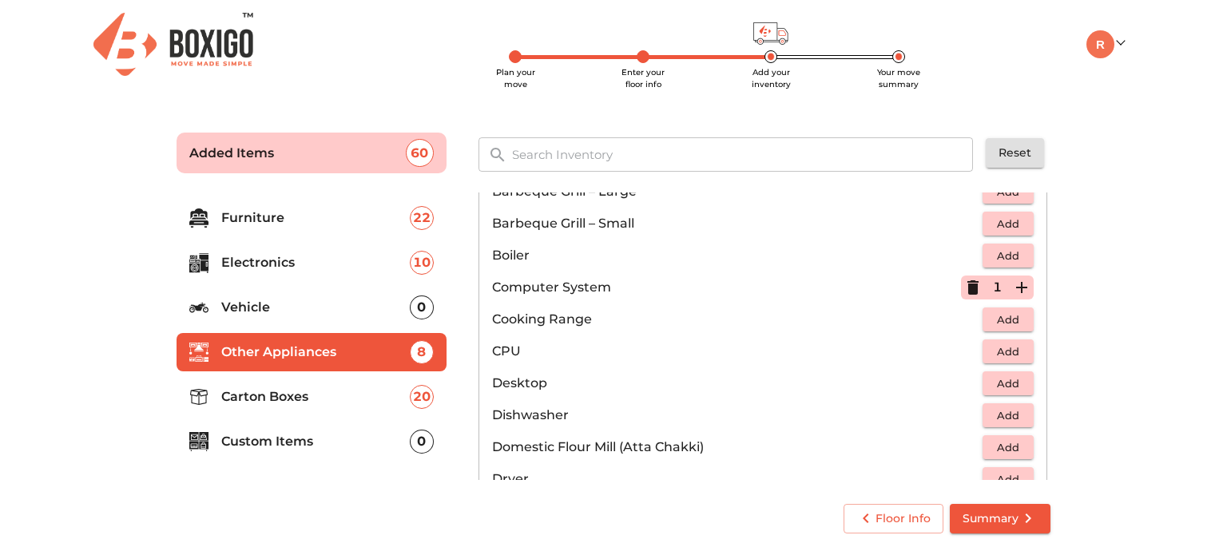
scroll to position [319, 0]
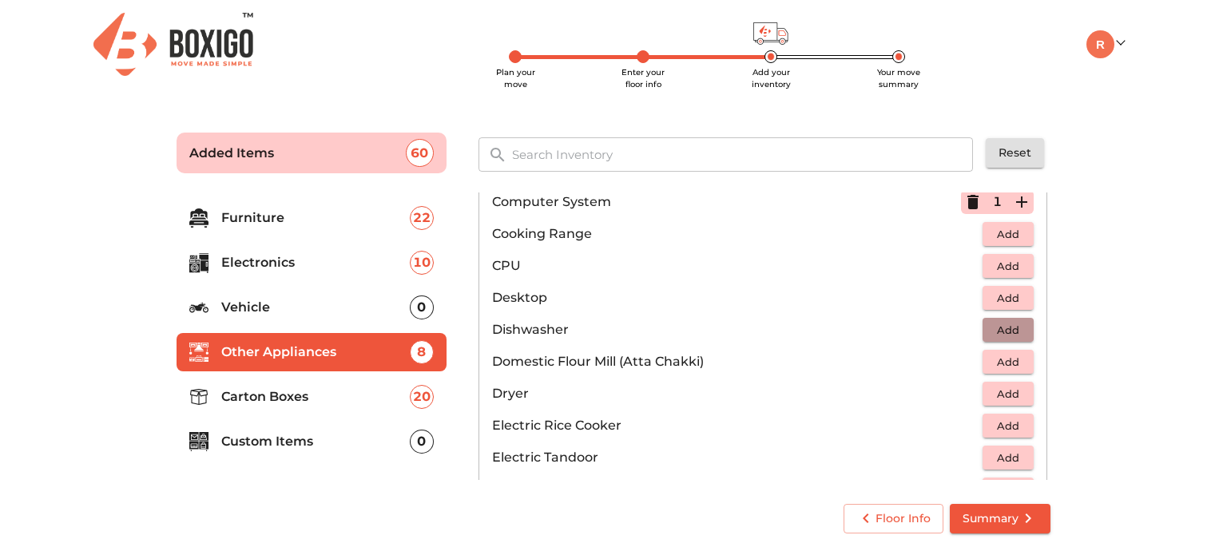
click at [1018, 331] on button "Add" at bounding box center [1007, 330] width 51 height 25
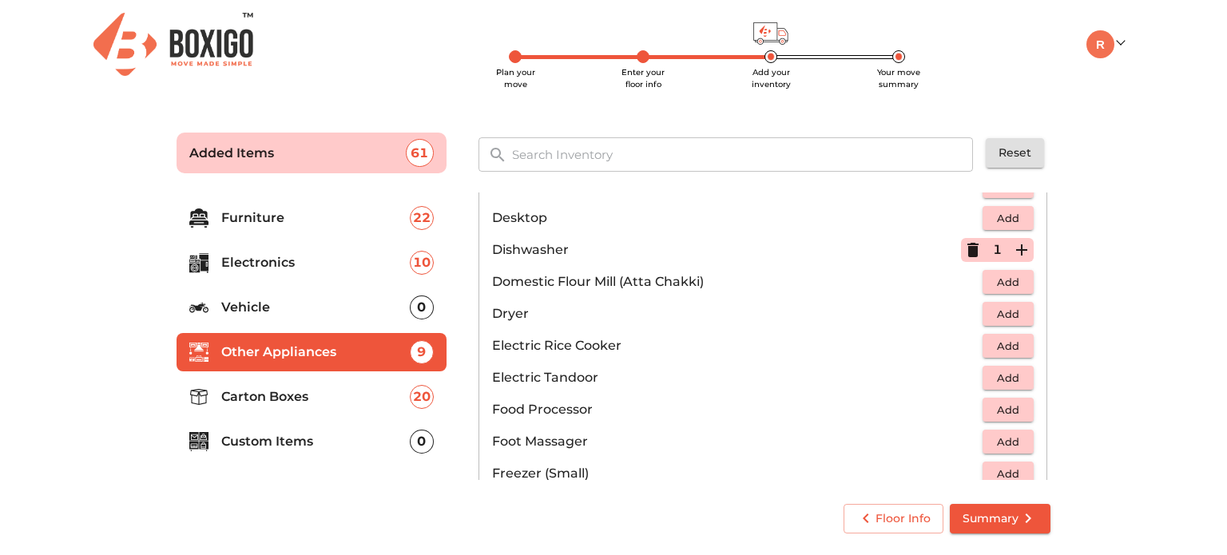
scroll to position [479, 0]
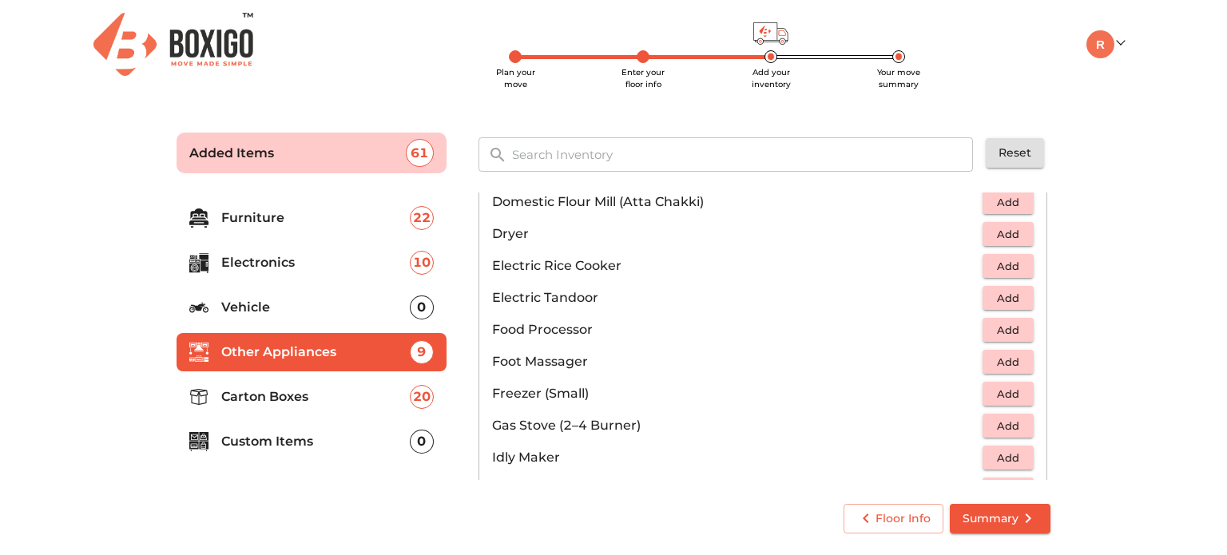
click at [1003, 425] on span "Add" at bounding box center [1007, 426] width 35 height 18
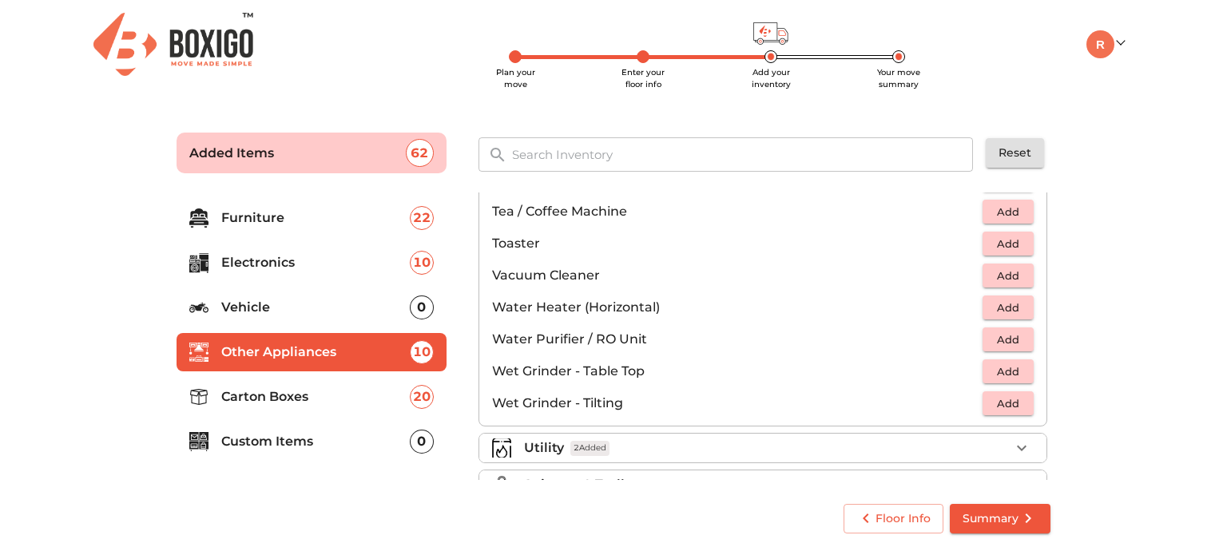
scroll to position [1107, 0]
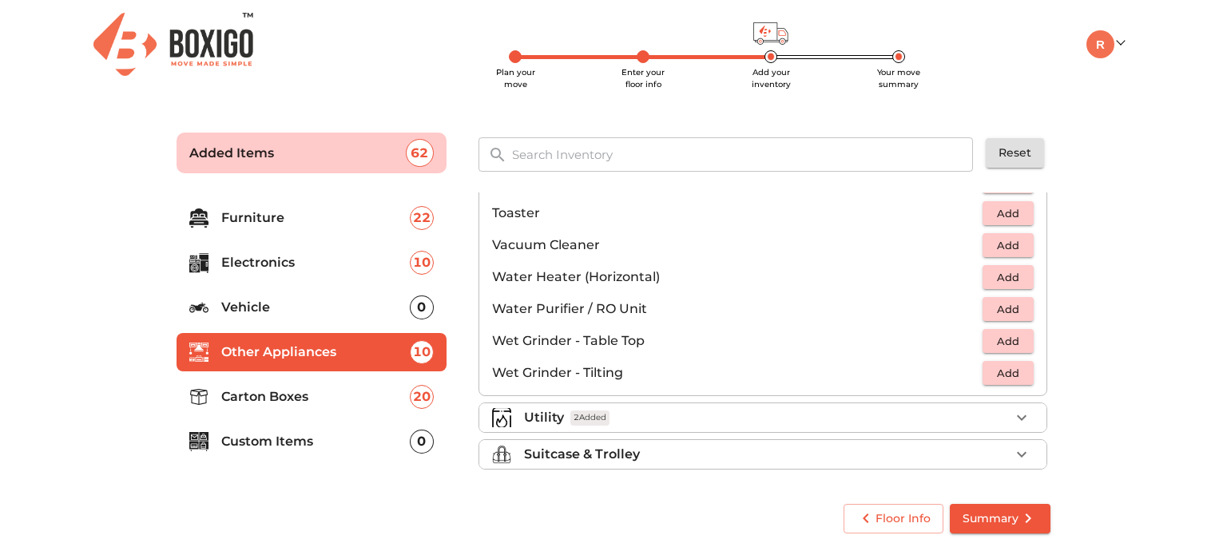
click at [1000, 332] on span "Add" at bounding box center [1007, 341] width 35 height 18
click at [1011, 367] on span "Add" at bounding box center [1007, 373] width 35 height 18
click at [665, 450] on div "Suitcase & Trolley" at bounding box center [767, 454] width 486 height 19
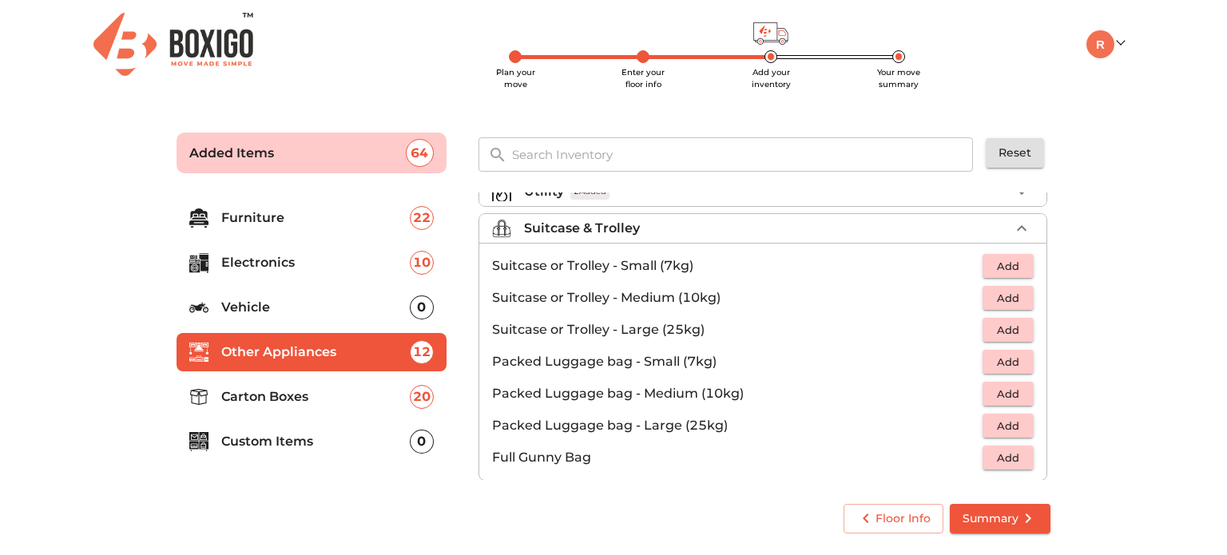
scroll to position [181, 0]
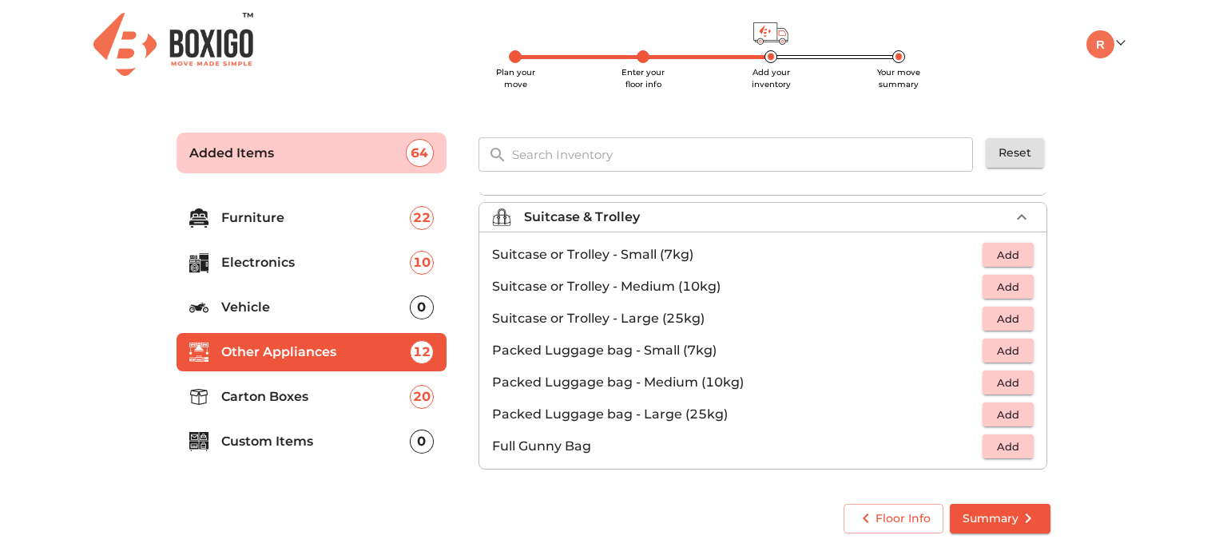
click at [425, 150] on div "64" at bounding box center [420, 153] width 28 height 28
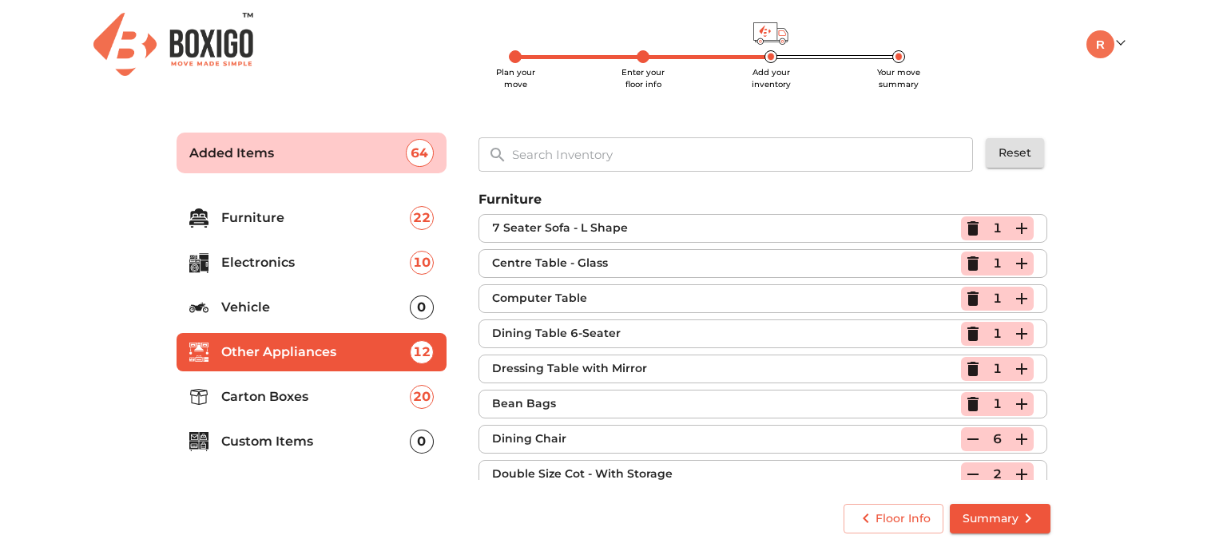
scroll to position [0, 0]
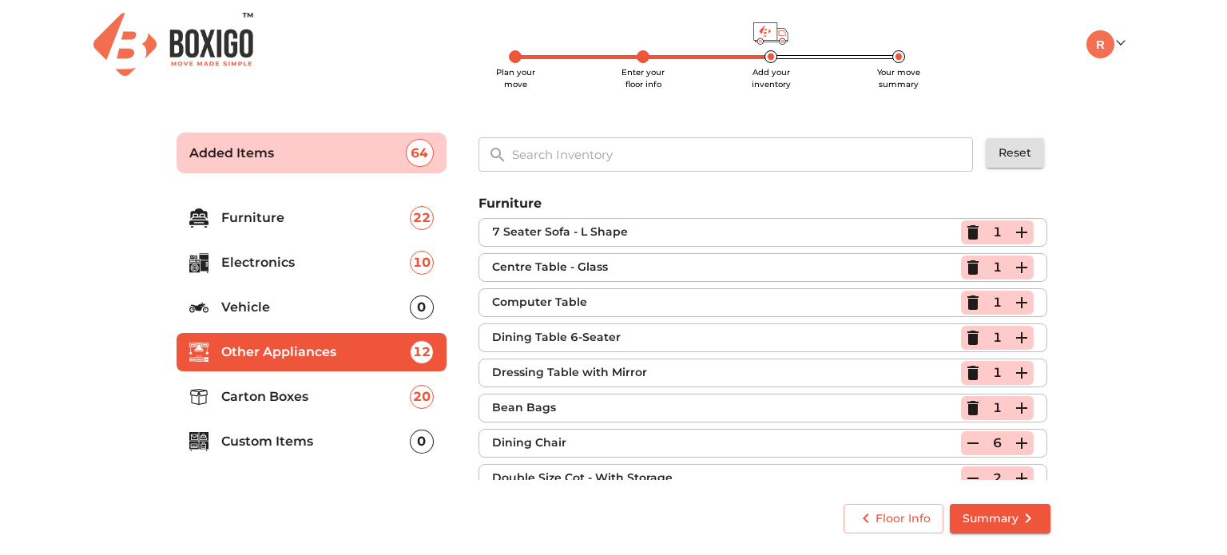
click at [676, 237] on h6 "7 Seater Sofa - L Shape" at bounding box center [726, 233] width 469 height 18
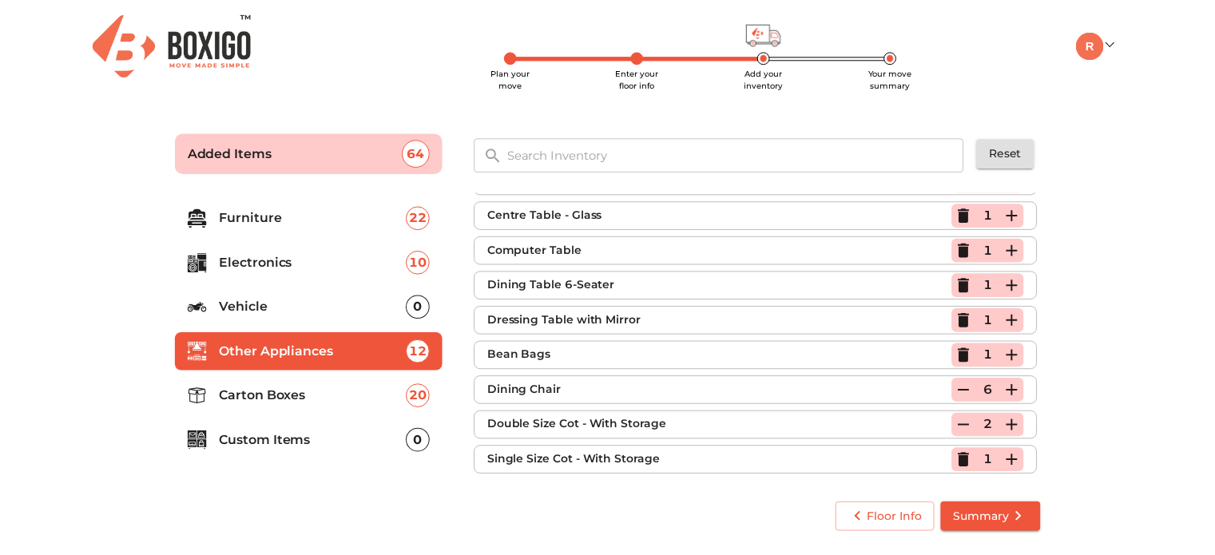
scroll to position [80, 0]
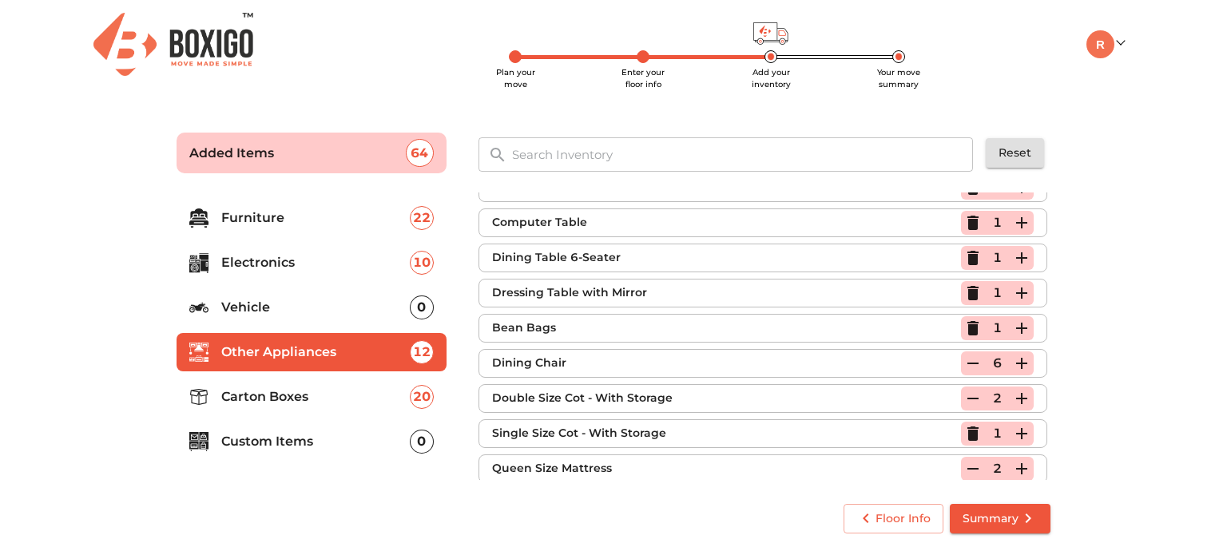
click at [1134, 383] on main "Plan your move Enter your floor info Add your inventory Your move summary Added…" at bounding box center [613, 329] width 1227 height 439
click at [1007, 521] on span "Summary" at bounding box center [999, 519] width 75 height 20
